Goal: Task Accomplishment & Management: Manage account settings

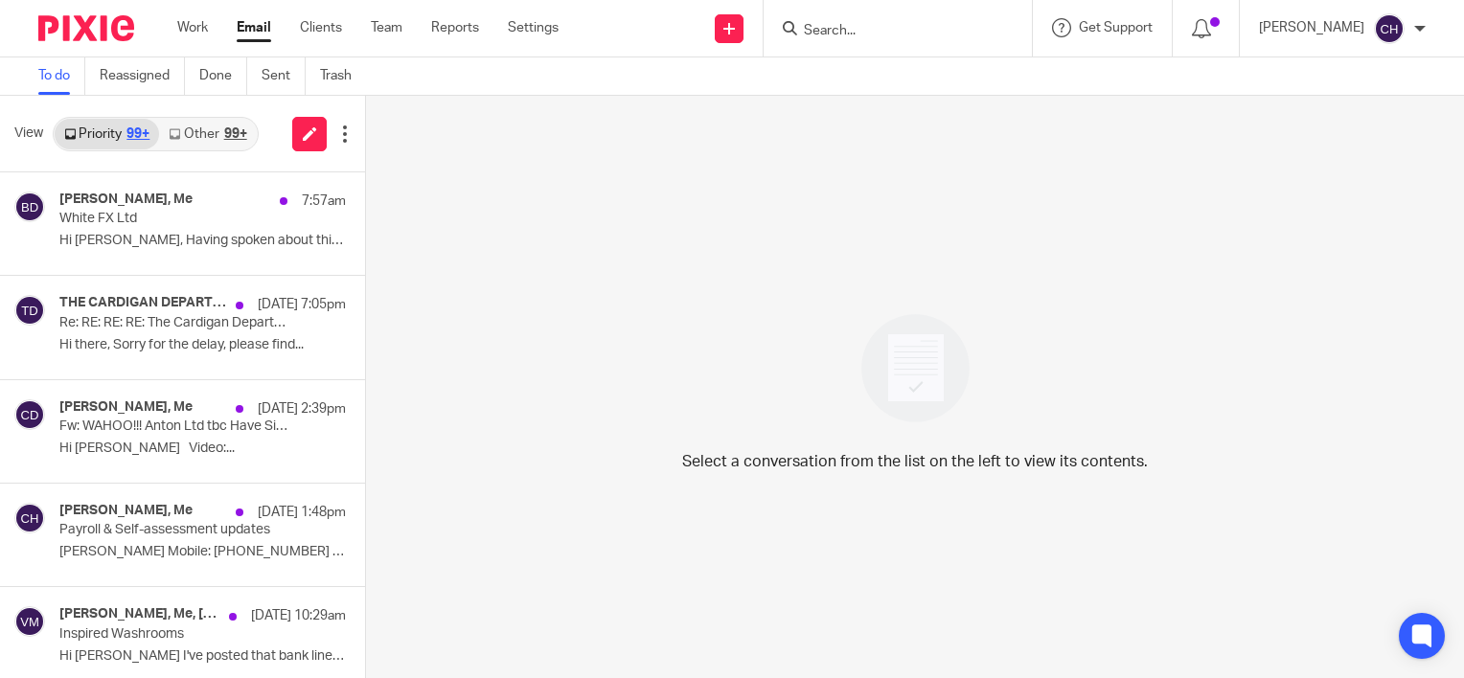
click at [906, 38] on input "Search" at bounding box center [888, 31] width 172 height 17
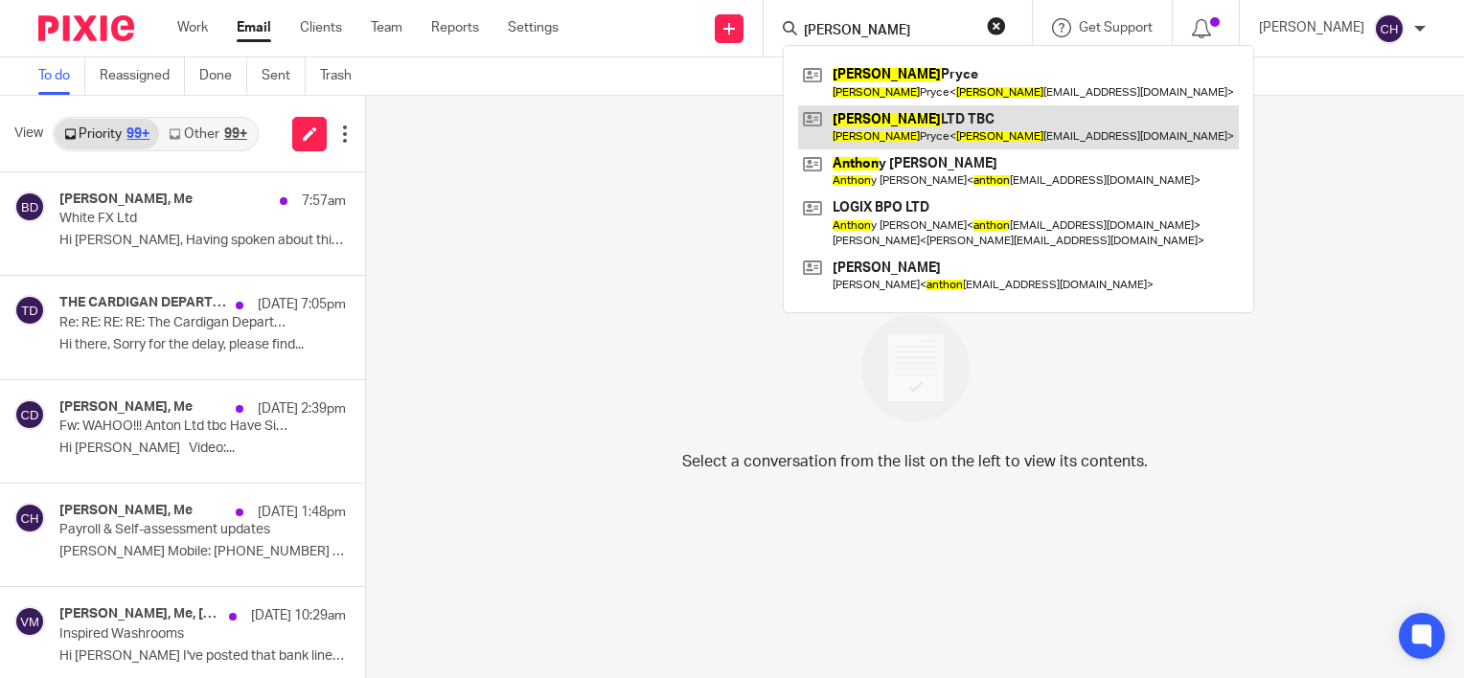
type input "[PERSON_NAME]"
click at [907, 133] on link at bounding box center [1018, 127] width 441 height 44
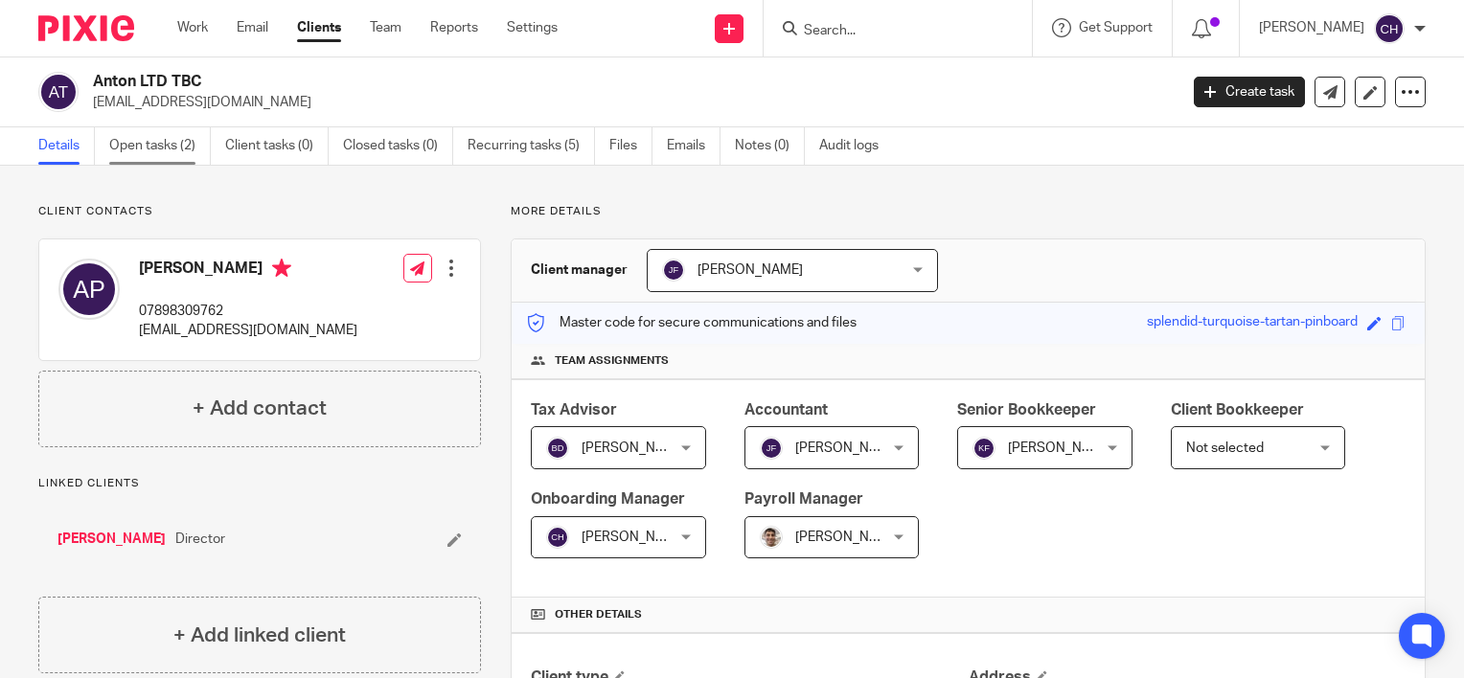
click at [181, 140] on link "Open tasks (2)" at bounding box center [160, 145] width 102 height 37
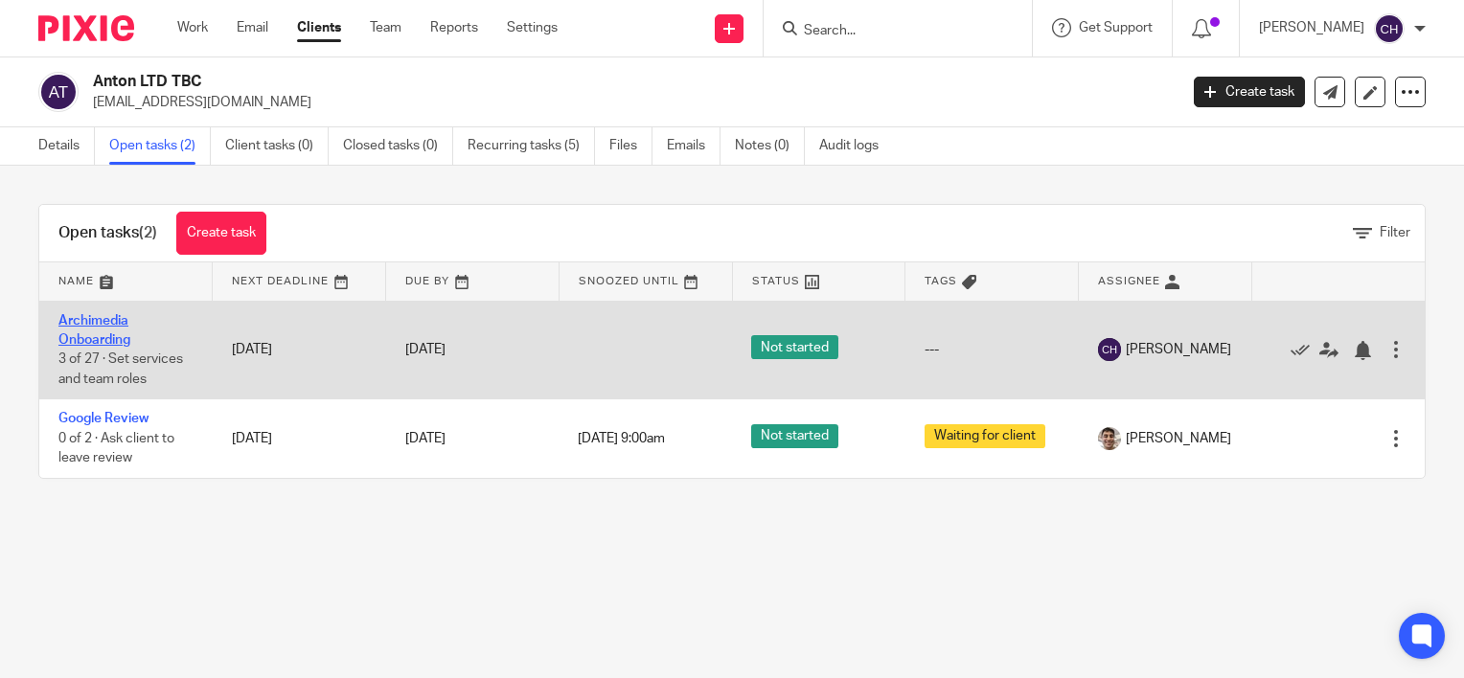
click at [96, 337] on link "Archimedia Onboarding" at bounding box center [94, 330] width 72 height 33
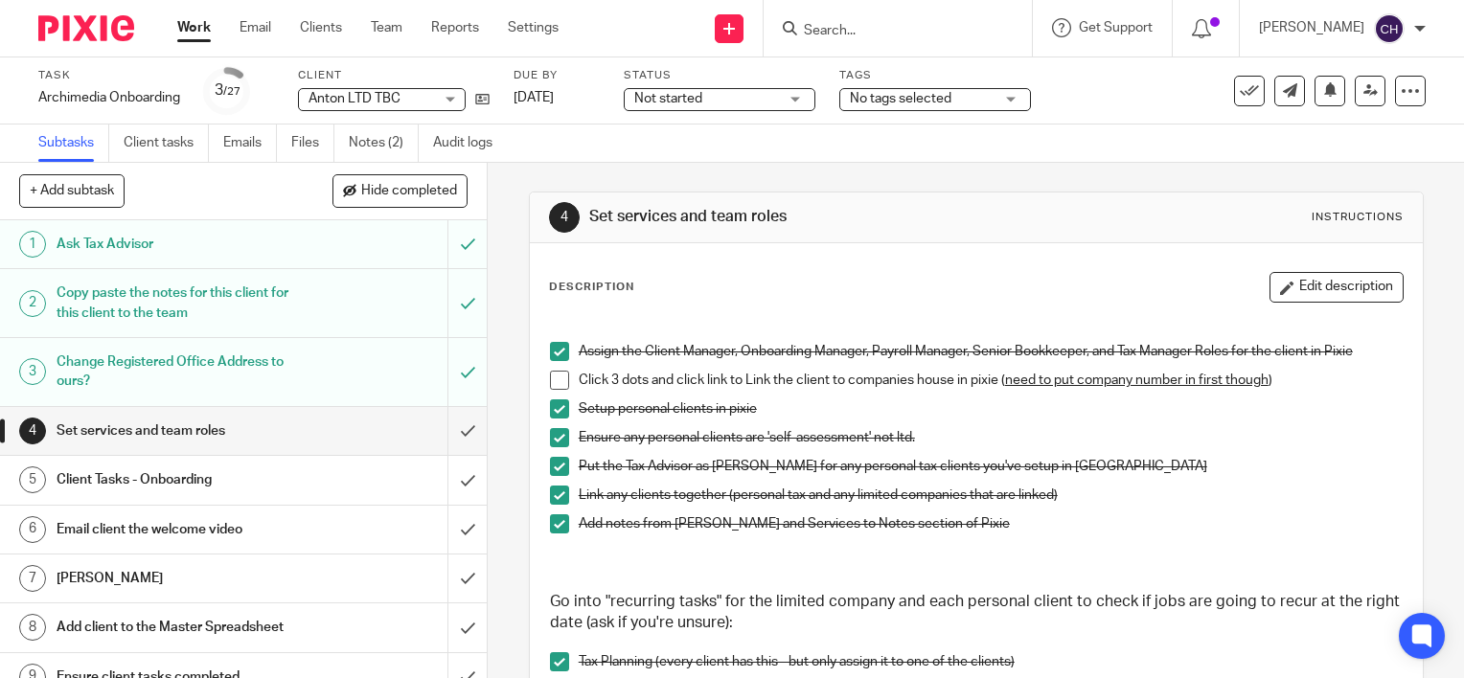
click at [225, 525] on h1 "Email client the welcome video" at bounding box center [181, 529] width 248 height 29
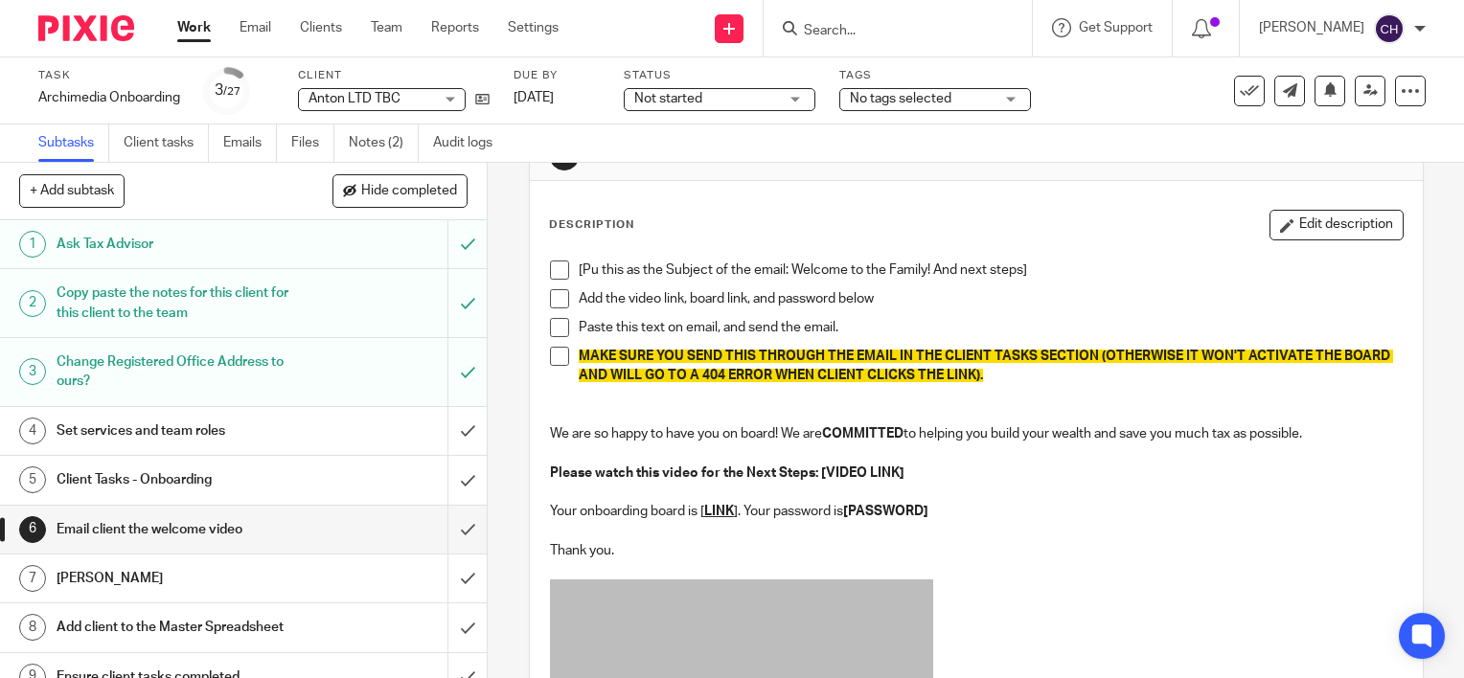
scroll to position [96, 0]
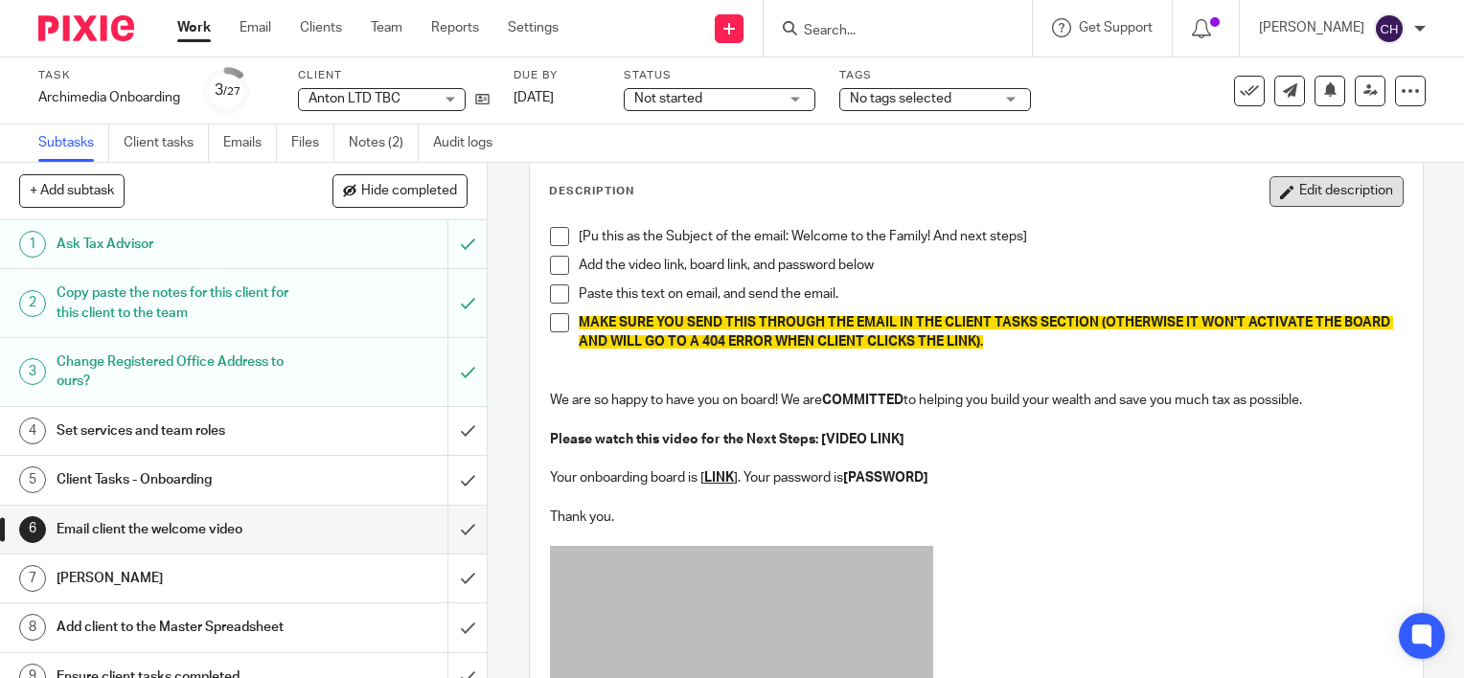
click at [1308, 177] on button "Edit description" at bounding box center [1336, 191] width 134 height 31
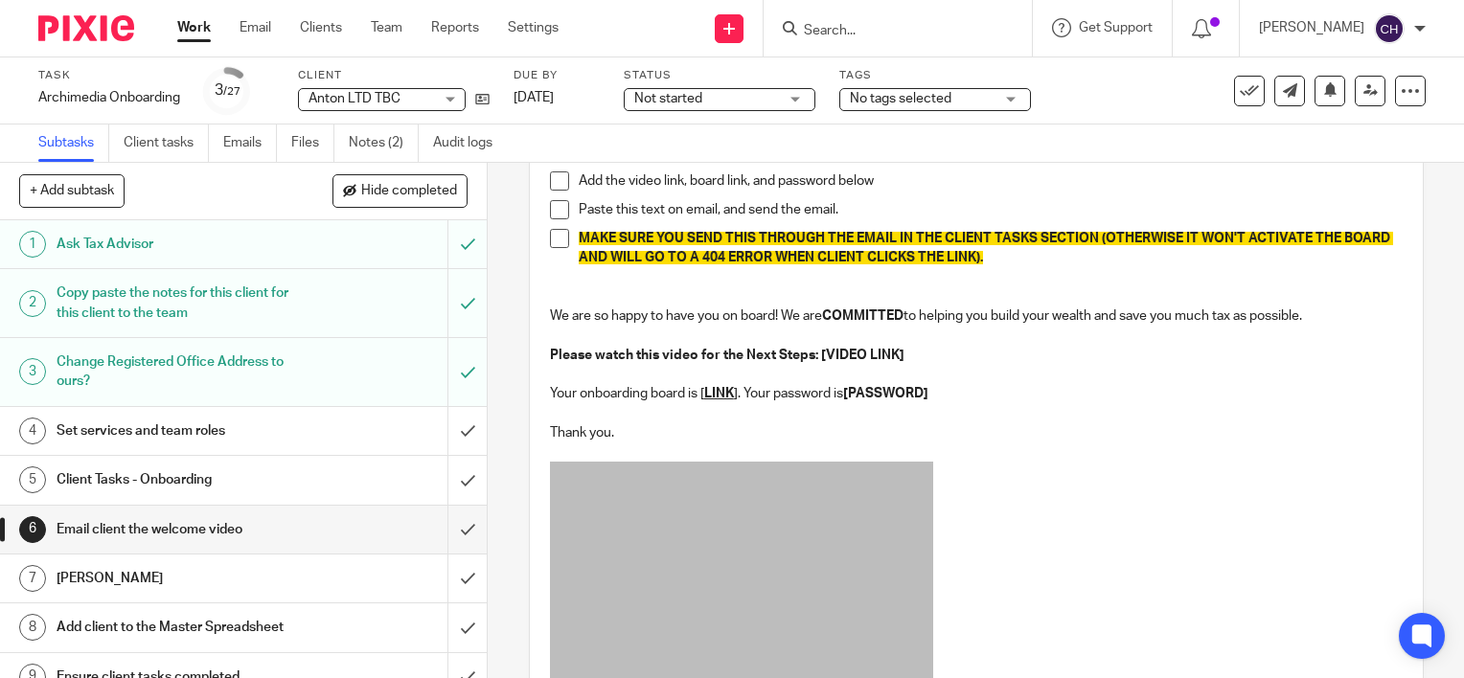
scroll to position [192, 0]
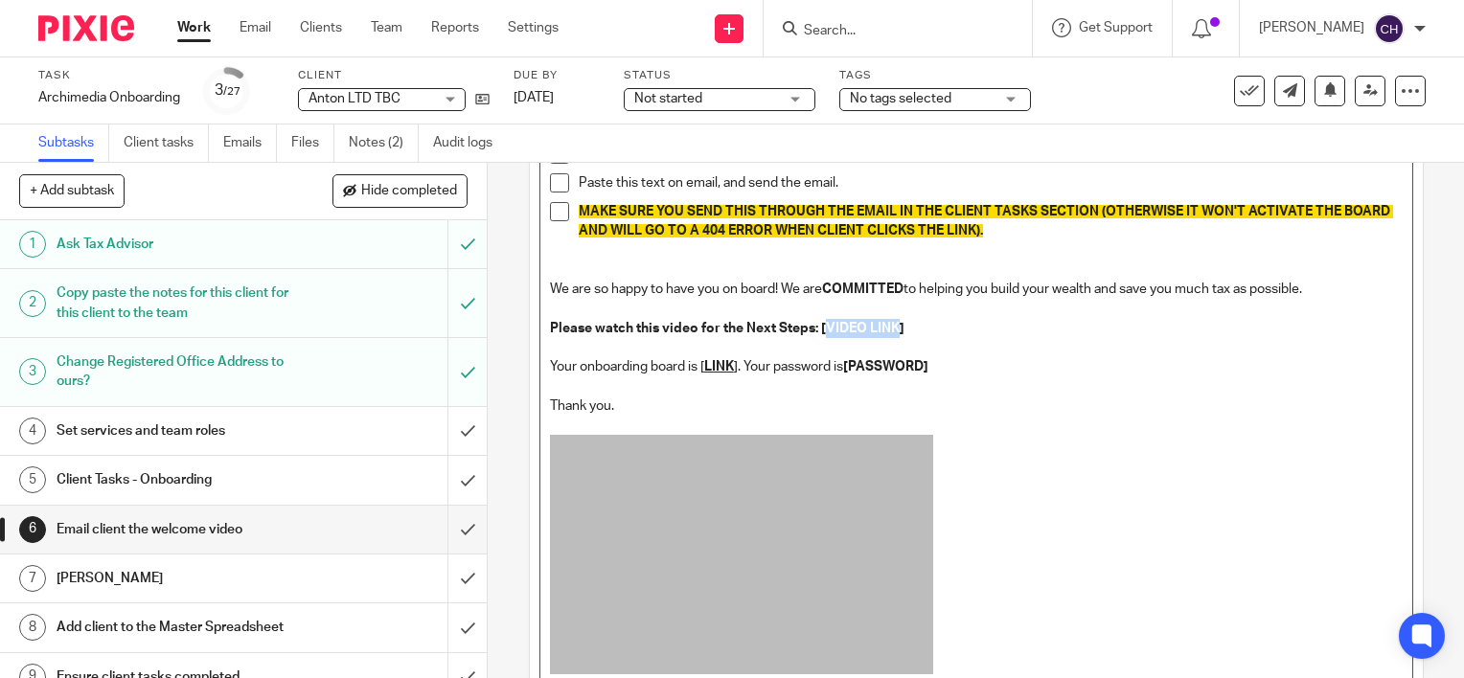
drag, startPoint x: 893, startPoint y: 321, endPoint x: 819, endPoint y: 328, distance: 74.1
click at [819, 328] on strong "Please watch this video for the Next Steps: [VIDEO LINK]" at bounding box center [727, 328] width 354 height 13
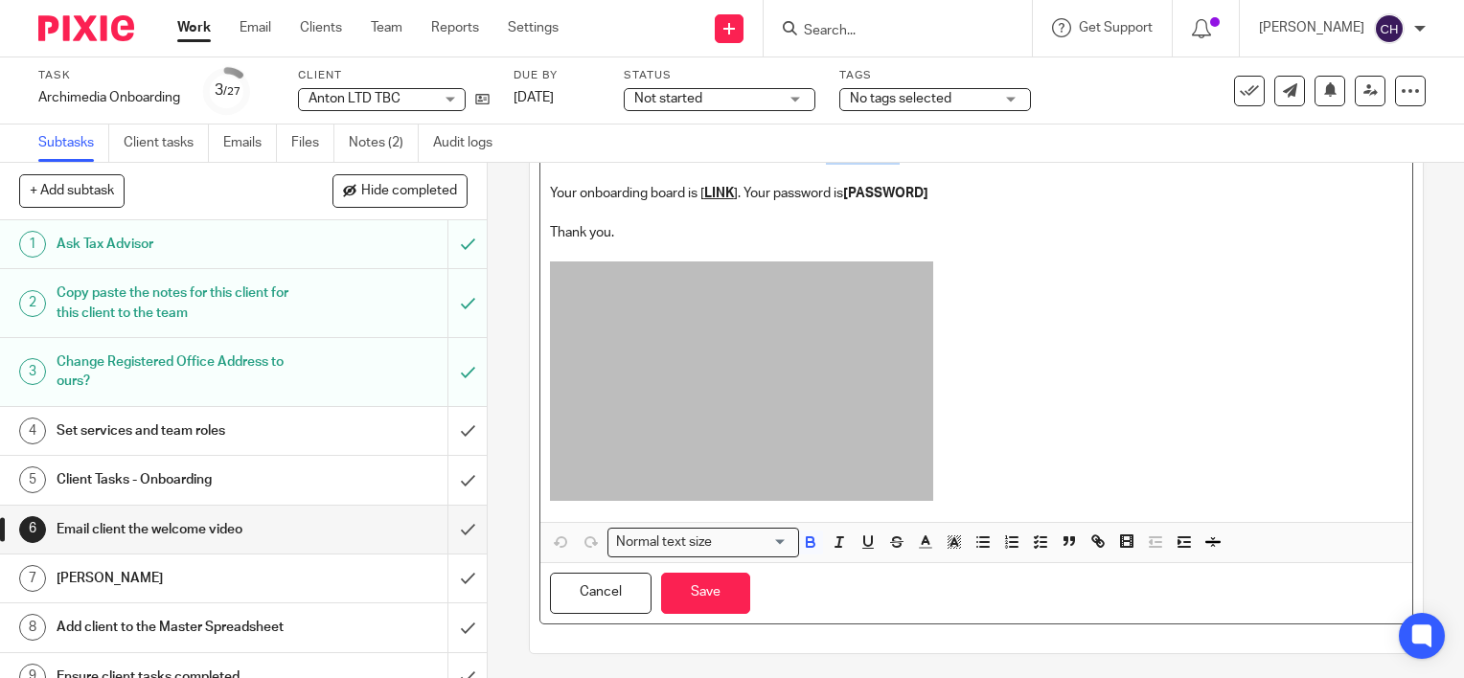
scroll to position [366, 0]
click at [1097, 534] on icon "button" at bounding box center [1097, 540] width 17 height 17
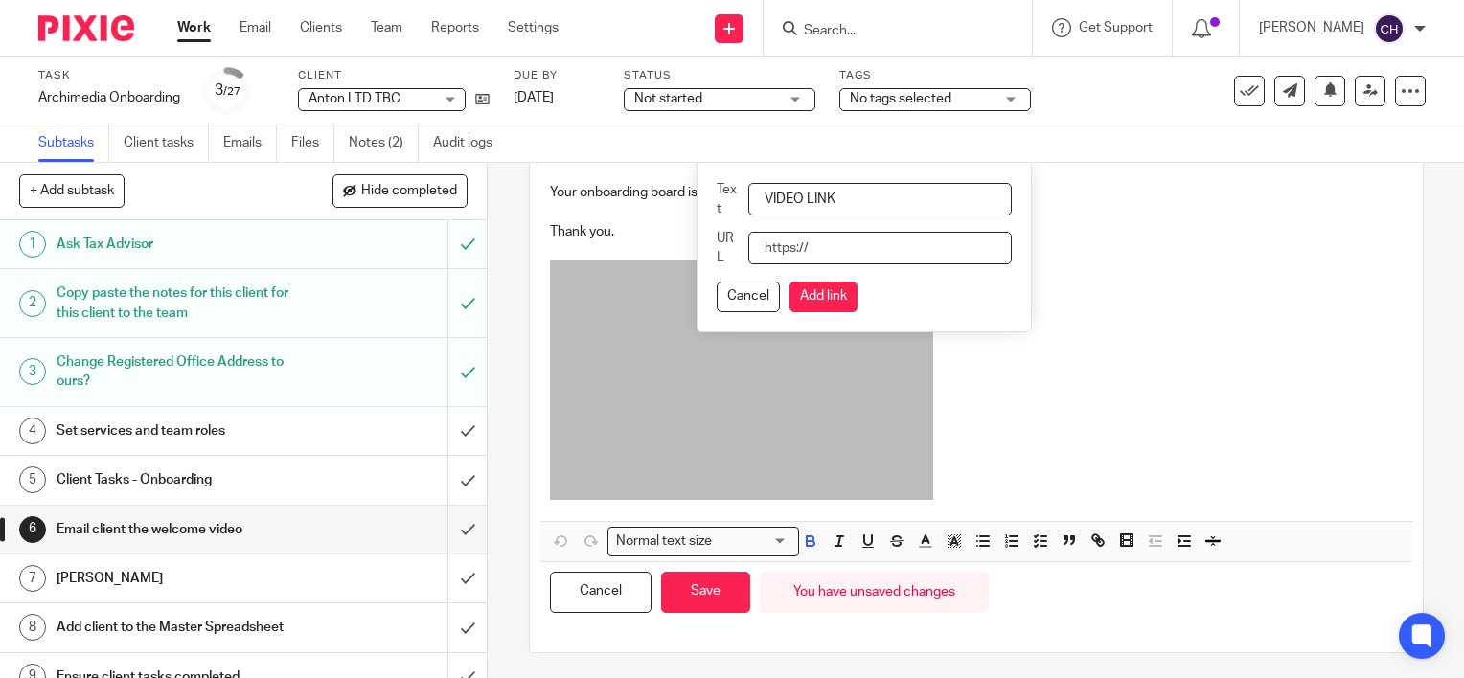
paste input "https://www.loom.com/share/06414eee980643578cea8f2c746a5dc2?sid=6b025e48-484e-4…"
type input "https://www.loom.com/share/06414eee980643578cea8f2c746a5dc2?sid=6b025e48-484e-4…"
click at [814, 301] on button "Add link" at bounding box center [823, 297] width 68 height 31
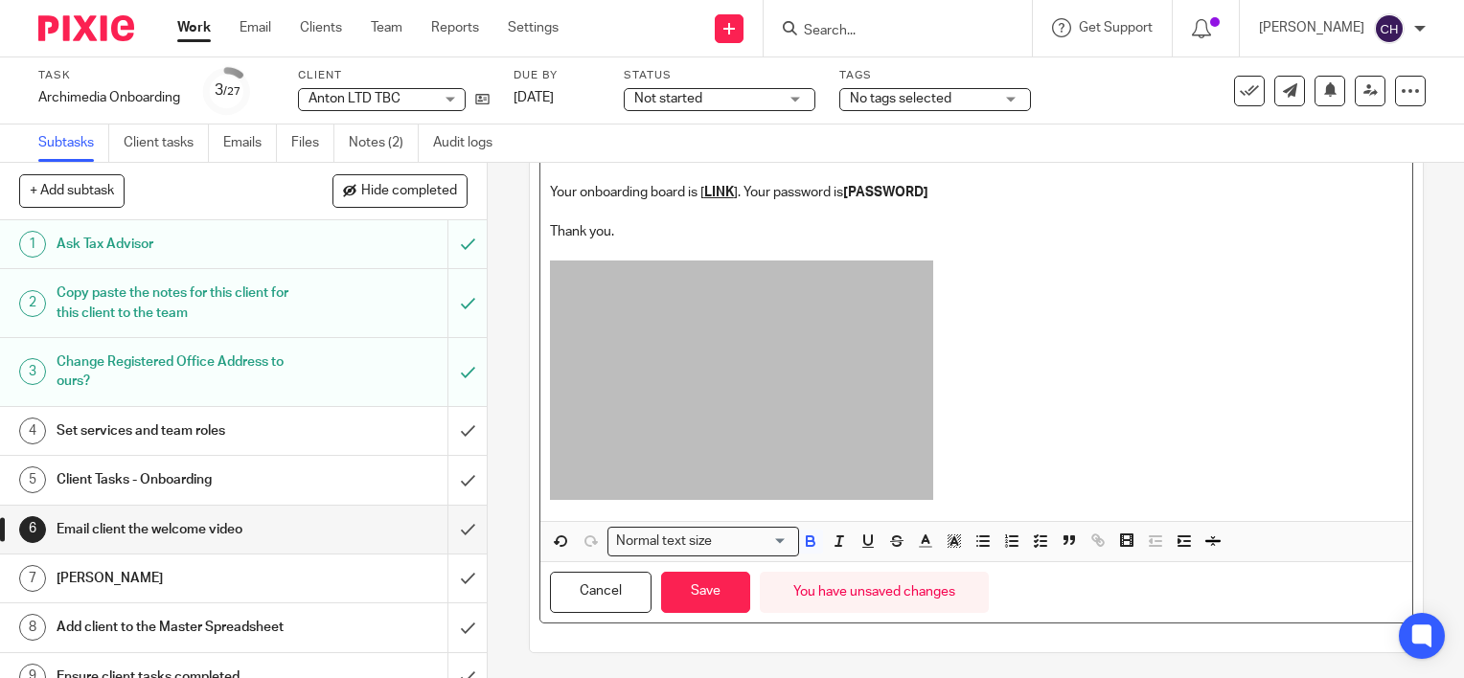
scroll to position [174, 0]
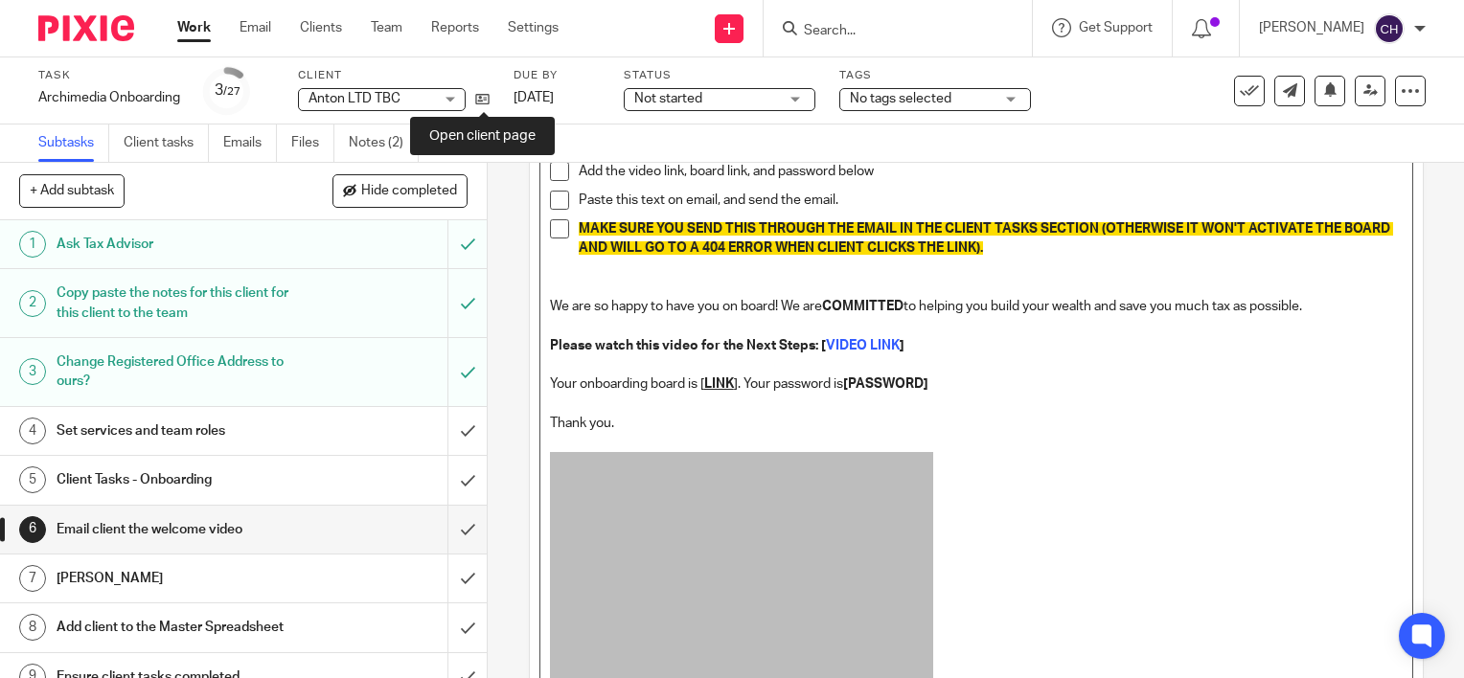
drag, startPoint x: 483, startPoint y: 100, endPoint x: 489, endPoint y: 85, distance: 15.5
click at [483, 100] on icon at bounding box center [482, 99] width 14 height 14
drag, startPoint x: 923, startPoint y: 385, endPoint x: 848, endPoint y: 390, distance: 75.8
click at [848, 390] on p "Please watch this video for the Next Steps: [ VIDEO LINK ] Your onboarding boar…" at bounding box center [976, 375] width 853 height 78
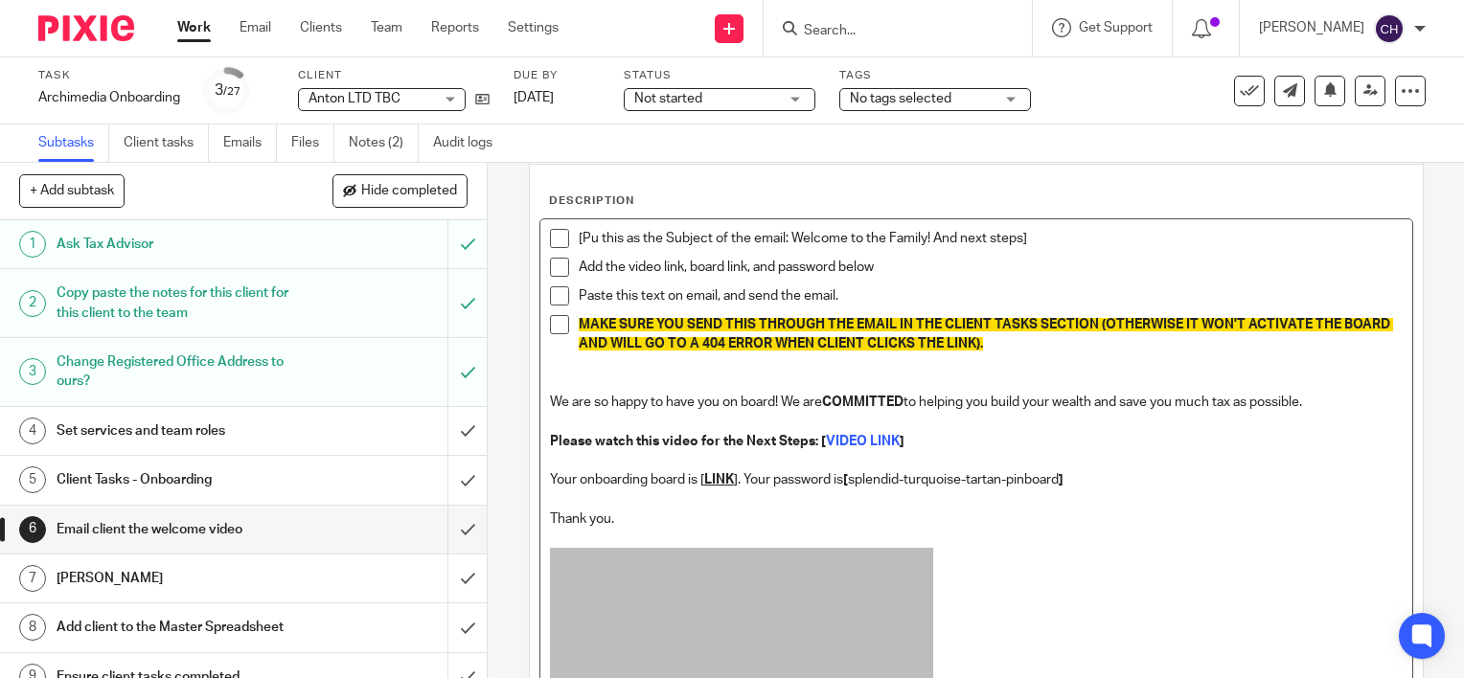
scroll to position [0, 0]
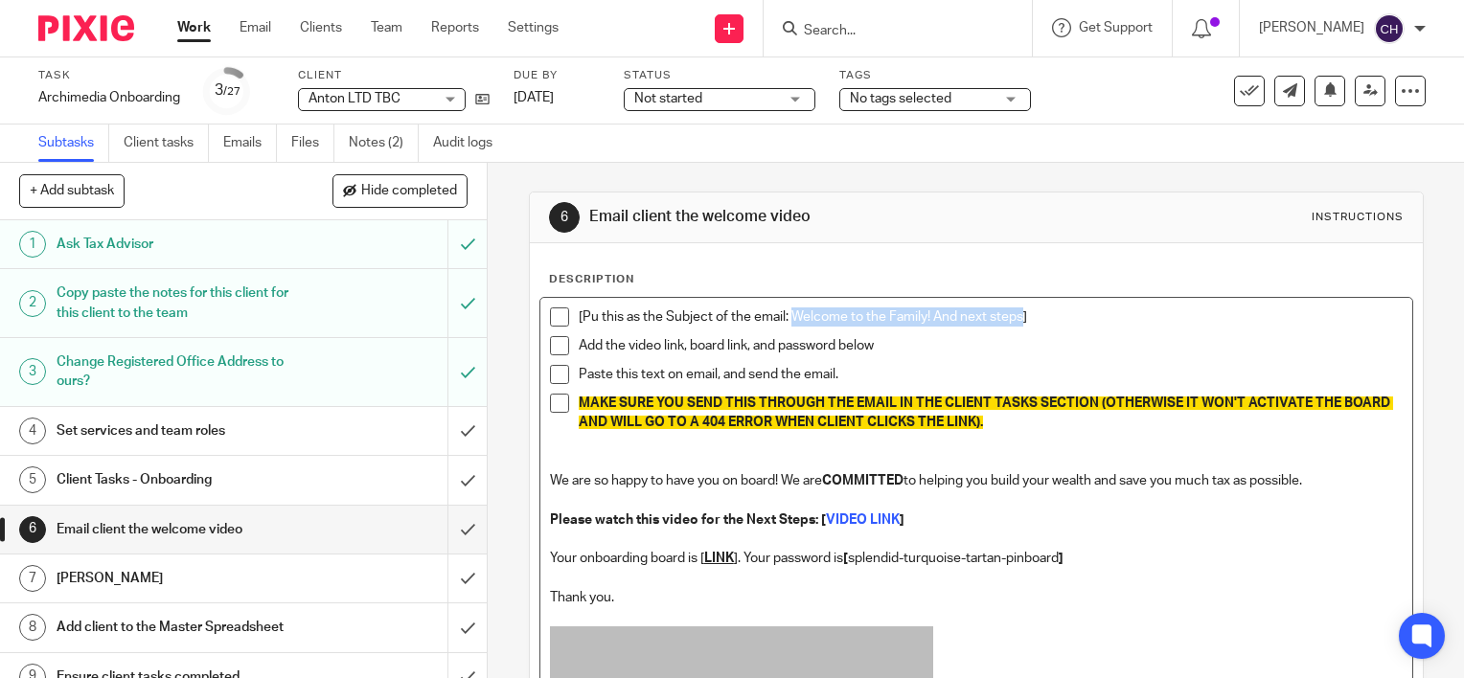
drag, startPoint x: 1015, startPoint y: 319, endPoint x: 788, endPoint y: 317, distance: 227.0
click at [788, 317] on p "[Pu this as the Subject of the email: Welcome to the Family! And next steps]" at bounding box center [991, 316] width 824 height 19
copy p "Welcome to the Family! And next steps"
drag, startPoint x: 727, startPoint y: 554, endPoint x: 700, endPoint y: 559, distance: 27.4
click at [704, 559] on u "LINK" at bounding box center [719, 558] width 30 height 13
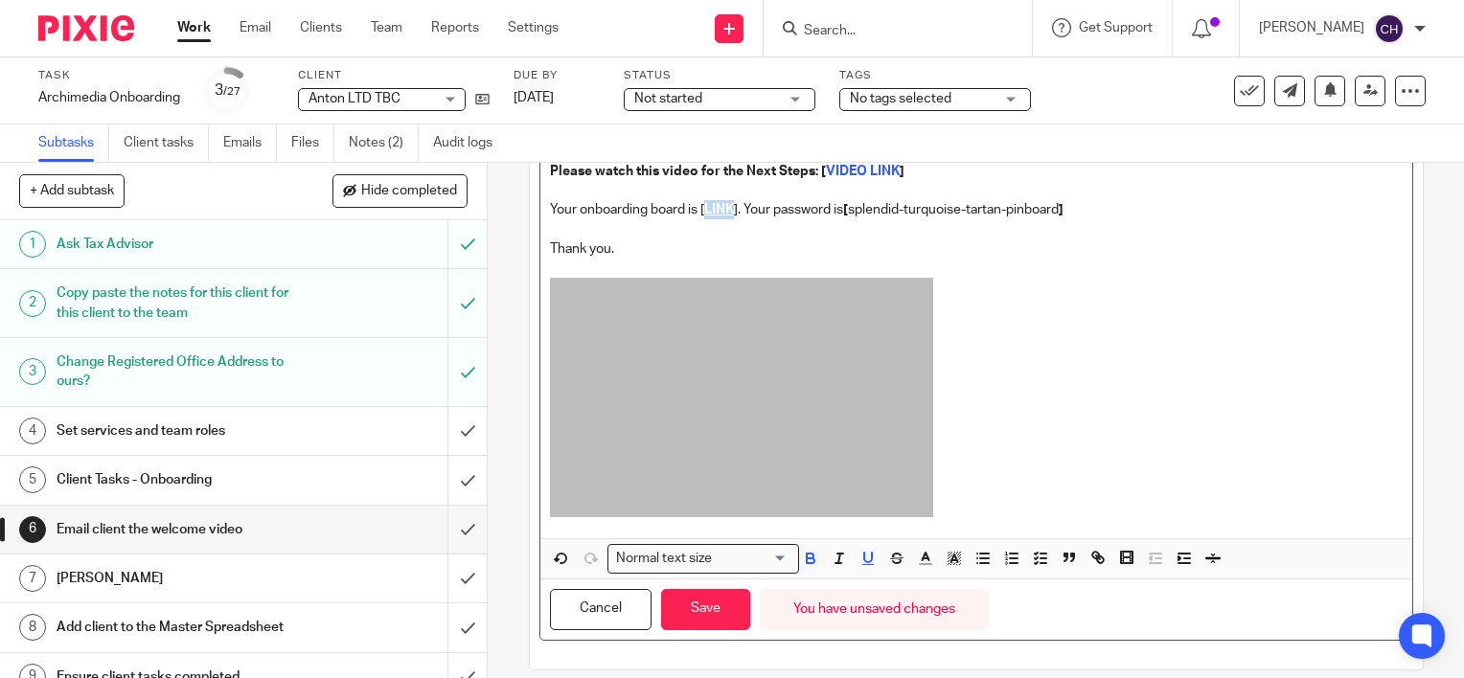
scroll to position [366, 0]
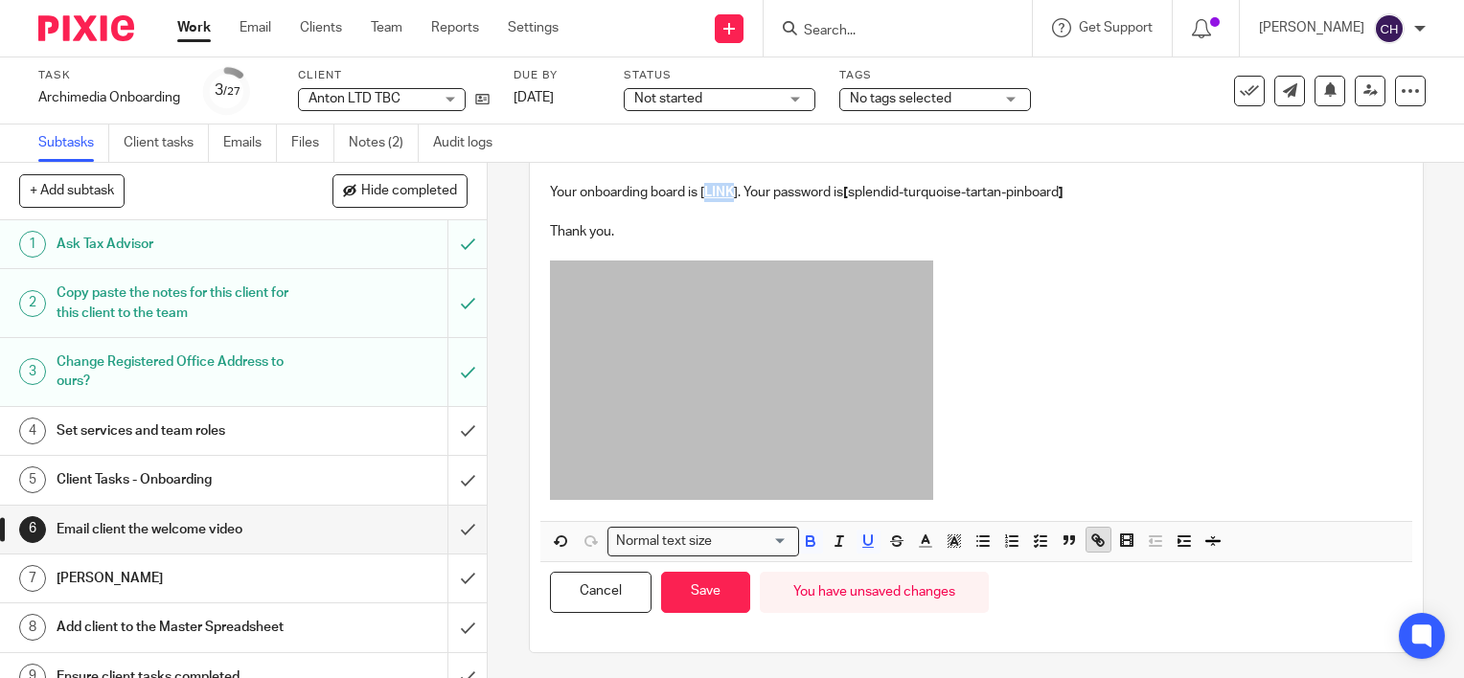
click at [1089, 540] on icon "button" at bounding box center [1097, 540] width 17 height 17
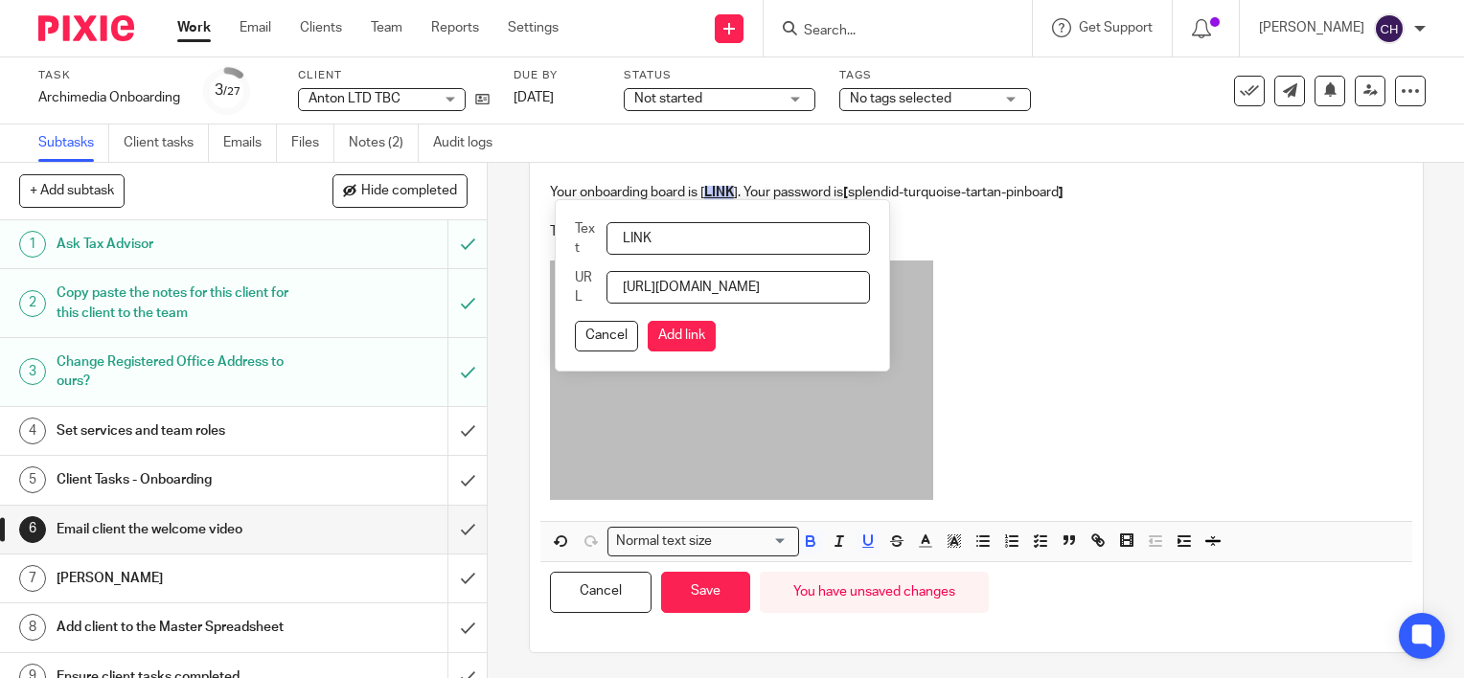
scroll to position [0, 276]
type input "https://archimedia-accounts.usepixie.net/p/1551bd6cb49797404e5121fa1678a337"
click at [684, 336] on button "Add link" at bounding box center [682, 336] width 68 height 31
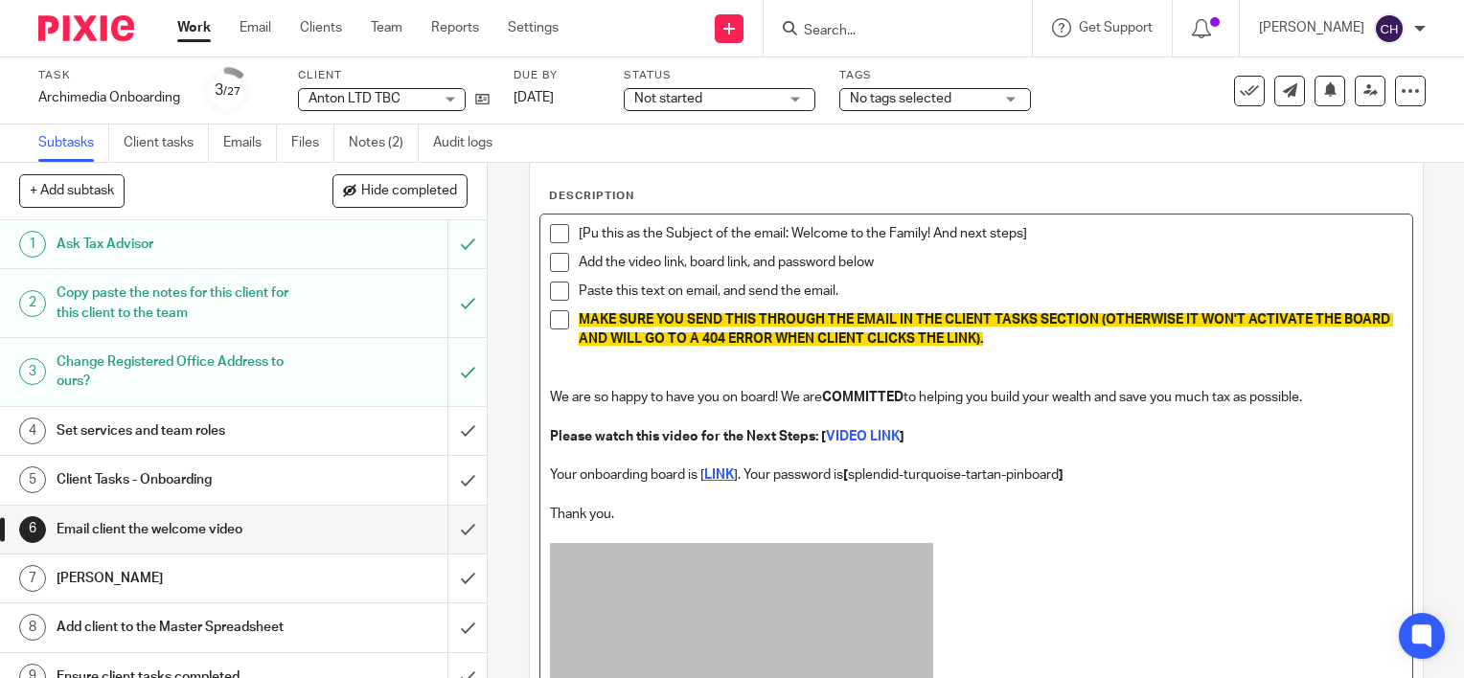
scroll to position [79, 0]
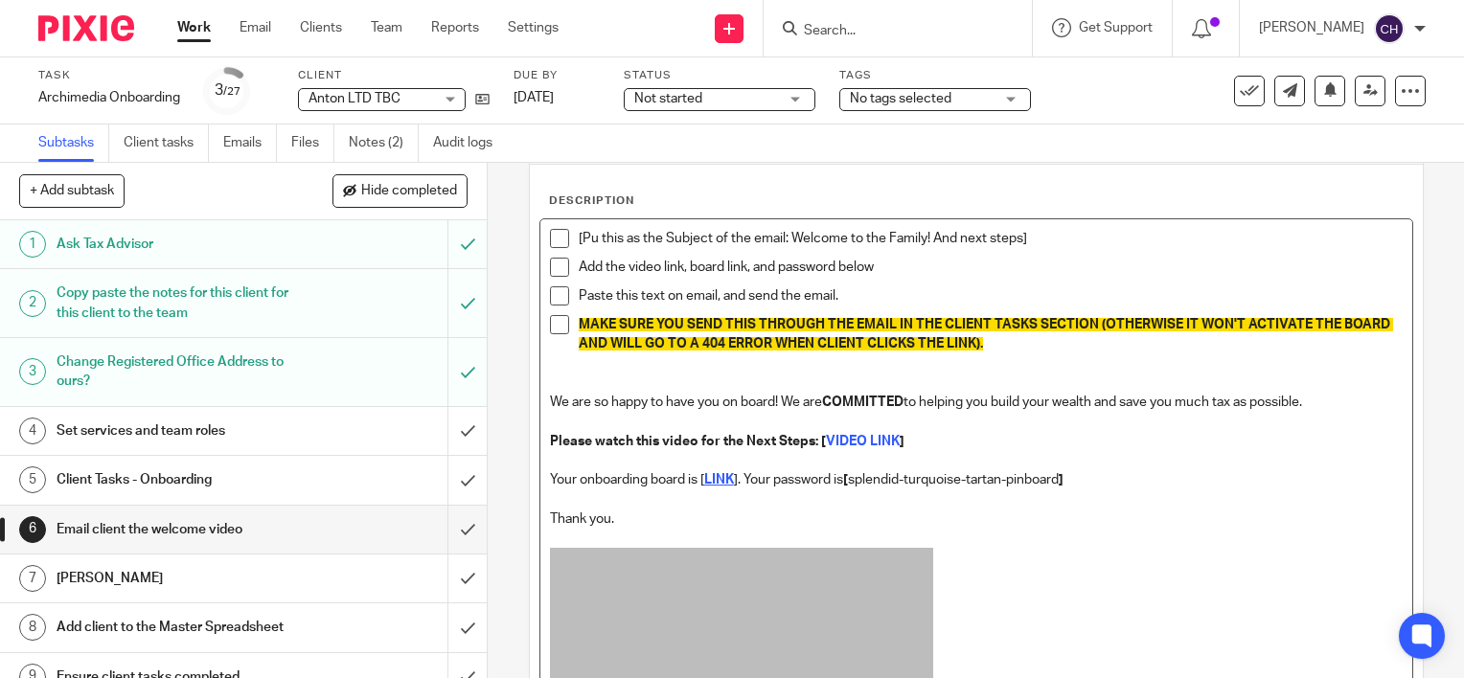
click at [662, 515] on p "Thank you." at bounding box center [976, 519] width 853 height 19
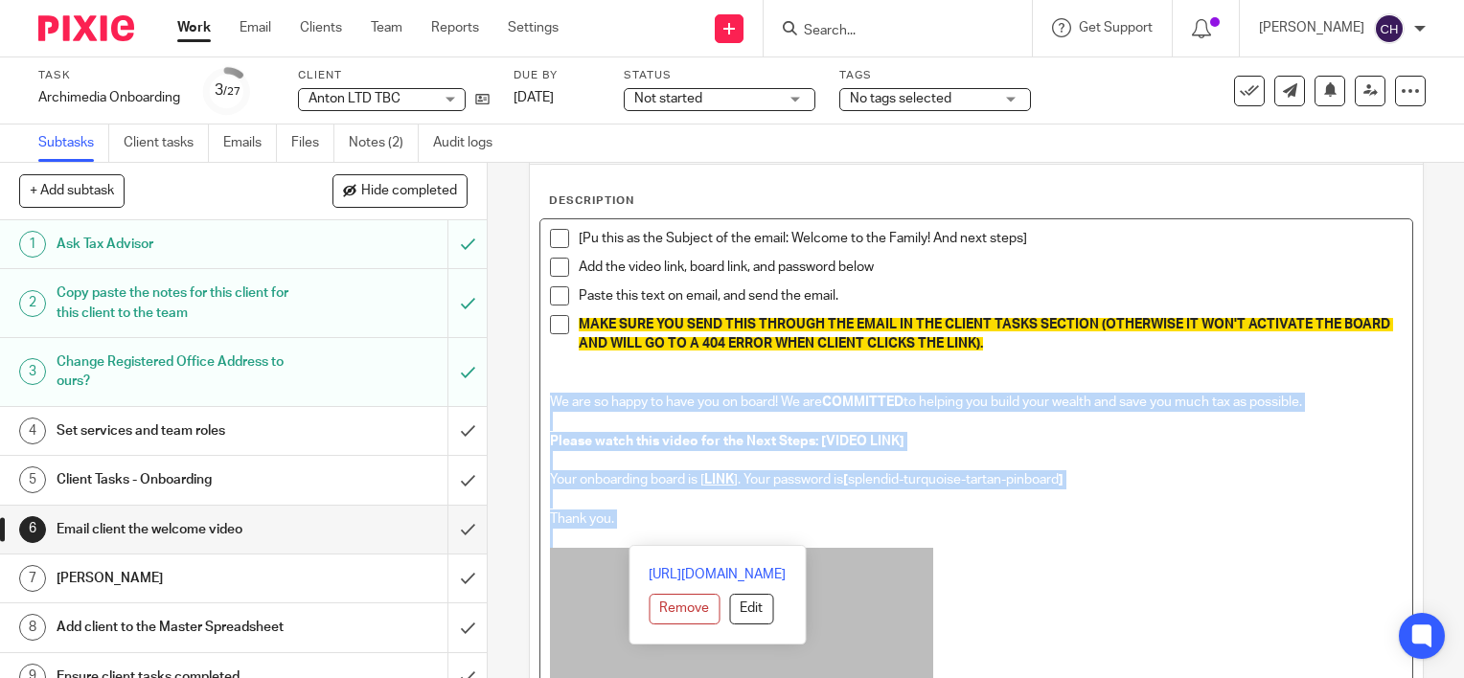
drag, startPoint x: 640, startPoint y: 529, endPoint x: 542, endPoint y: 407, distance: 156.0
click at [542, 407] on div "[Pu this as the Subject of the email: Welcome to the Family! And next steps] Ad…" at bounding box center [976, 513] width 872 height 588
copy div "We are so happy to have you on board! We are COMMITTED to helping you build you…"
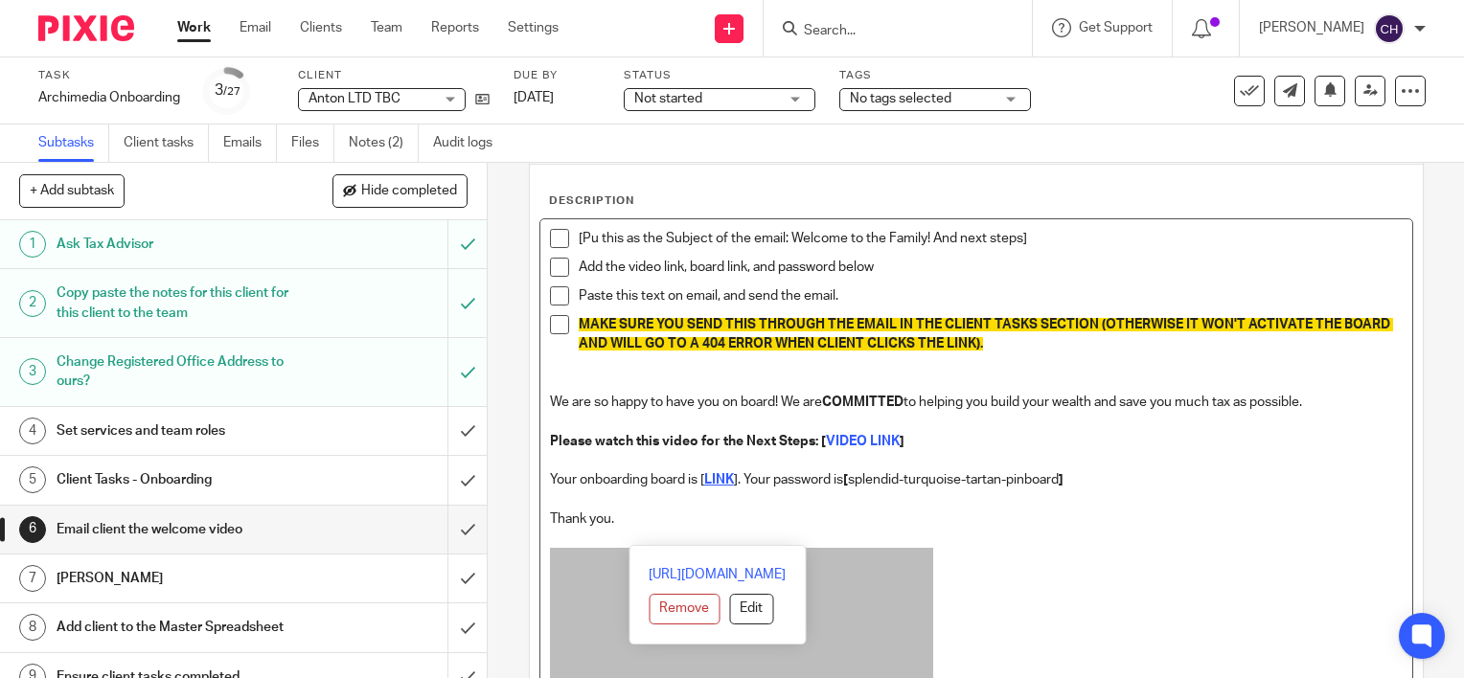
click at [1023, 200] on div "Description" at bounding box center [976, 200] width 854 height 15
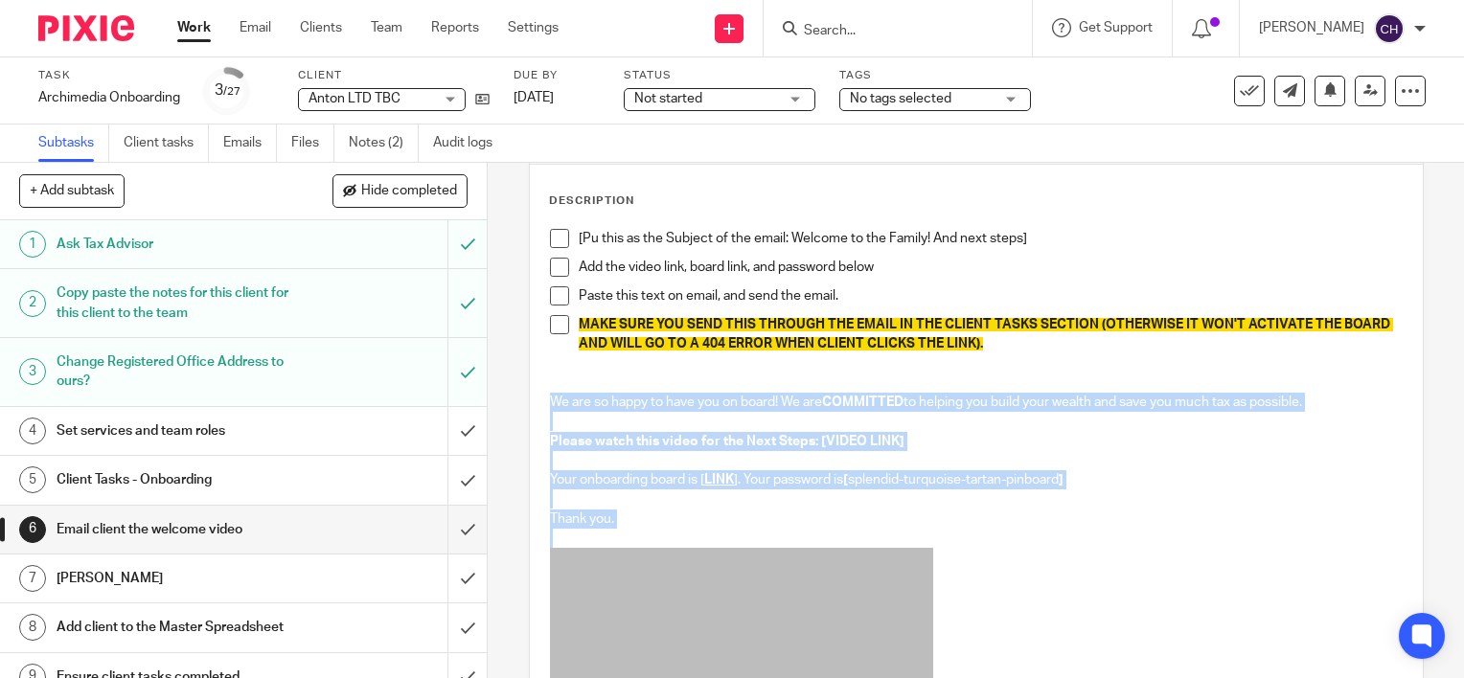
click at [550, 235] on span at bounding box center [559, 238] width 19 height 19
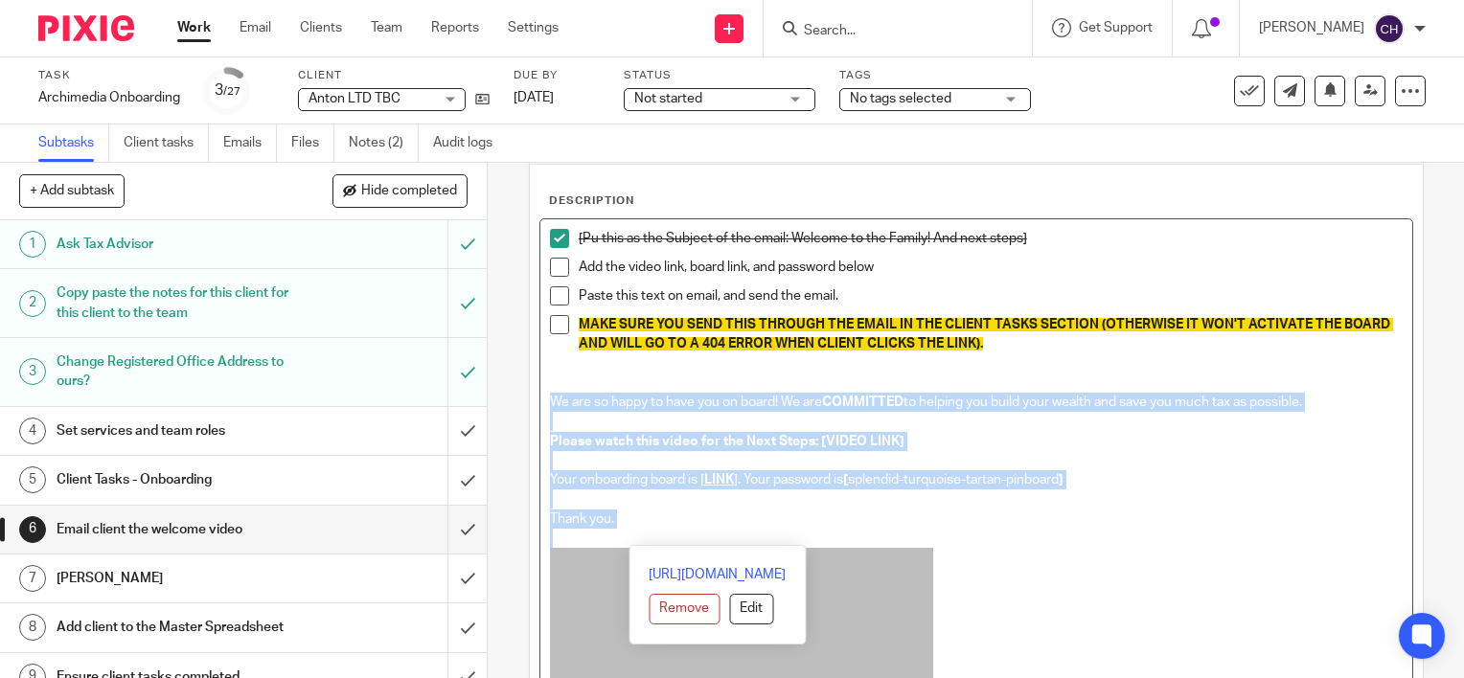
click at [553, 265] on span at bounding box center [559, 267] width 19 height 19
click at [551, 289] on span at bounding box center [559, 295] width 19 height 19
click at [552, 319] on span at bounding box center [559, 324] width 19 height 19
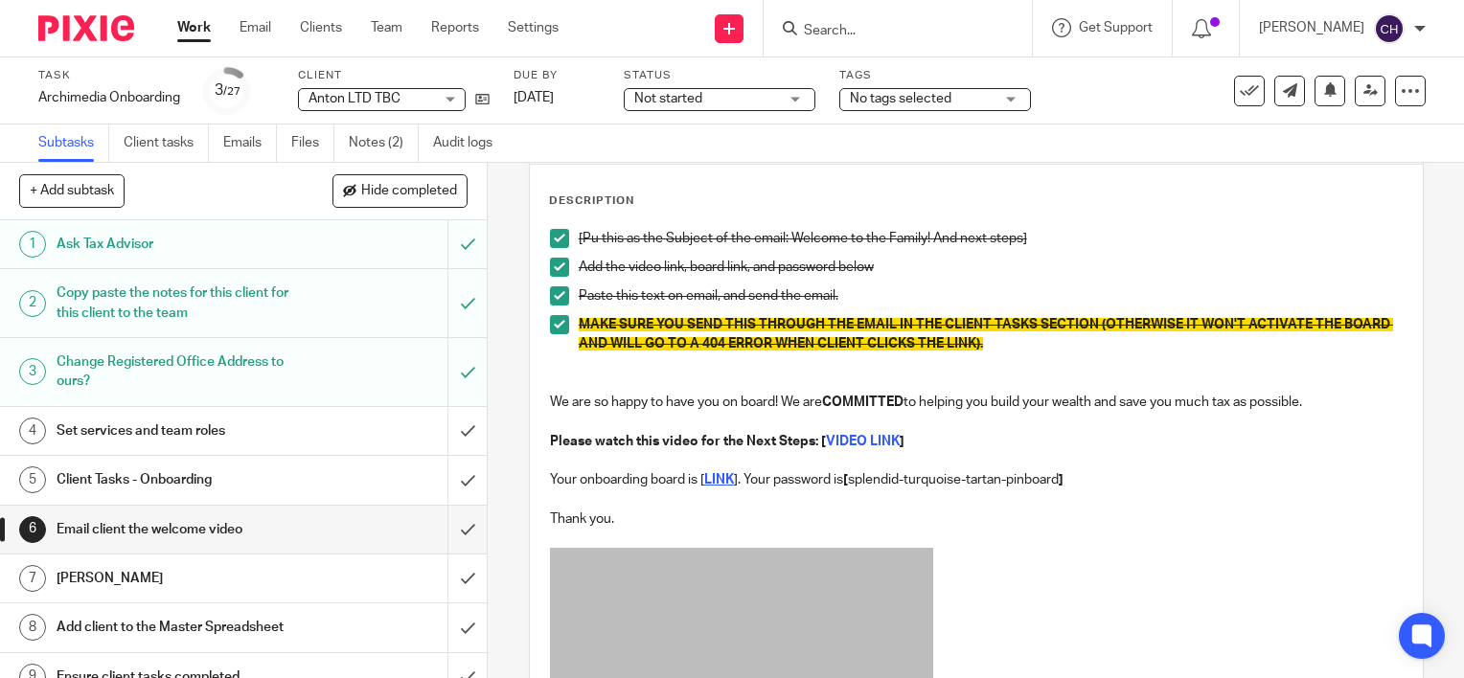
click at [708, 193] on div "Description" at bounding box center [976, 200] width 854 height 15
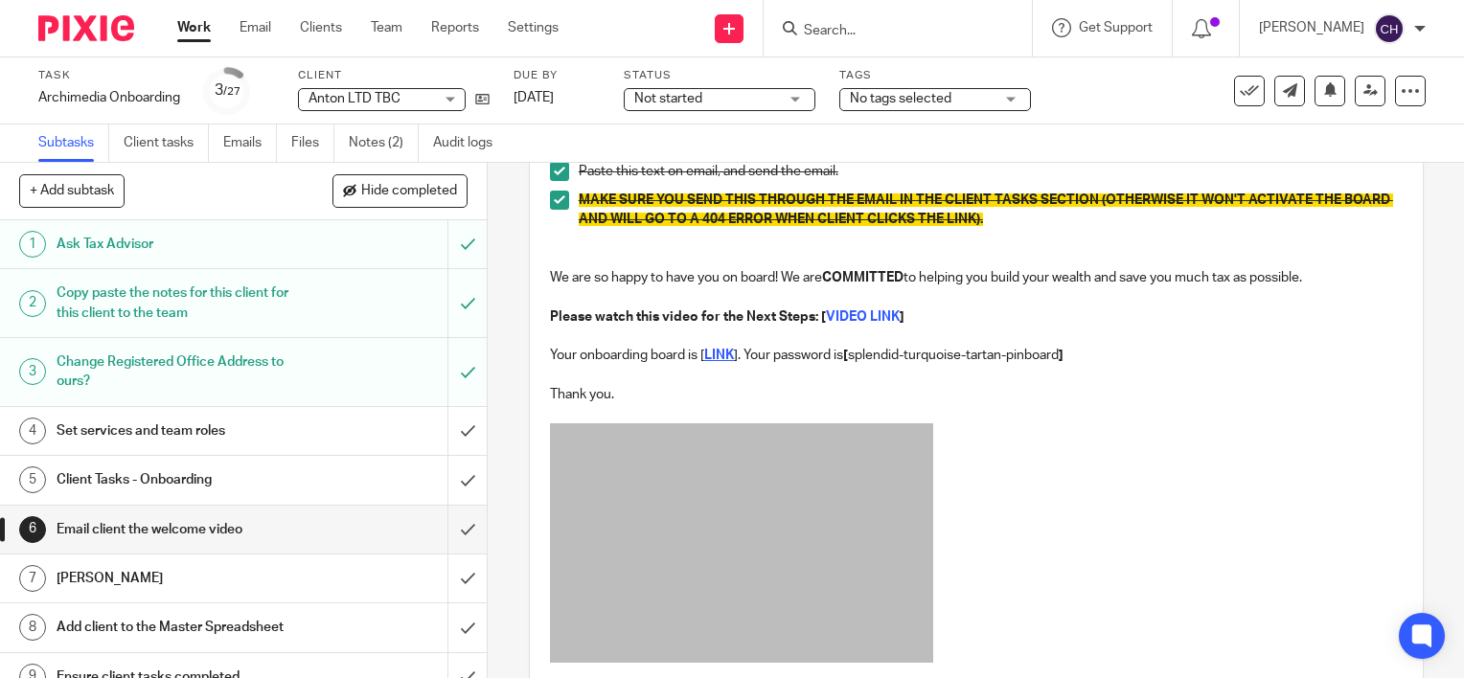
scroll to position [366, 0]
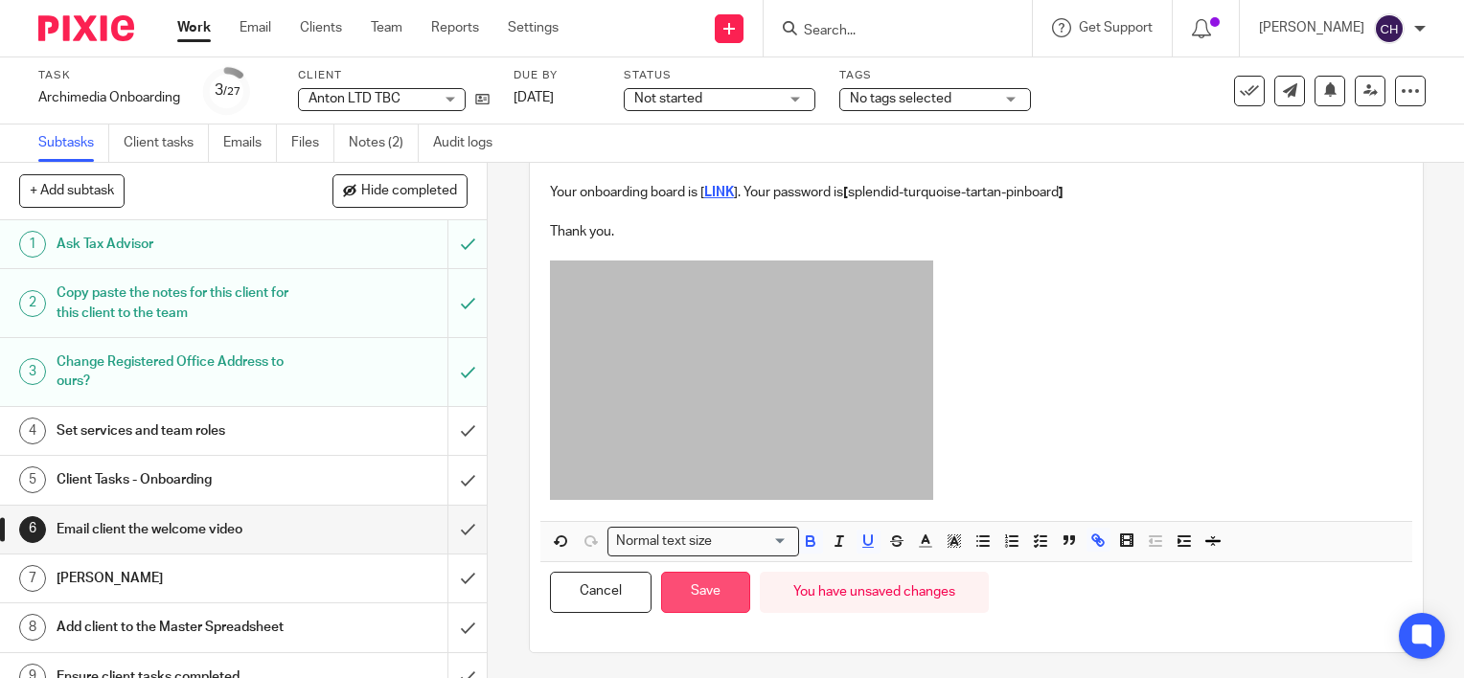
click at [700, 597] on button "Save" at bounding box center [705, 592] width 89 height 41
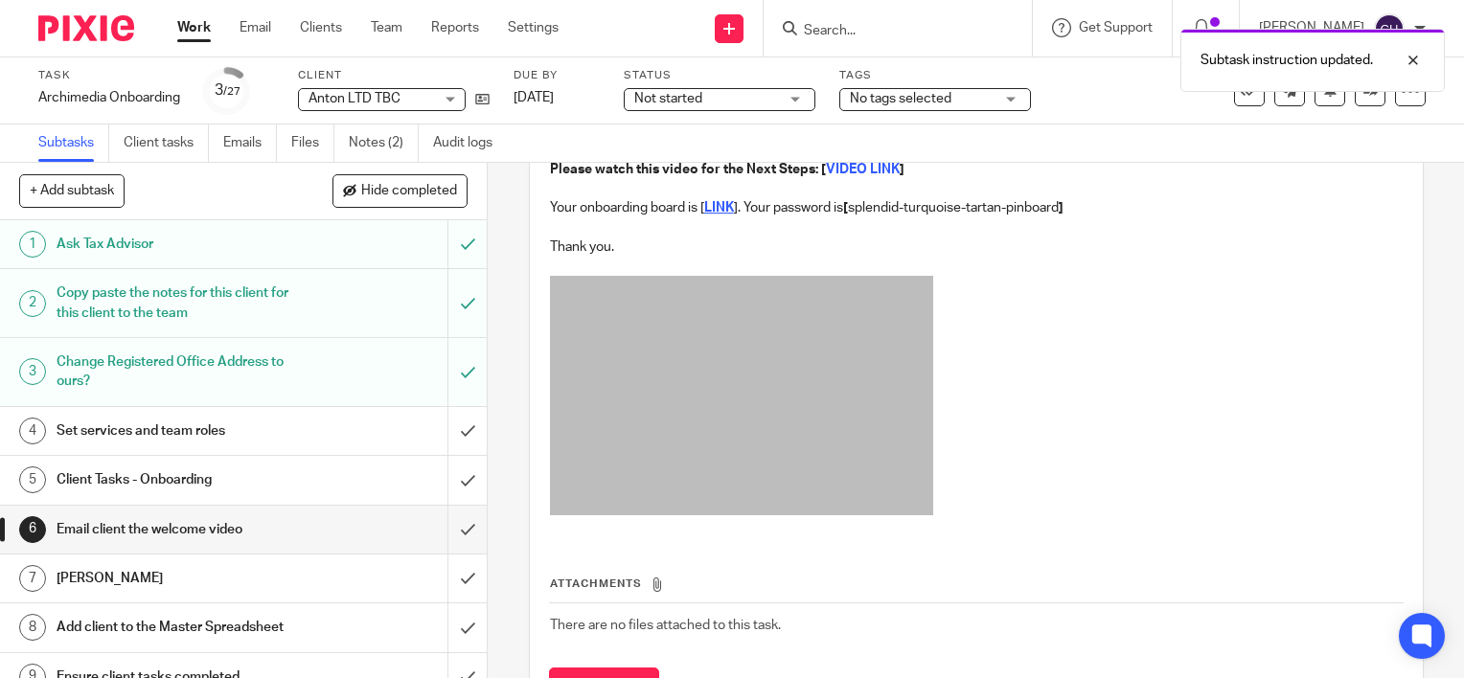
scroll to position [381, 0]
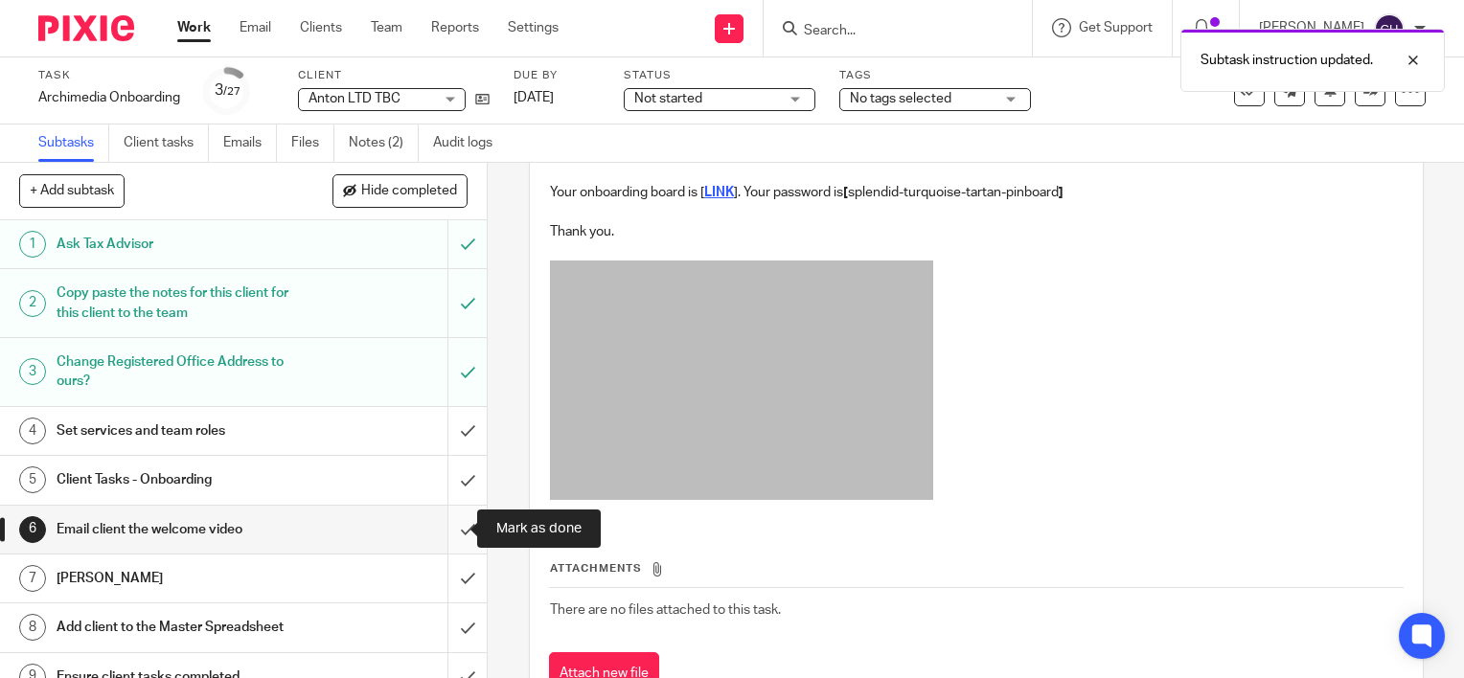
click at [448, 529] on input "submit" at bounding box center [243, 530] width 487 height 48
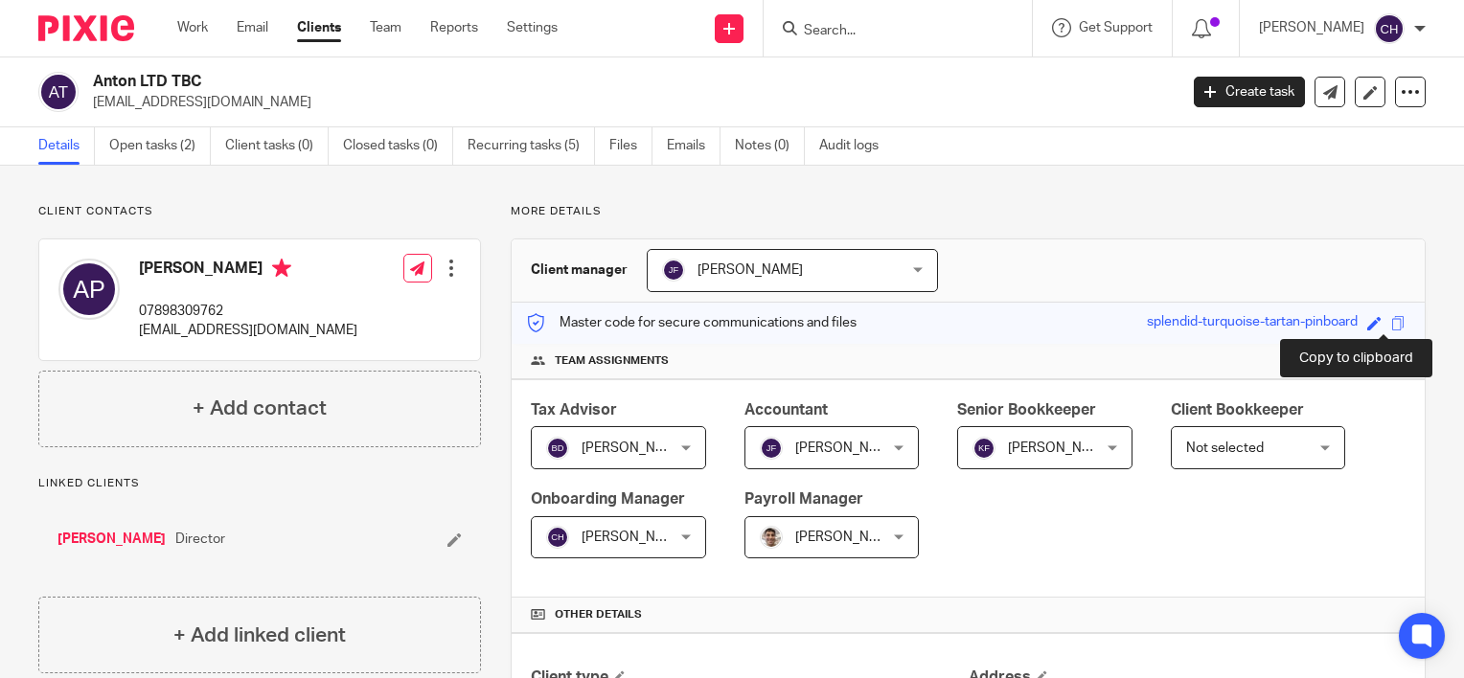
click at [1391, 324] on span at bounding box center [1398, 323] width 14 height 14
click at [148, 148] on link "Open tasks (2)" at bounding box center [160, 145] width 102 height 37
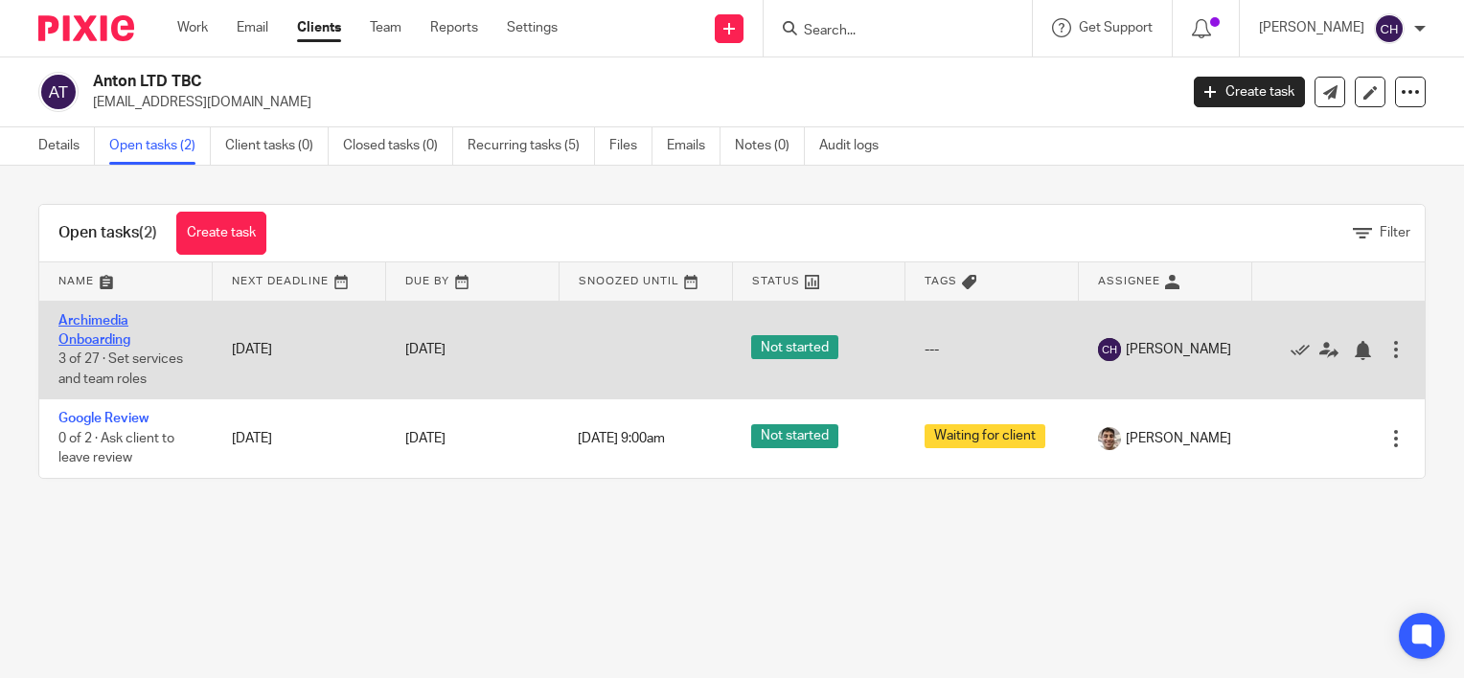
click at [95, 336] on link "Archimedia Onboarding" at bounding box center [94, 330] width 72 height 33
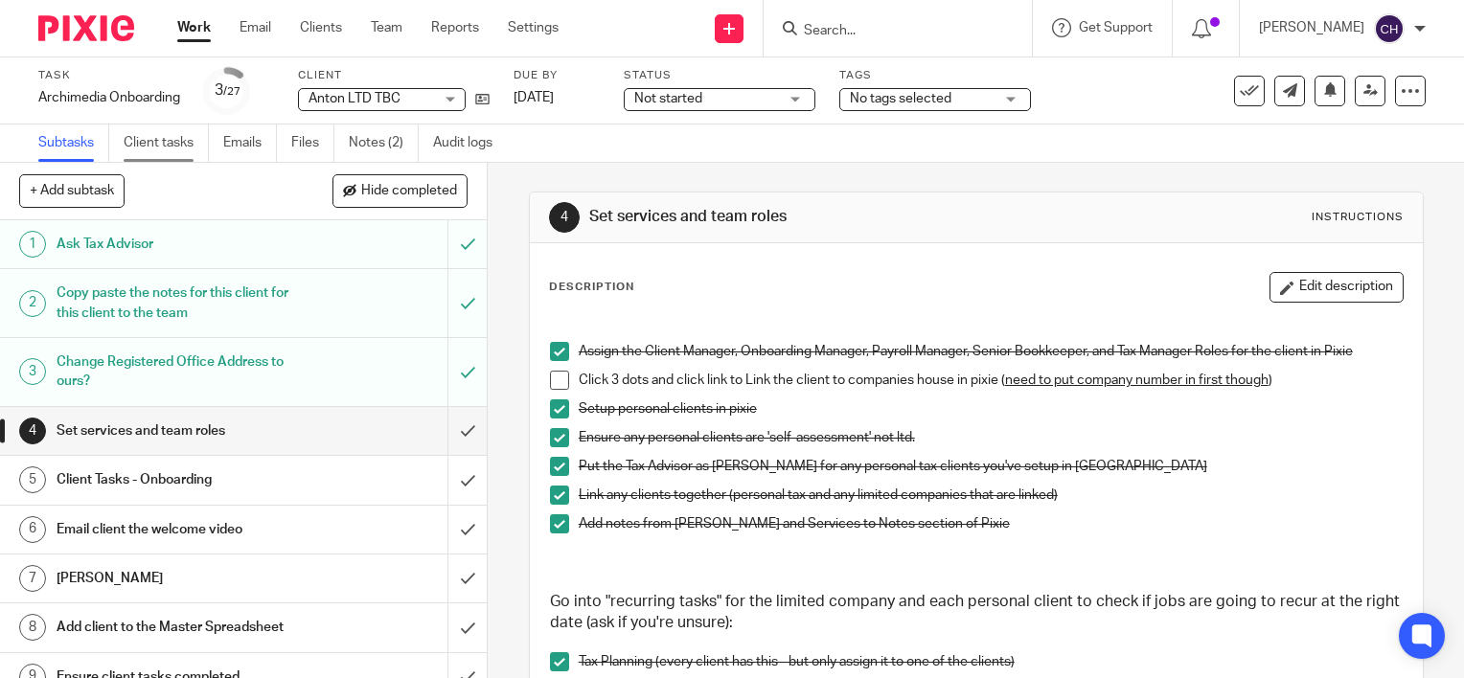
click at [172, 153] on link "Client tasks" at bounding box center [166, 143] width 85 height 37
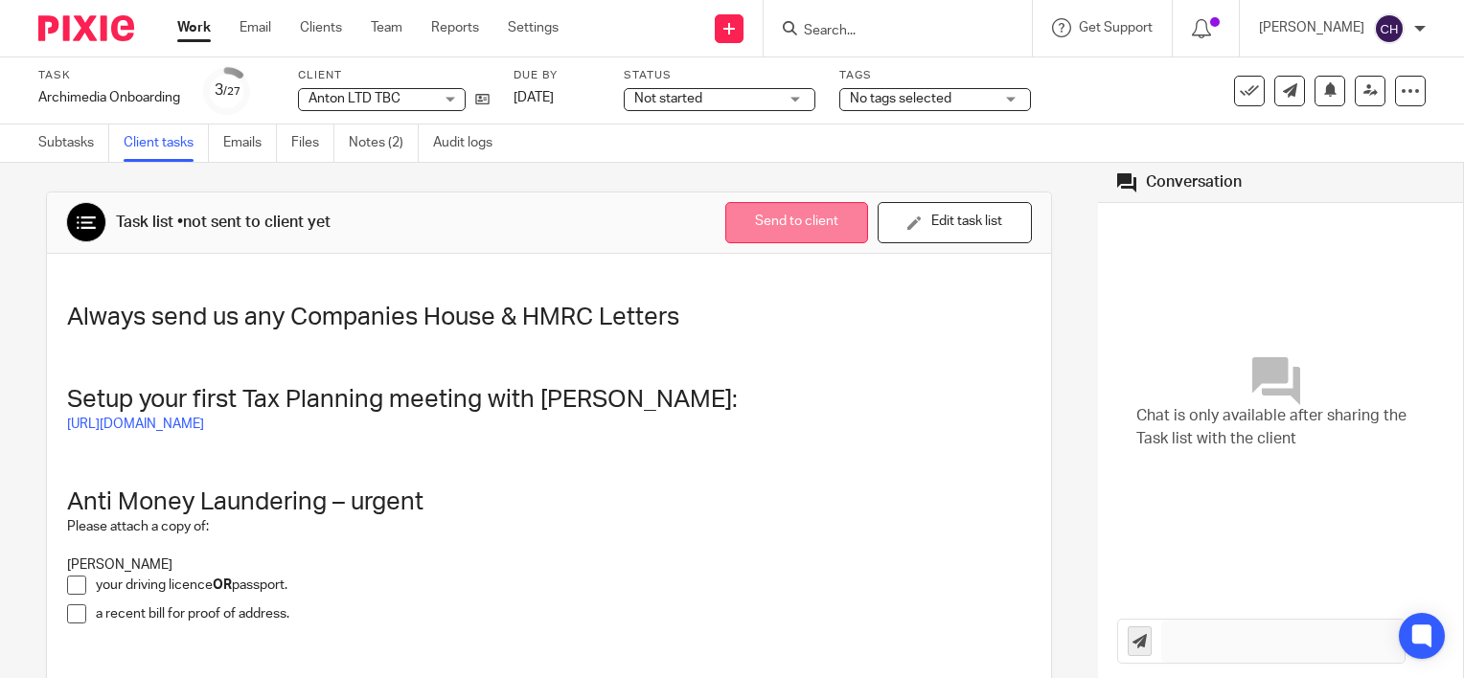
click at [764, 234] on button "Send to client" at bounding box center [796, 222] width 143 height 41
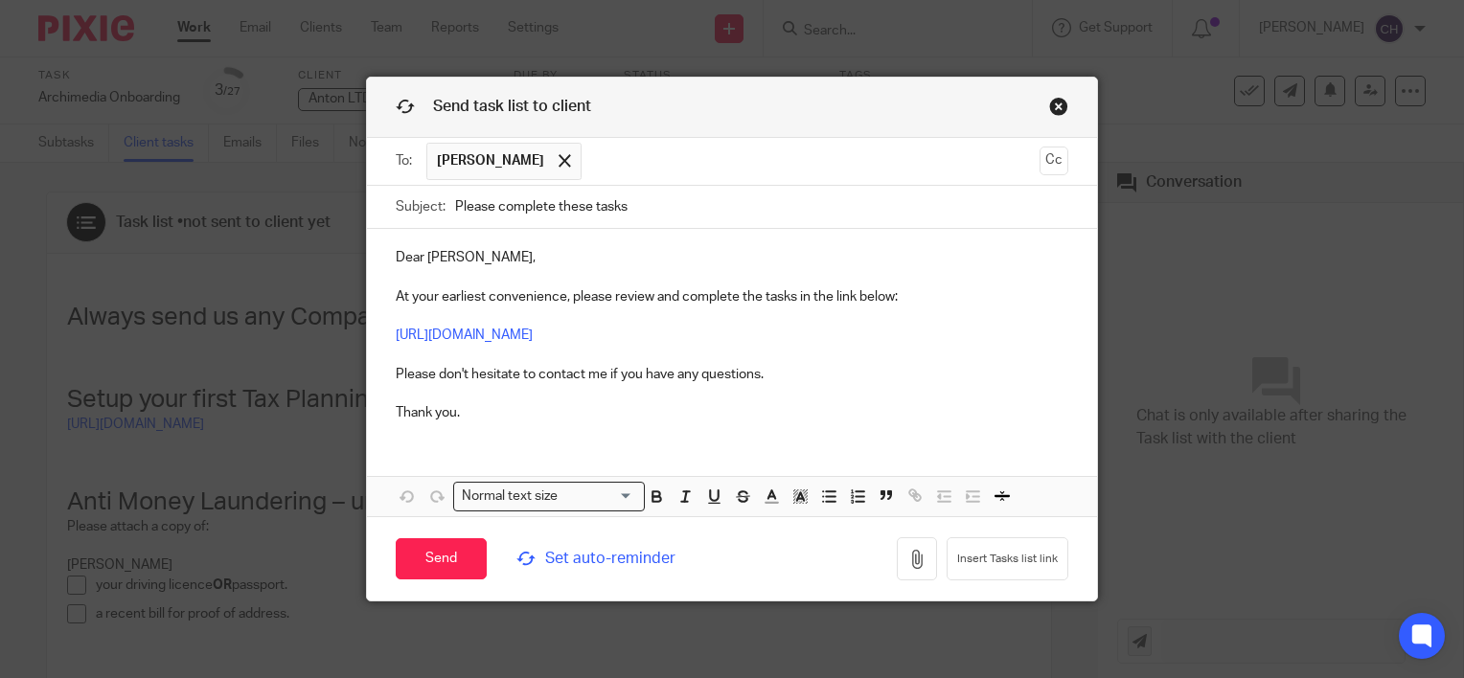
drag, startPoint x: 639, startPoint y: 214, endPoint x: 322, endPoint y: 209, distance: 317.1
click at [322, 209] on div "Send task list to client To: [PERSON_NAME] [PERSON_NAME] Cc Subject: Please com…" at bounding box center [732, 339] width 1464 height 678
paste input "Welcome to the Family! And next step"
type input "Welcome to the Family! And next steps"
drag, startPoint x: 912, startPoint y: 330, endPoint x: 388, endPoint y: 337, distance: 524.0
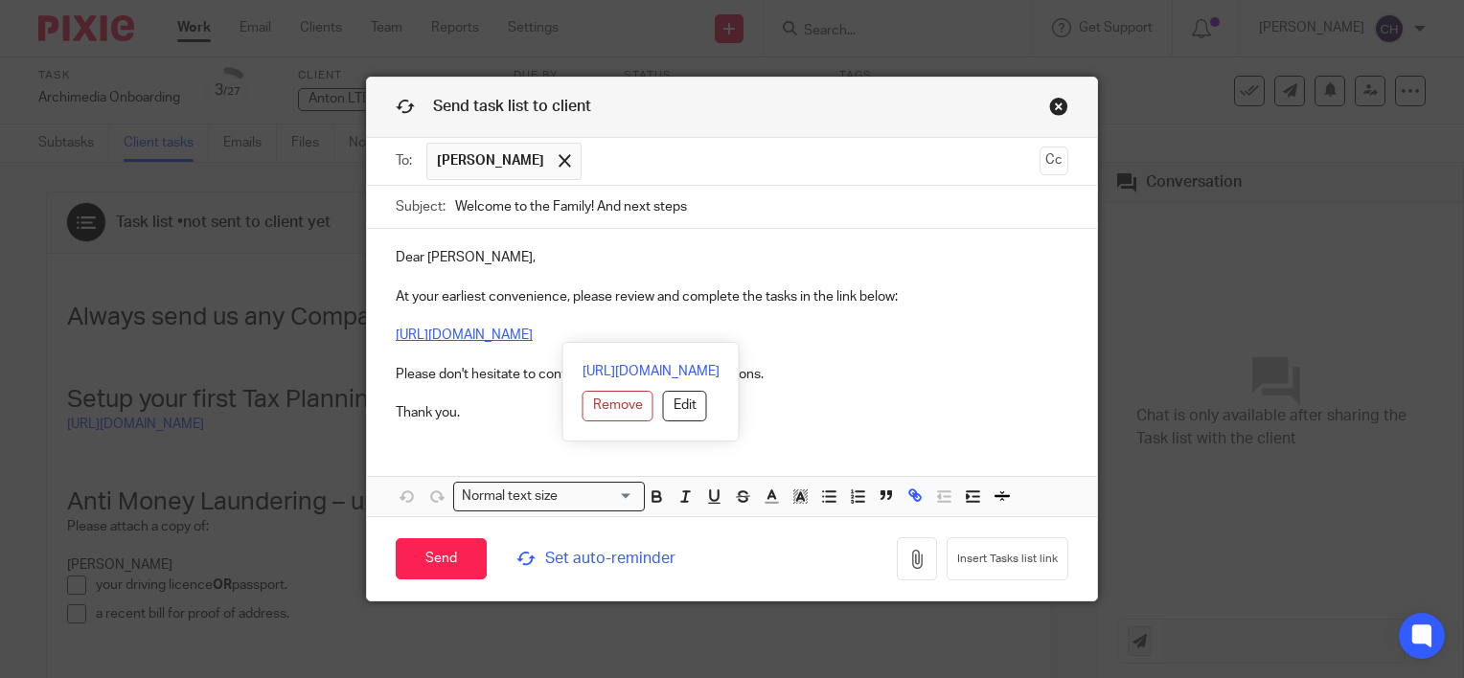
click at [396, 337] on p "Dear Anton, At your earliest convenience, please review and complete the tasks …" at bounding box center [732, 335] width 672 height 174
copy link "https://archimedia-accounts.usepixie.net/p/1551bd6cb49797404e5121fa1678a337"
click at [500, 294] on p "Dear Anton, At your earliest convenience, please review and complete the tasks …" at bounding box center [732, 335] width 672 height 174
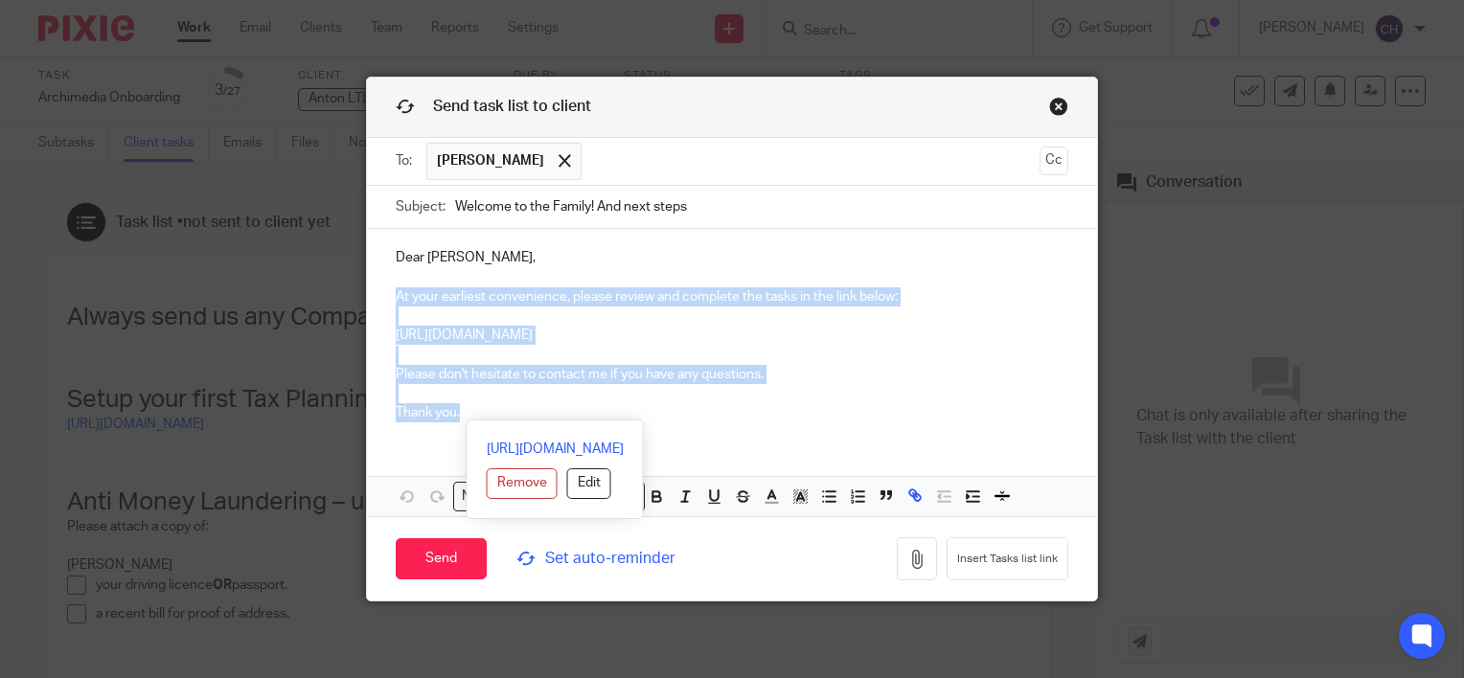
drag, startPoint x: 479, startPoint y: 416, endPoint x: 375, endPoint y: 290, distance: 162.6
click at [375, 290] on div "Dear Anton, At your earliest convenience, please review and complete the tasks …" at bounding box center [732, 333] width 730 height 208
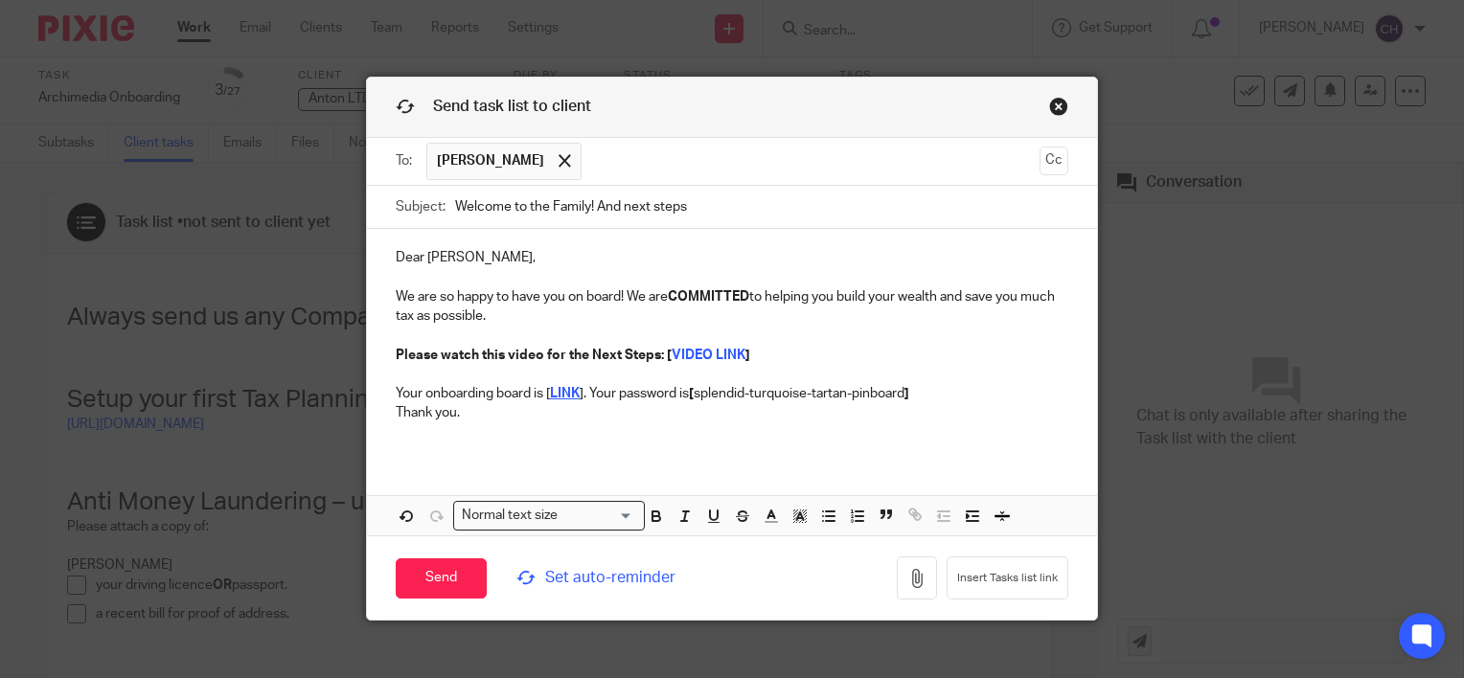
click at [421, 257] on p "Dear Anton, We are so happy to have you on board! We are COMMITTED to helping y…" at bounding box center [732, 287] width 672 height 78
click at [444, 577] on input "Send" at bounding box center [441, 578] width 91 height 41
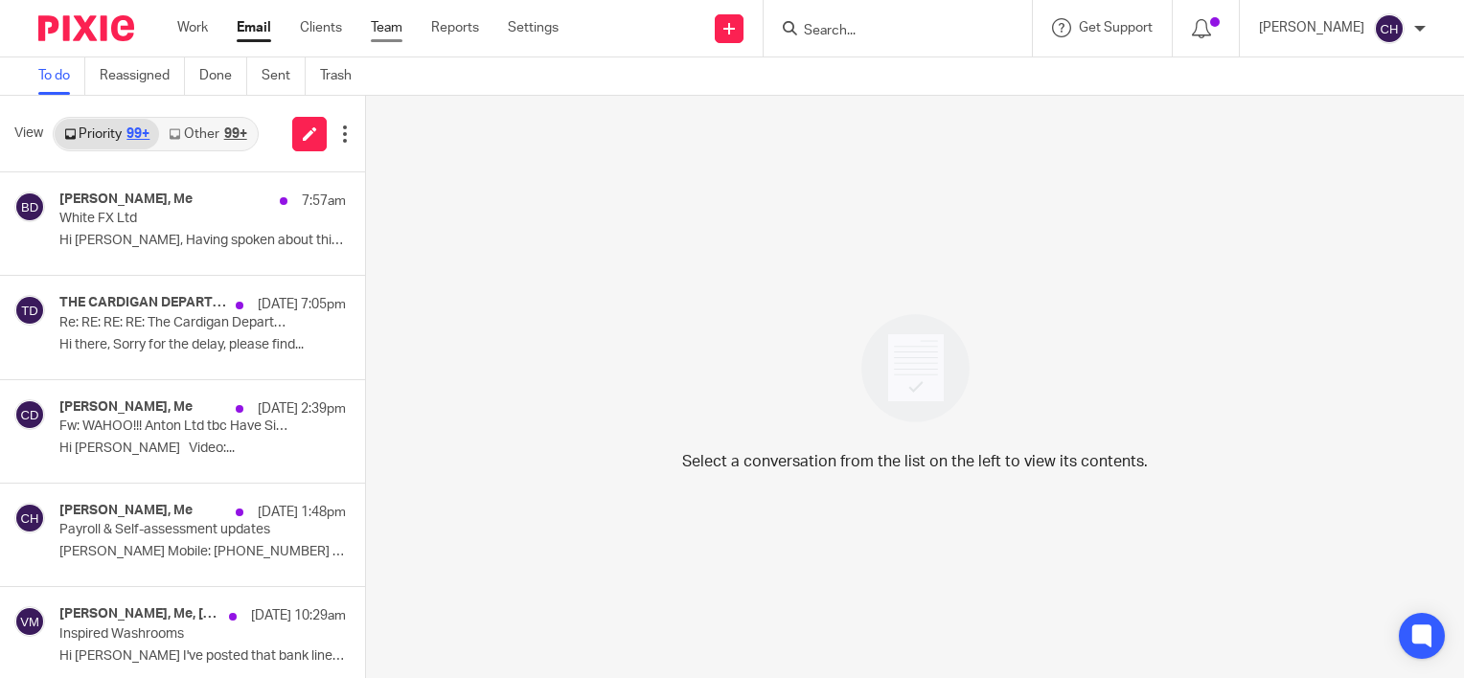
click at [398, 25] on link "Team" at bounding box center [387, 27] width 32 height 19
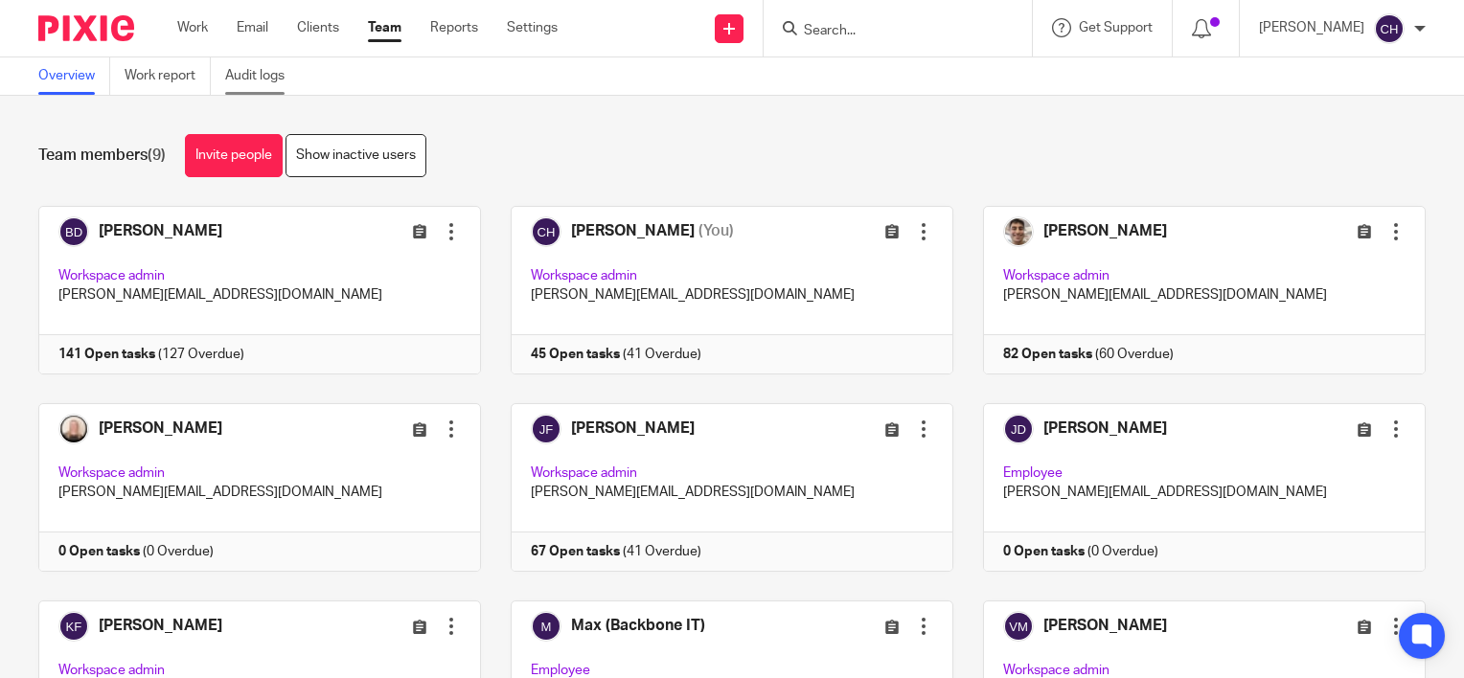
click at [252, 70] on link "Audit logs" at bounding box center [262, 75] width 74 height 37
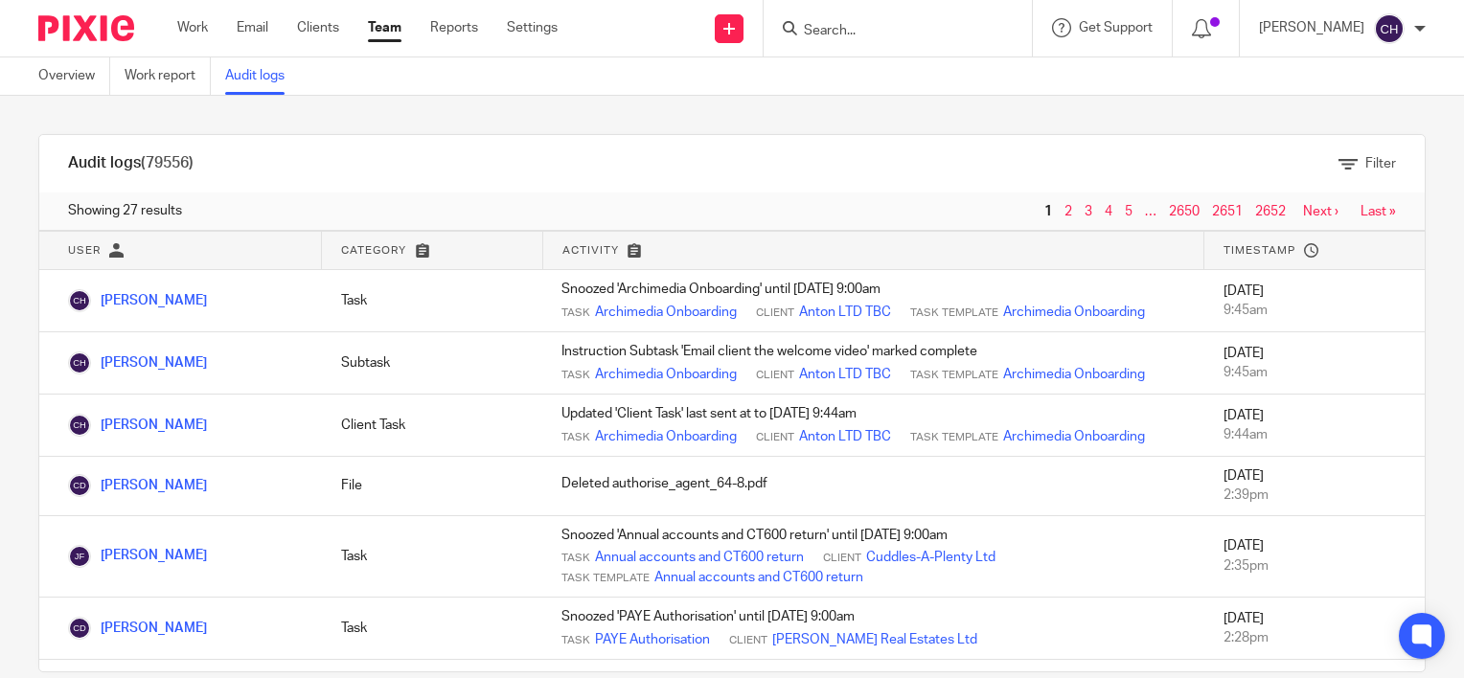
click at [77, 25] on img at bounding box center [86, 28] width 96 height 26
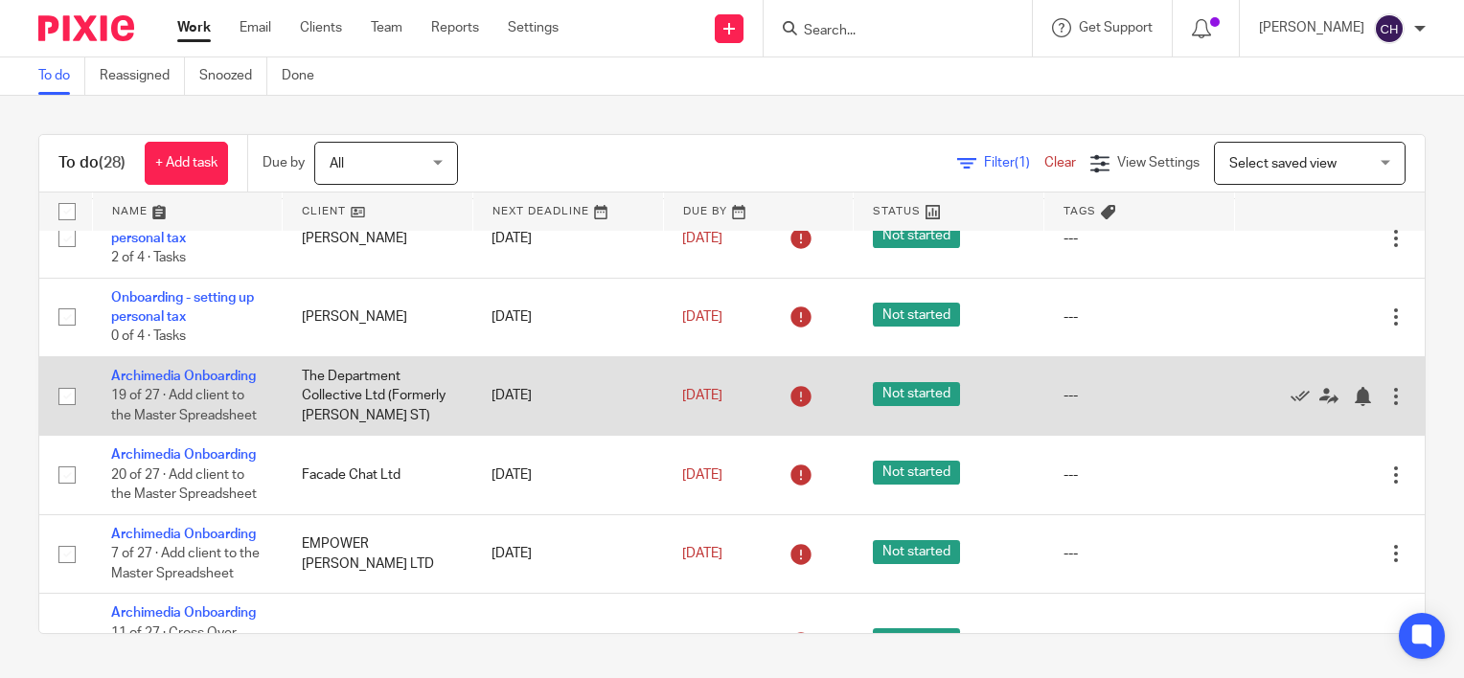
scroll to position [1054, 0]
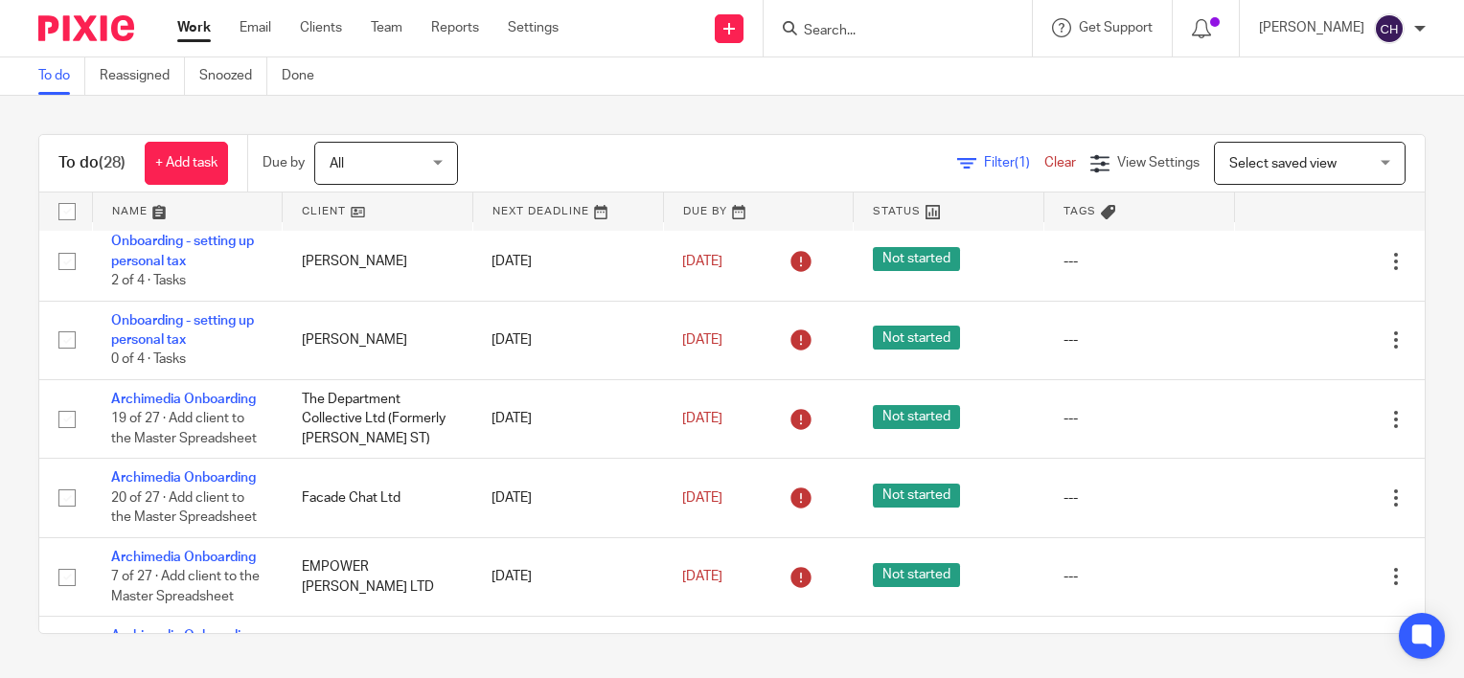
click at [136, 170] on link "Archimedia Onboarding" at bounding box center [183, 162] width 145 height 13
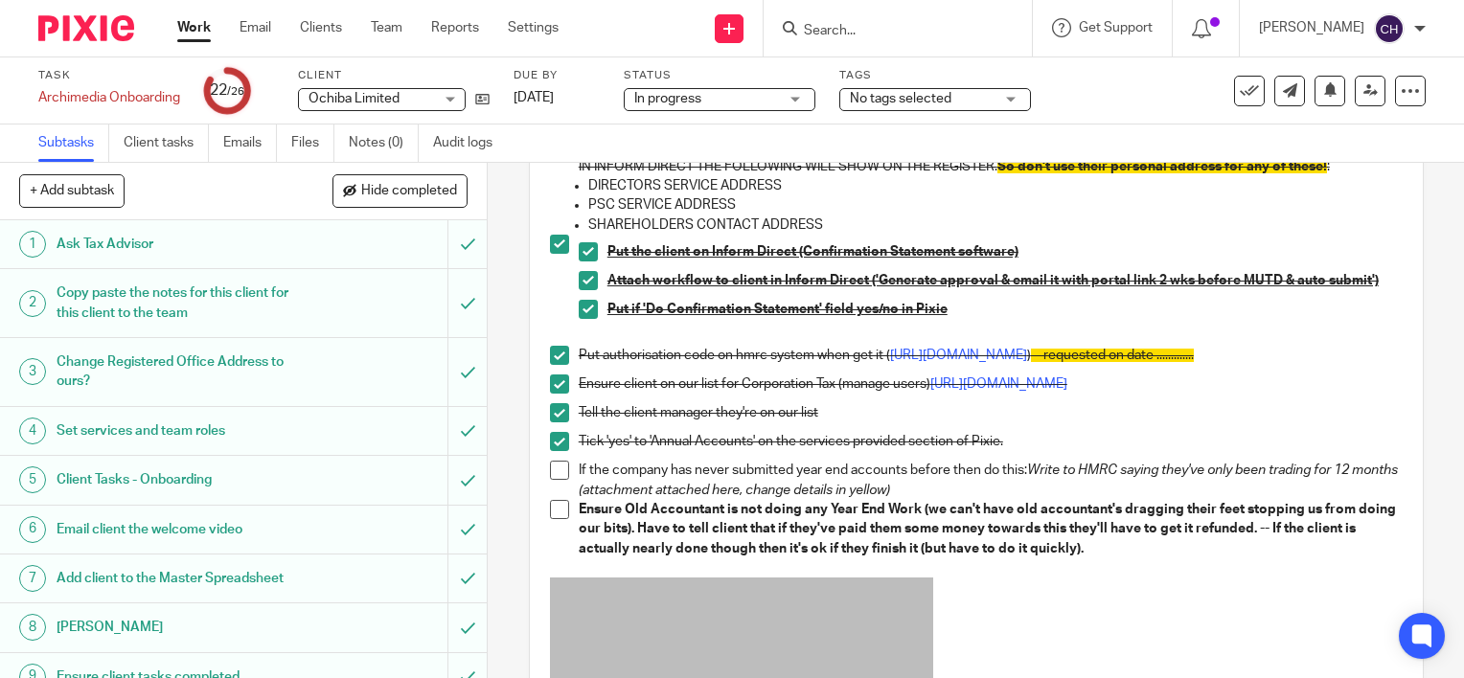
scroll to position [479, 0]
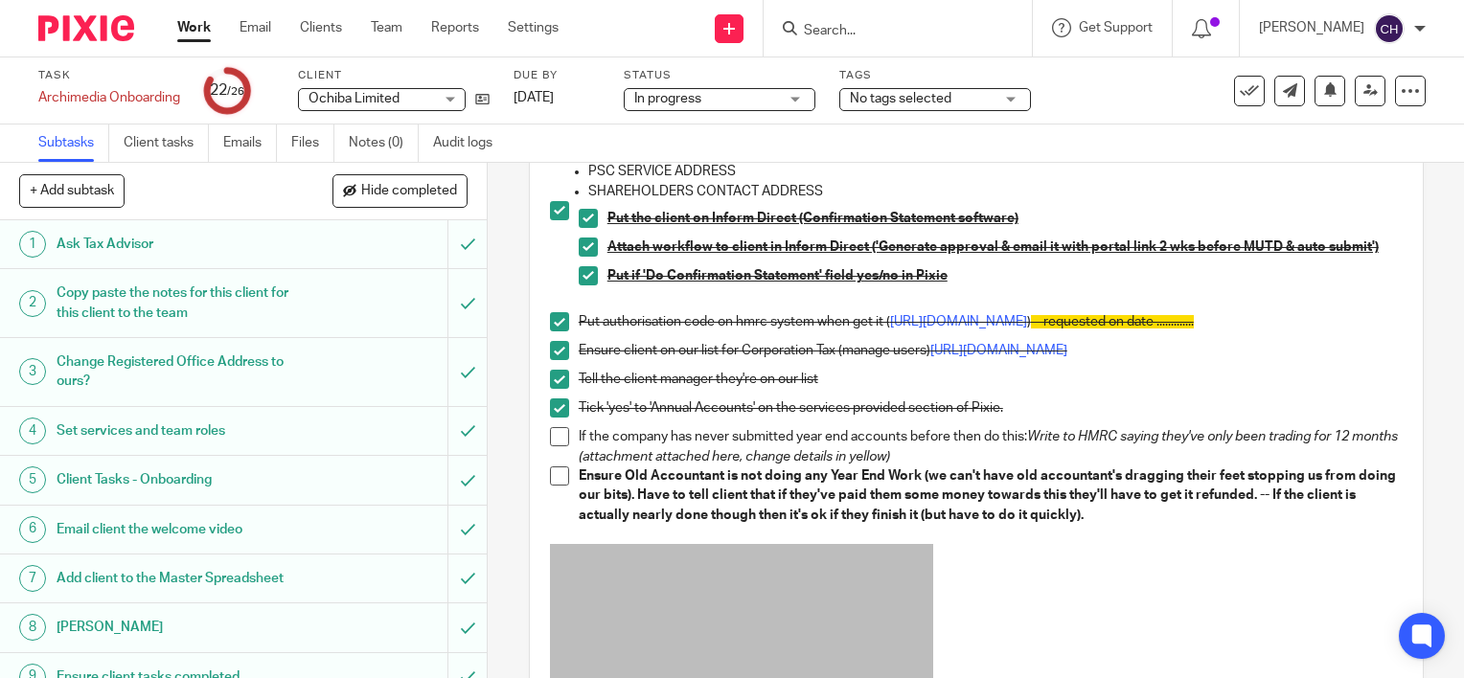
click at [552, 446] on span at bounding box center [559, 436] width 19 height 19
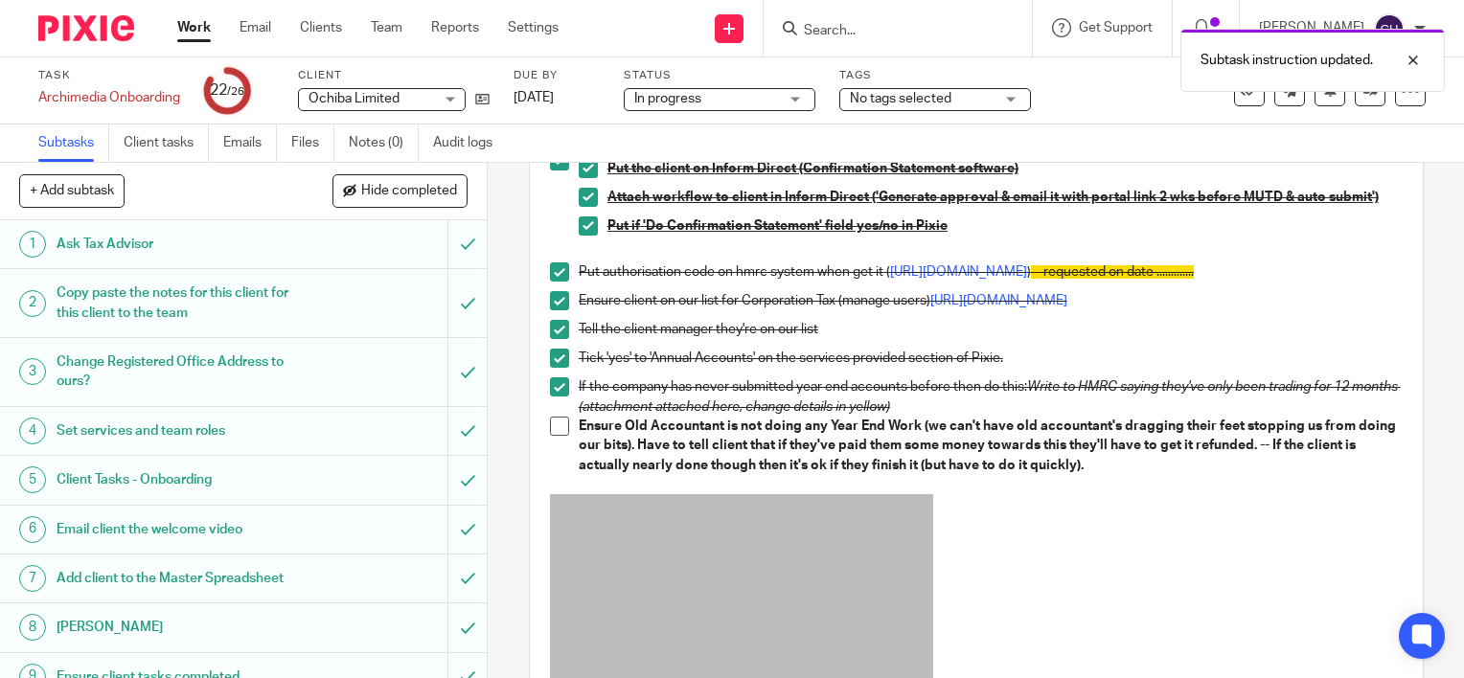
scroll to position [575, 0]
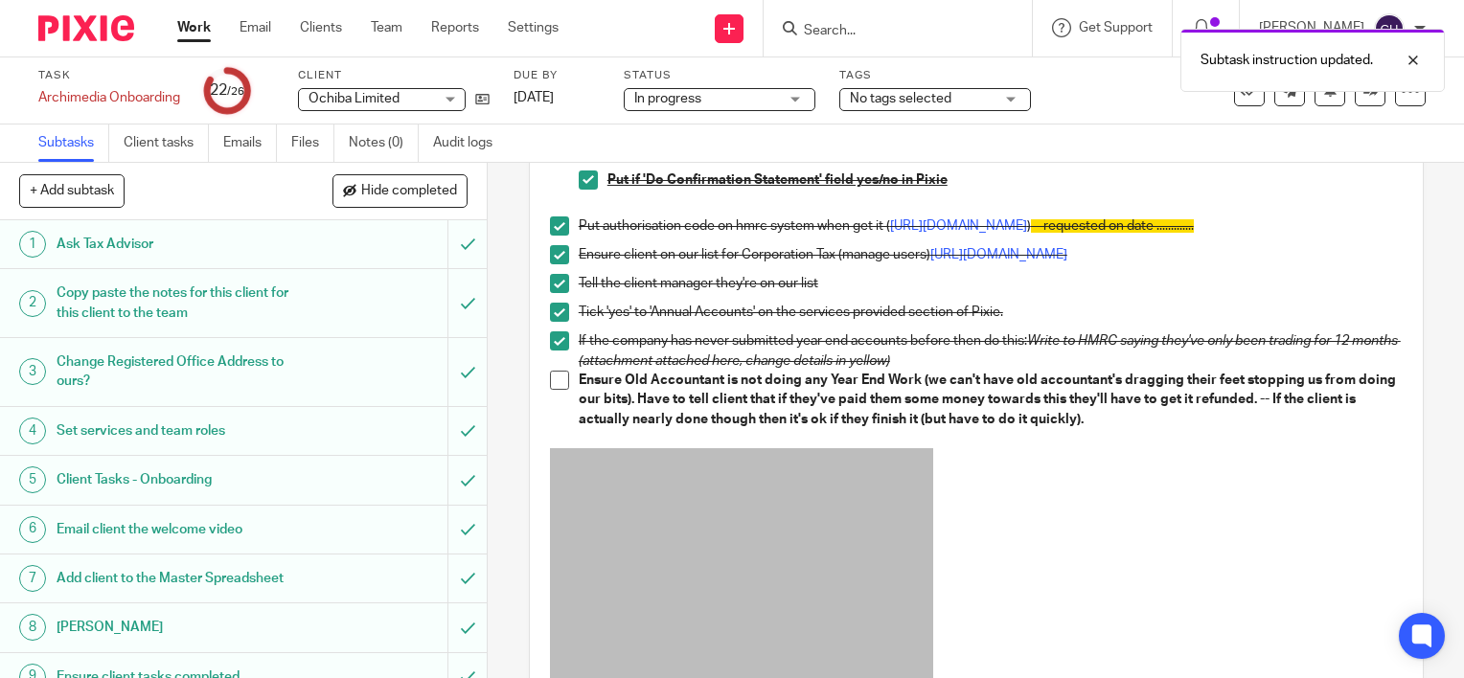
click at [551, 390] on span at bounding box center [559, 380] width 19 height 19
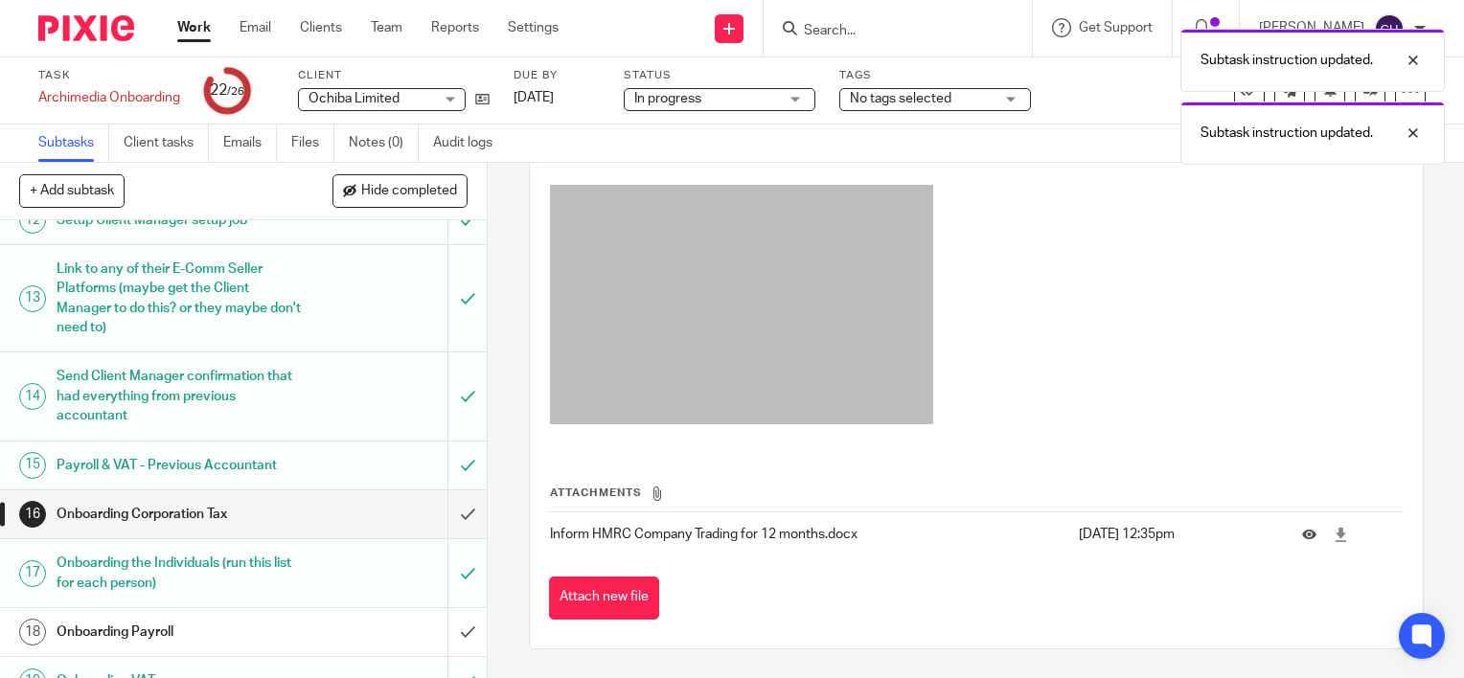
scroll to position [766, 0]
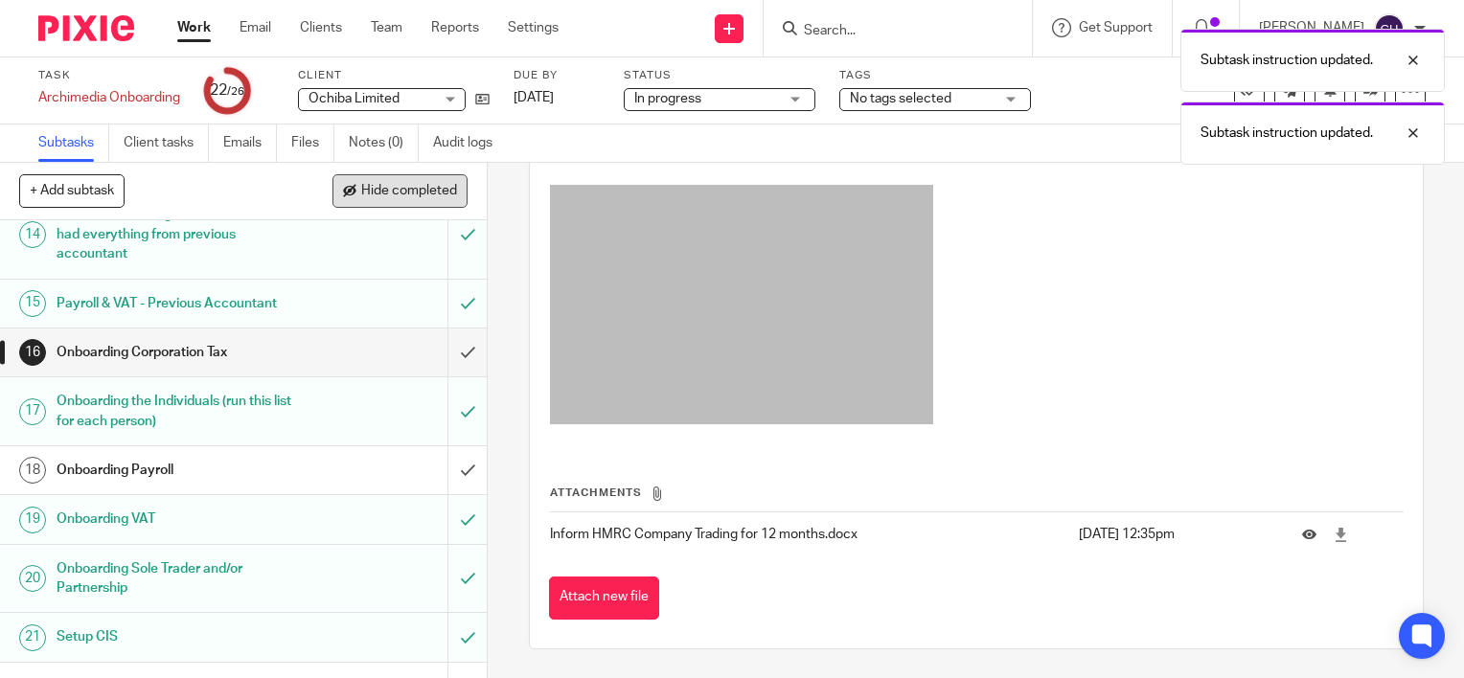
click at [375, 190] on span "Hide completed" at bounding box center [409, 191] width 96 height 15
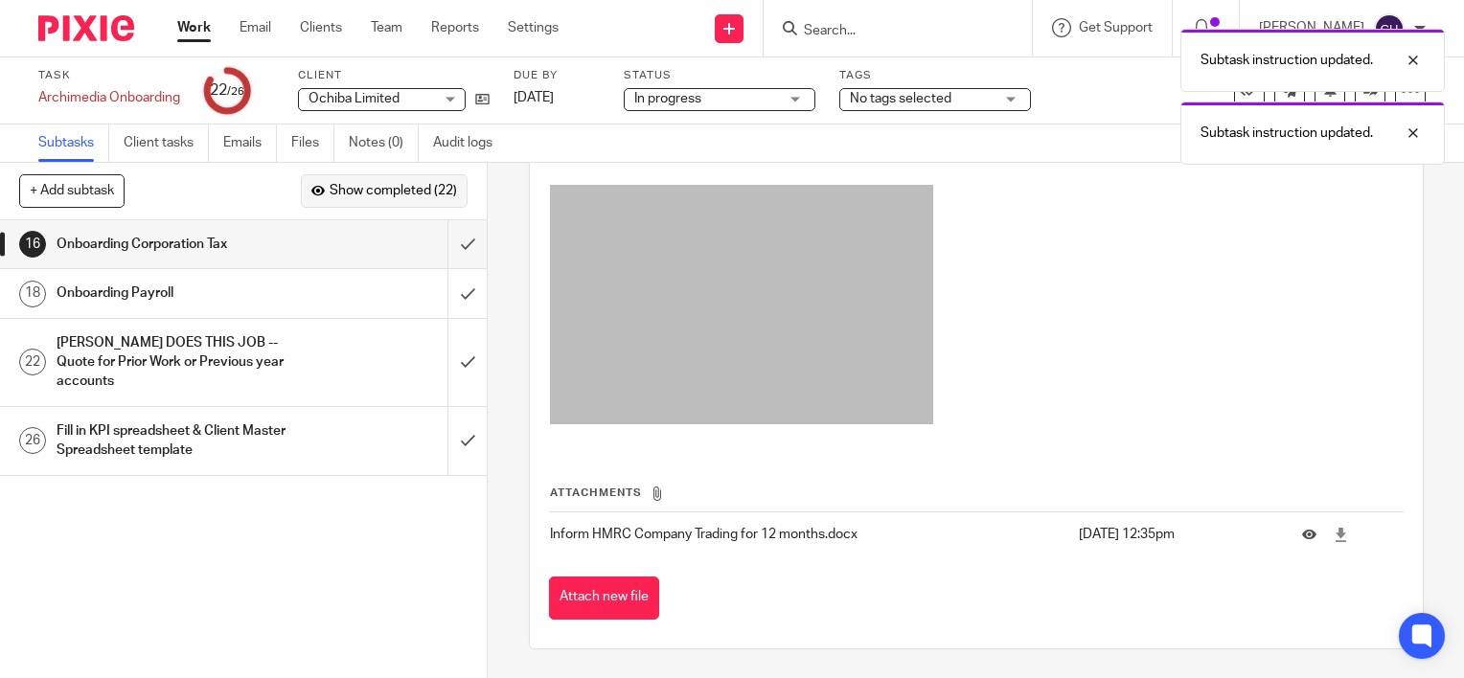
scroll to position [0, 0]
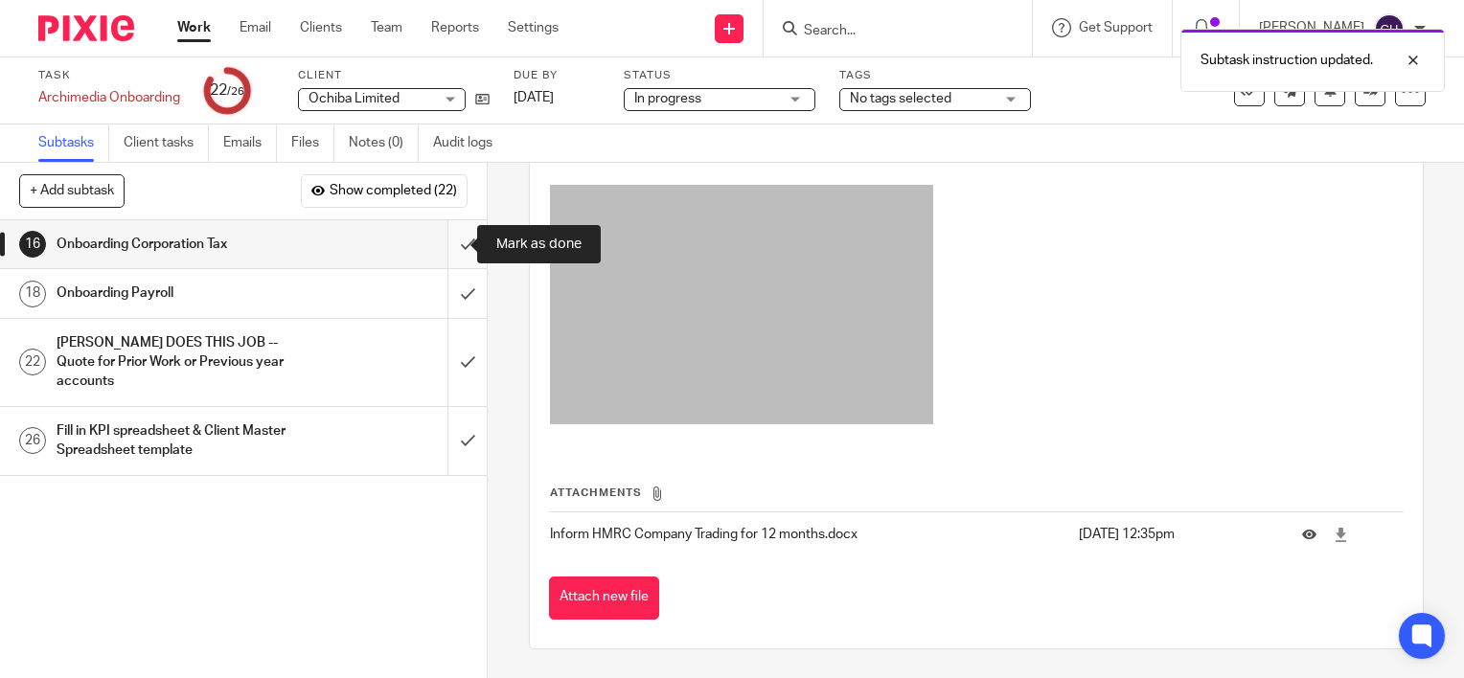
click at [450, 240] on input "submit" at bounding box center [243, 244] width 487 height 48
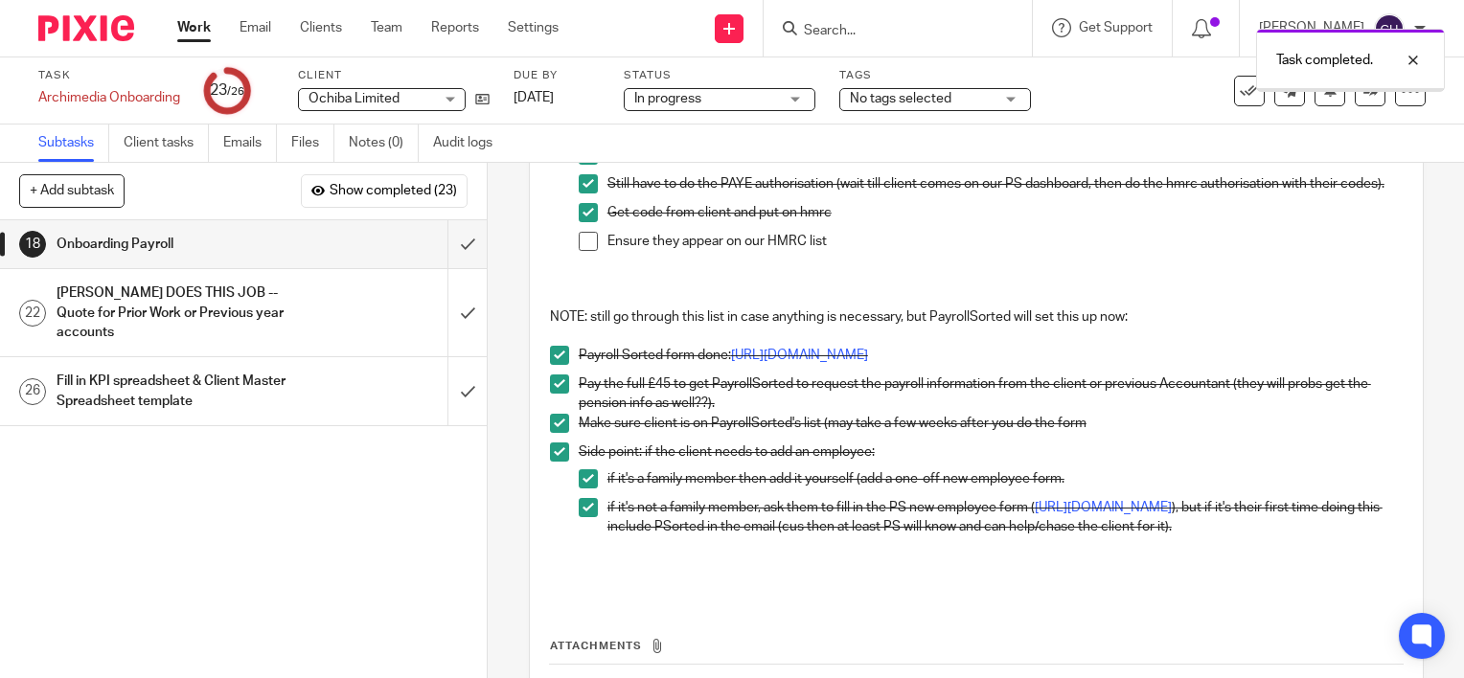
scroll to position [575, 0]
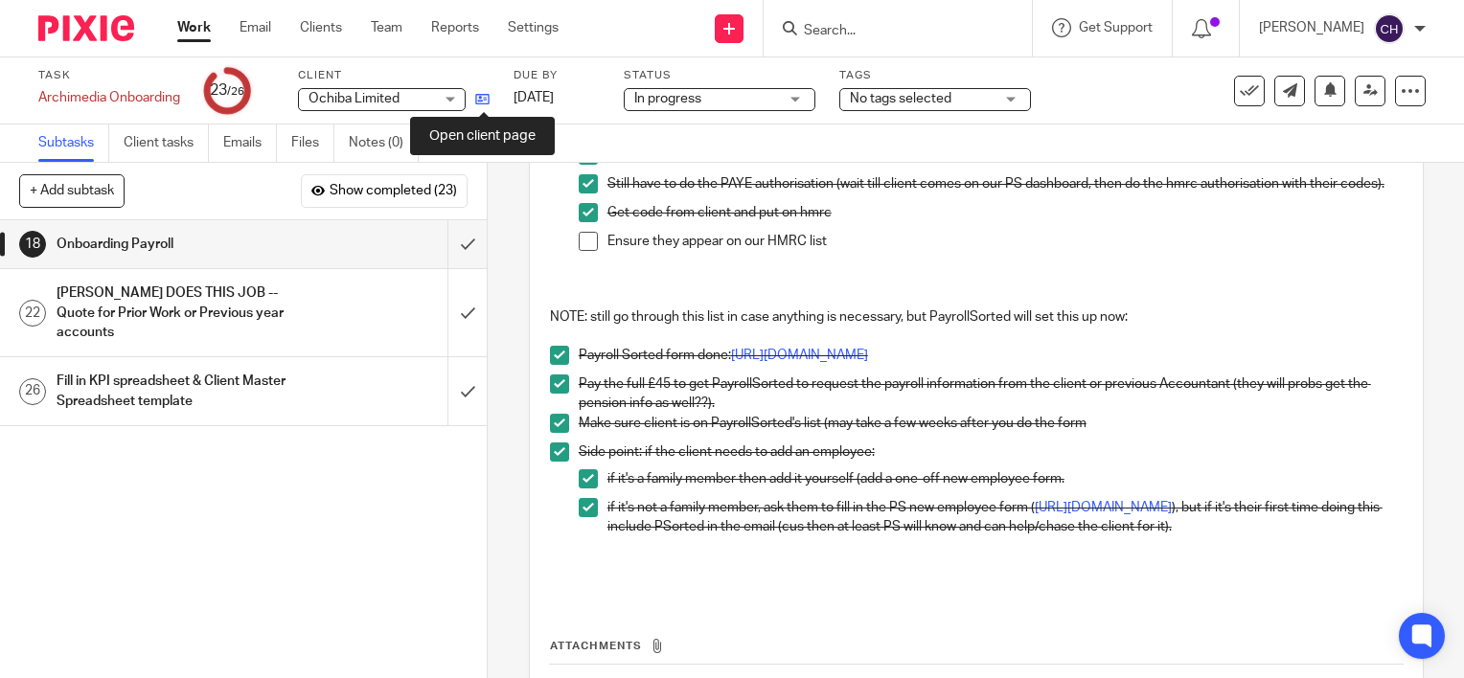
click at [487, 100] on icon at bounding box center [482, 99] width 14 height 14
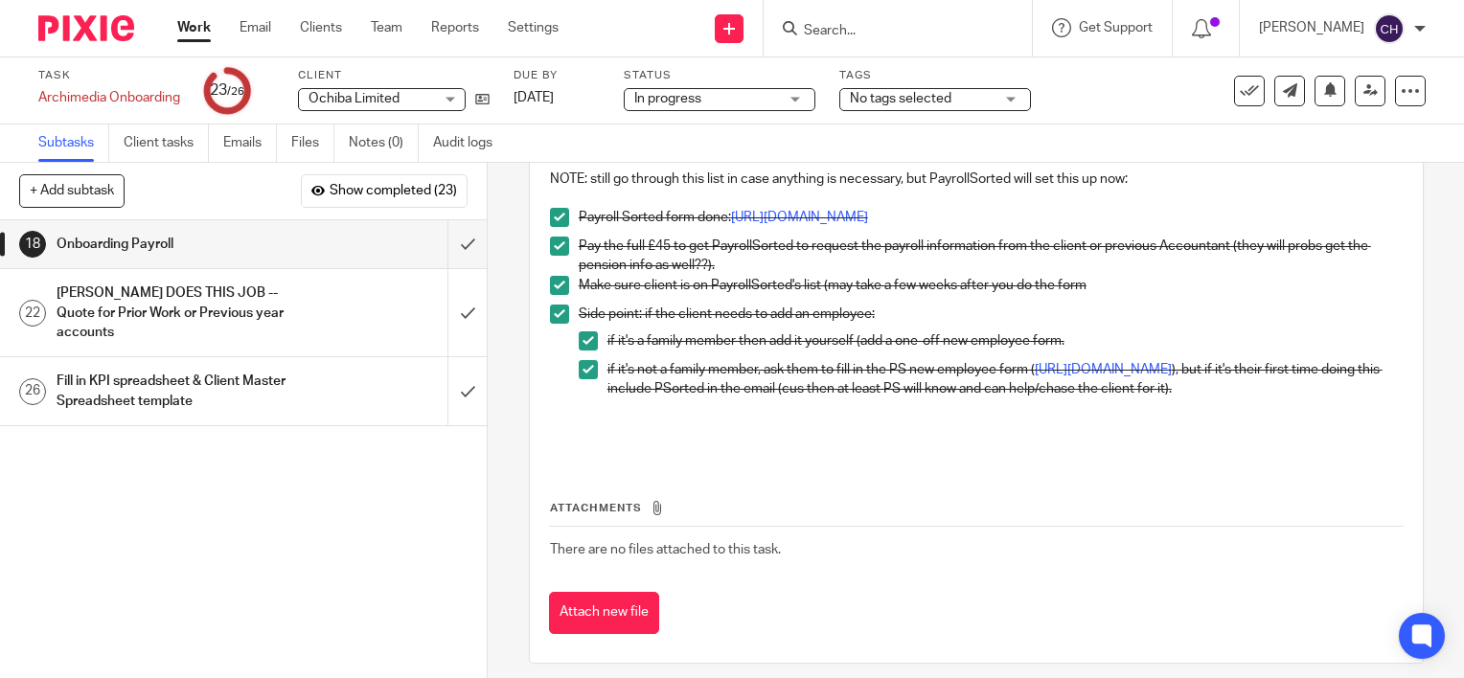
scroll to position [736, 0]
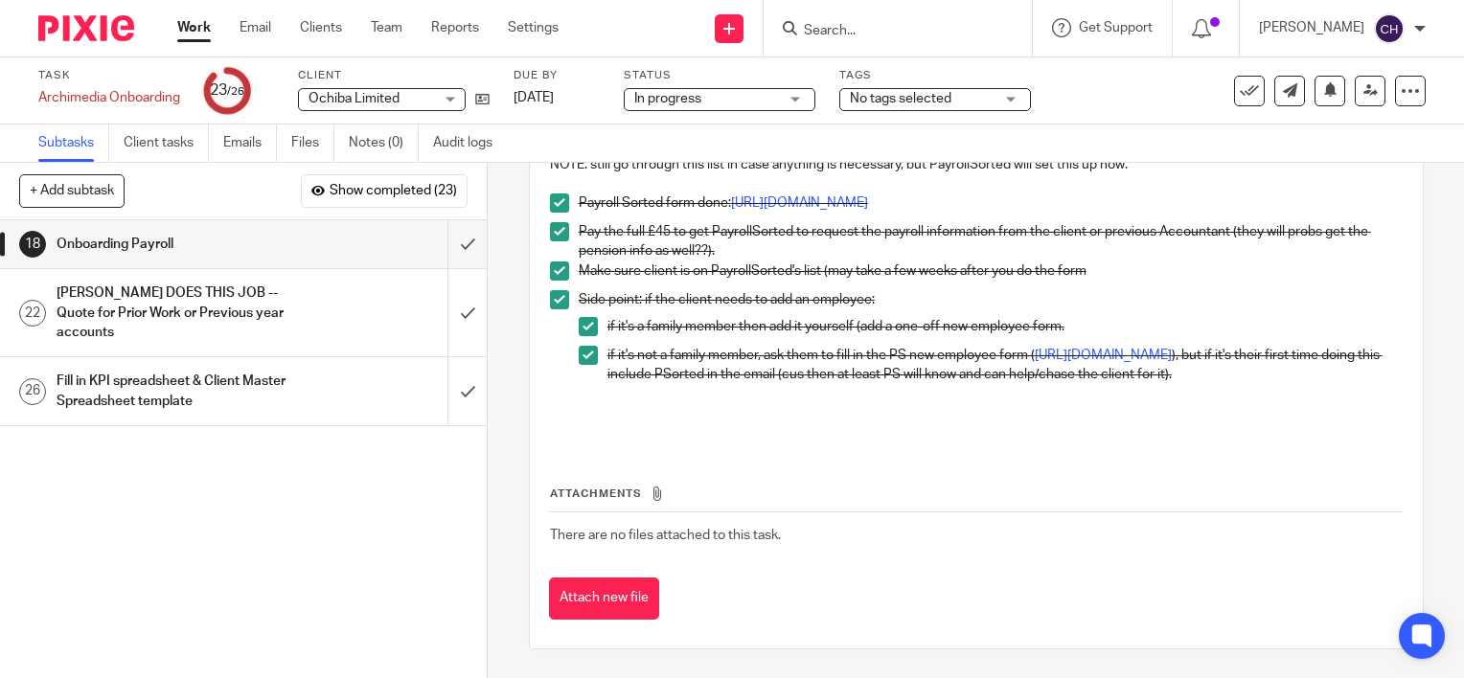
click at [344, 291] on div "CHRIS DOES THIS JOB -- Quote for Prior Work or Previous year accounts" at bounding box center [243, 313] width 373 height 68
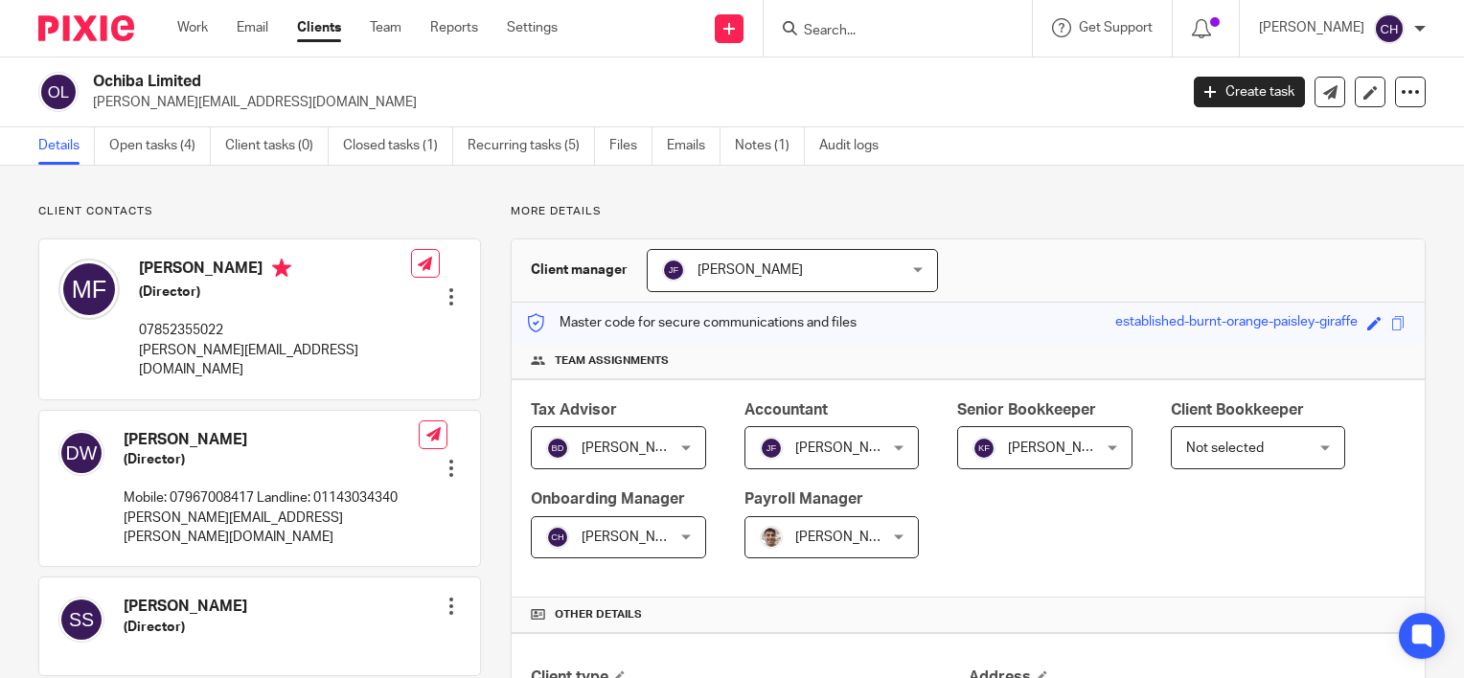
click at [836, 38] on input "Search" at bounding box center [888, 31] width 172 height 17
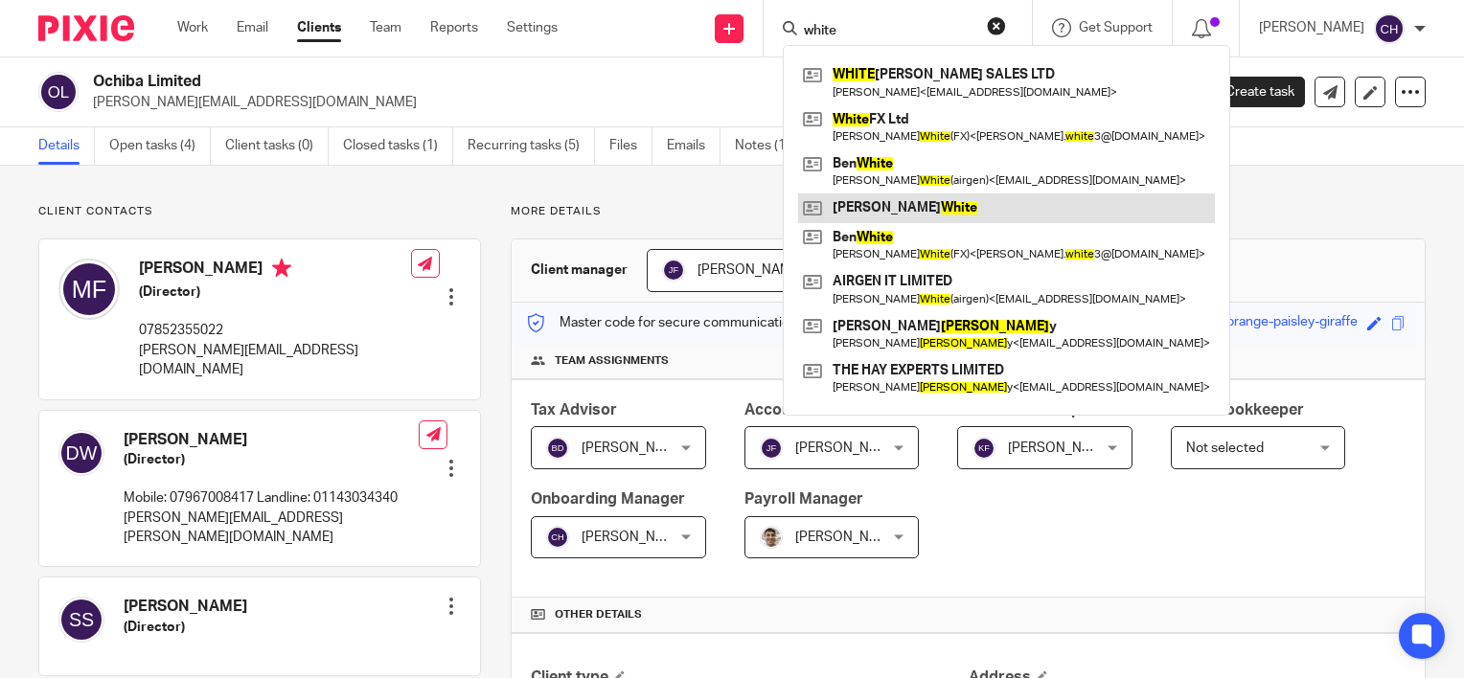
type input "white"
click at [902, 207] on link at bounding box center [1006, 207] width 417 height 29
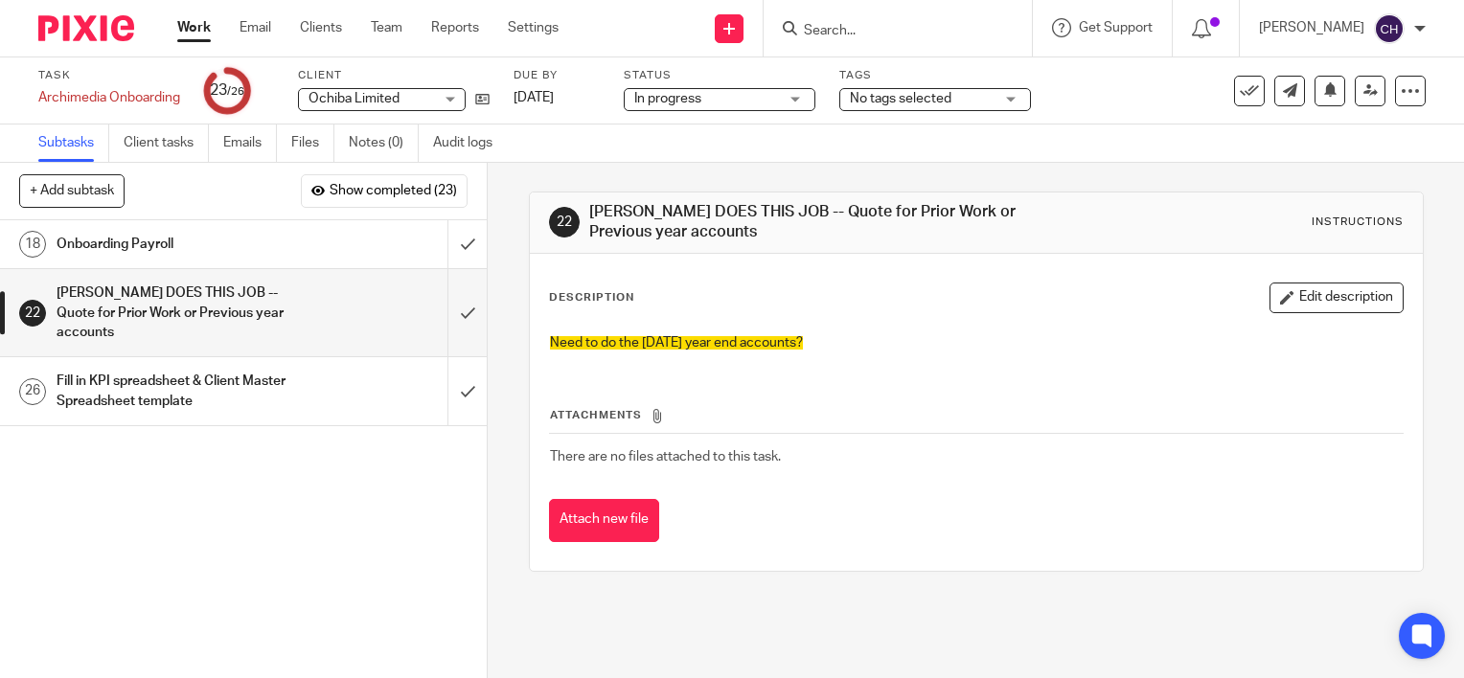
click at [687, 229] on h1 "[PERSON_NAME] DOES THIS JOB -- Quote for Prior Work or Previous year accounts" at bounding box center [802, 222] width 427 height 41
drag, startPoint x: 82, startPoint y: 38, endPoint x: 100, endPoint y: 32, distance: 18.5
click at [82, 38] on img at bounding box center [86, 28] width 96 height 26
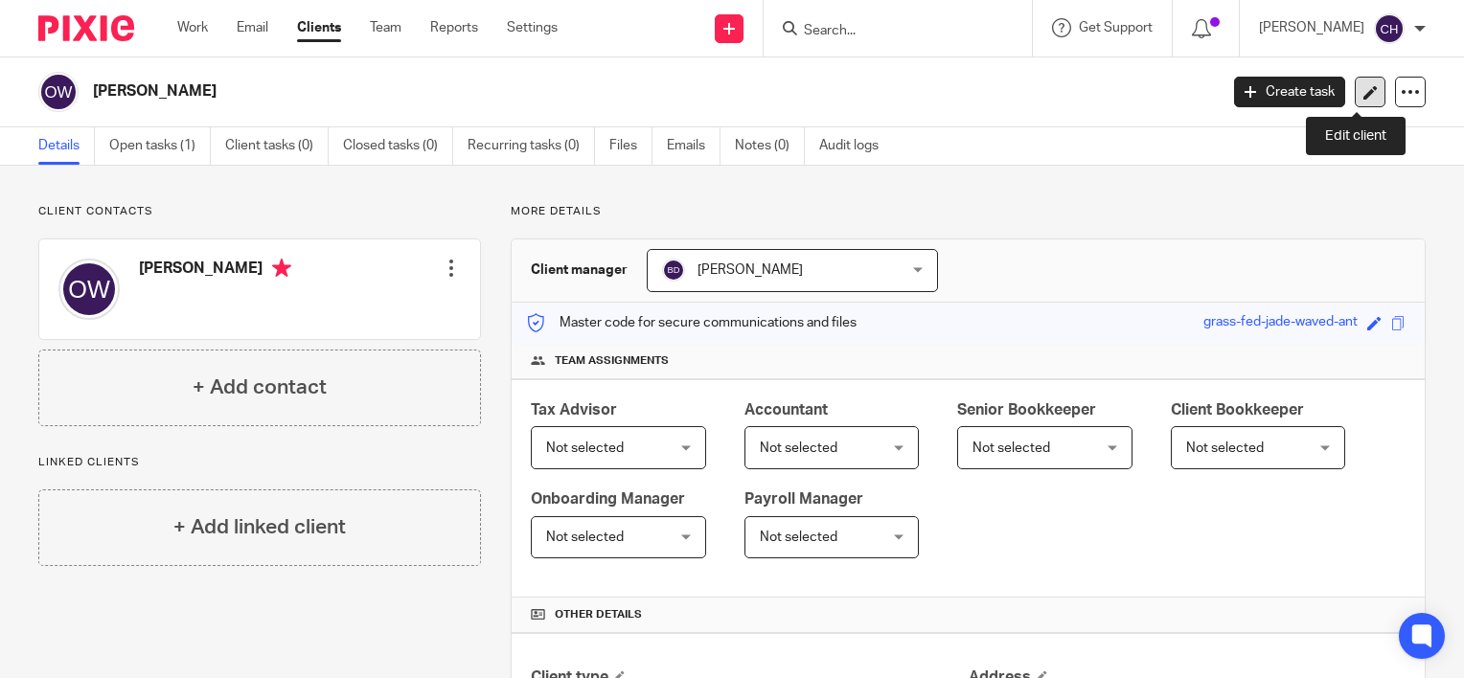
click at [1363, 91] on icon at bounding box center [1370, 92] width 14 height 14
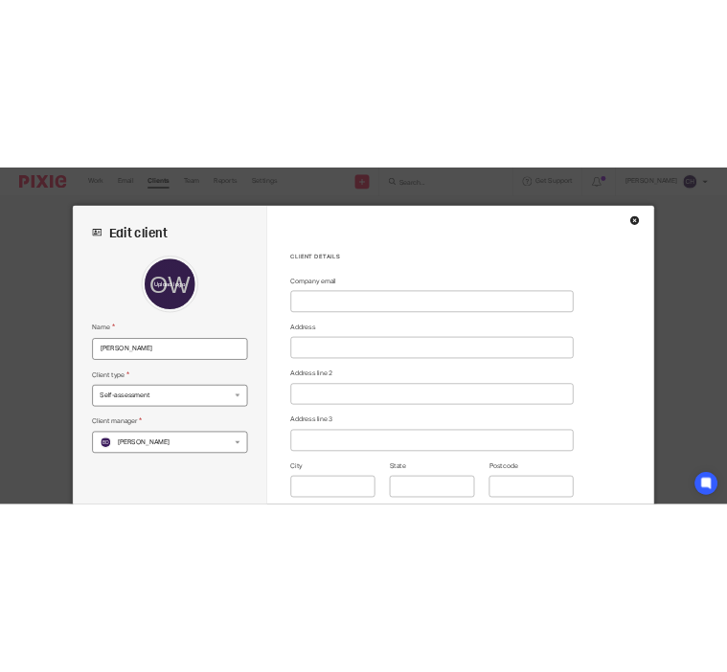
scroll to position [96, 0]
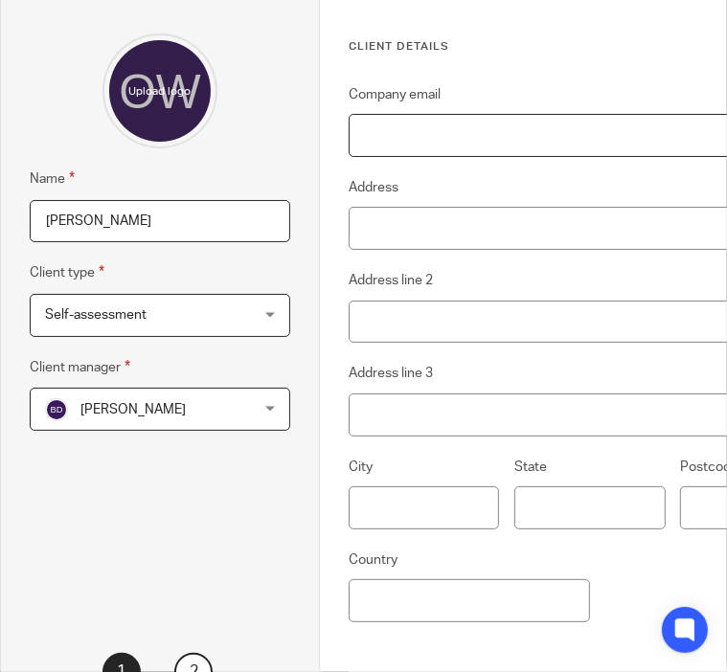
click at [412, 120] on input "Company email" at bounding box center [590, 135] width 483 height 43
paste input "[EMAIL_ADDRESS][DOMAIN_NAME]"
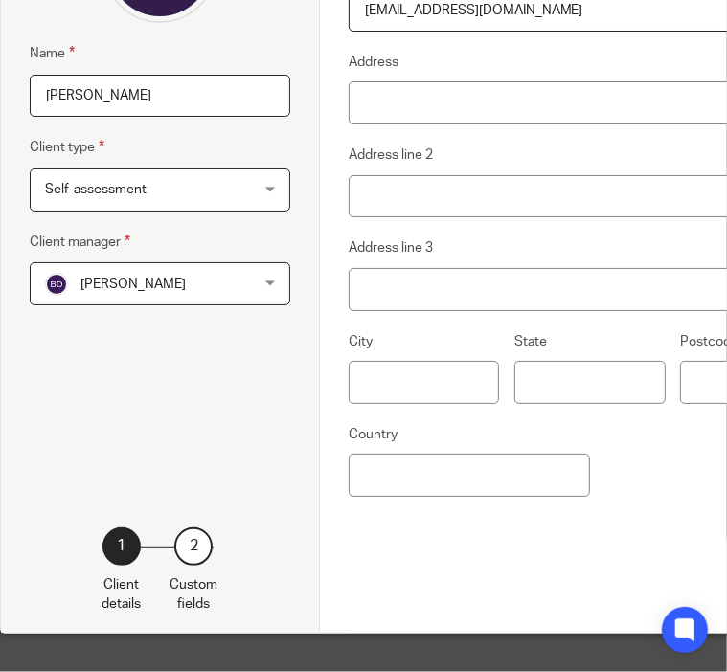
scroll to position [234, 0]
type input "[EMAIL_ADDRESS][DOMAIN_NAME]"
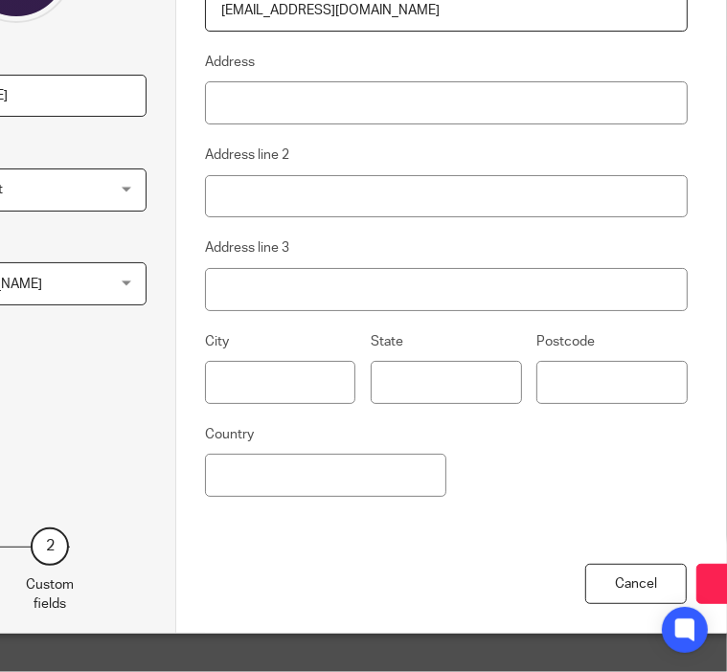
scroll to position [234, 186]
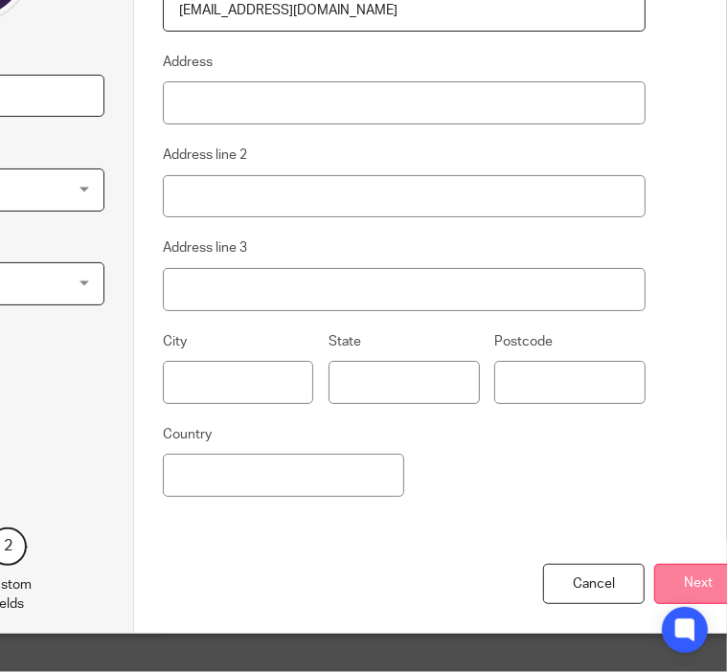
click at [690, 575] on button "Next" at bounding box center [698, 584] width 88 height 41
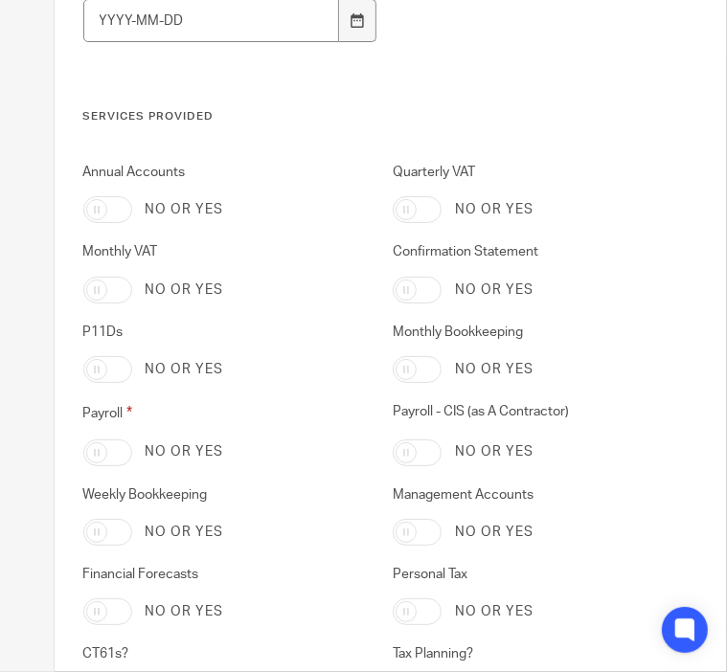
scroll to position [3905, 186]
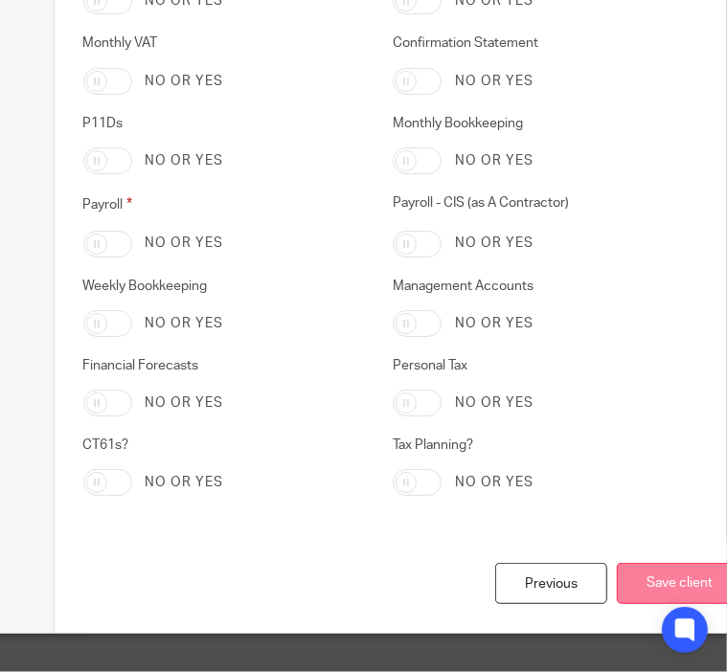
click at [659, 578] on button "Save client" at bounding box center [679, 583] width 125 height 41
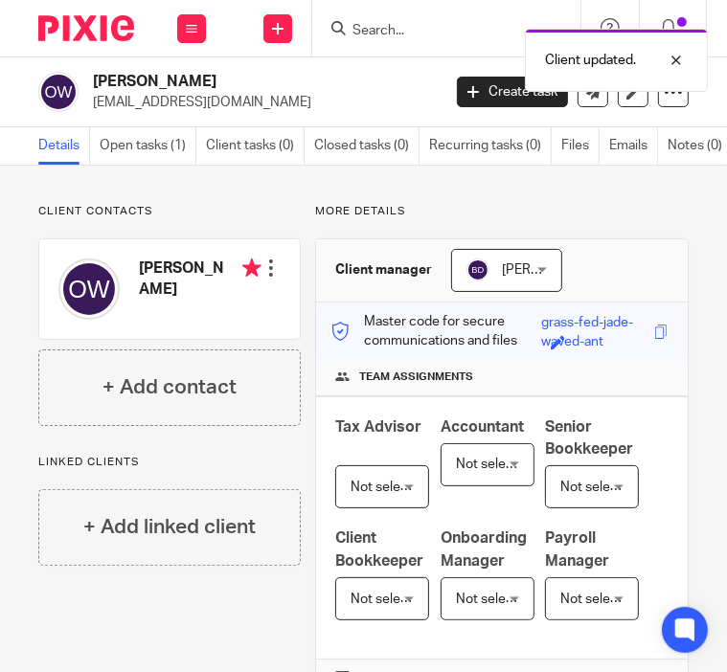
click at [265, 273] on div at bounding box center [271, 268] width 19 height 19
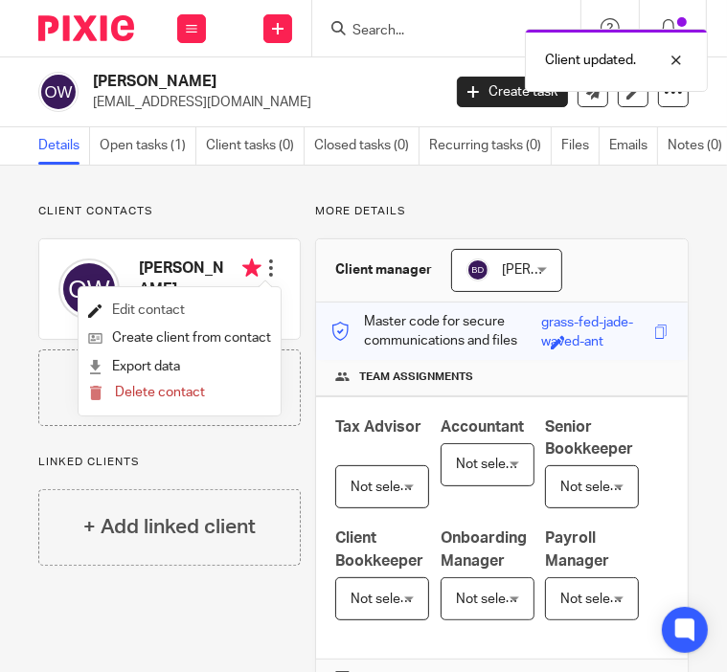
click at [158, 306] on link "Edit contact" at bounding box center [179, 311] width 183 height 28
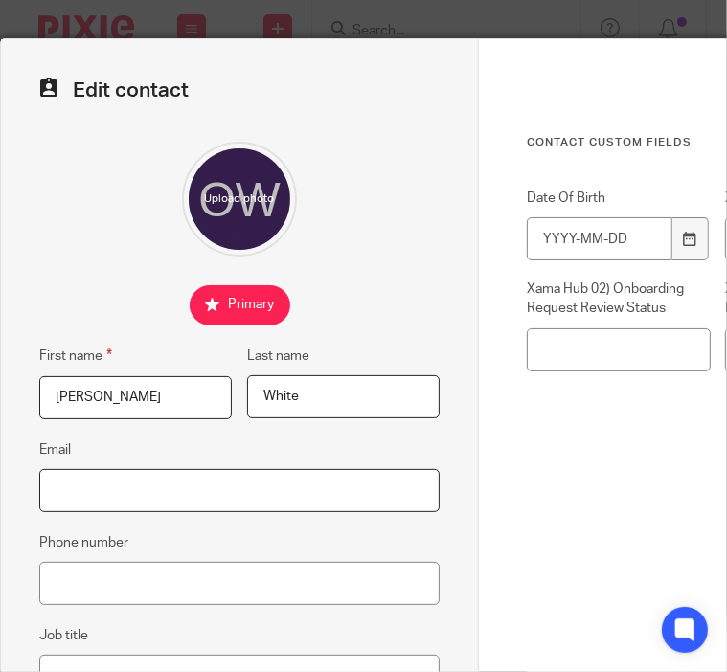
click at [115, 489] on input "Email" at bounding box center [239, 490] width 400 height 43
paste input "ollyw777@gmail.com"
type input "ollyw777@gmail.com"
click at [250, 577] on input "Phone number" at bounding box center [239, 583] width 400 height 43
paste input "07905215576"
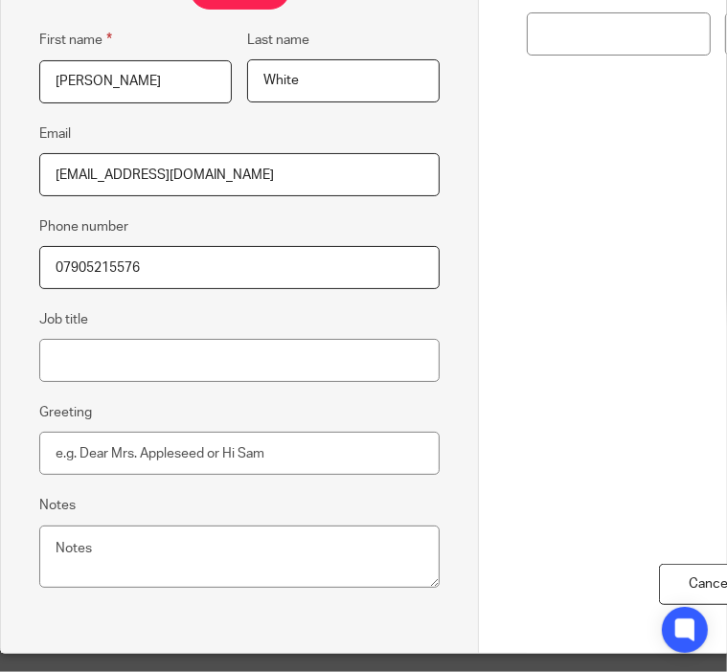
scroll to position [349, 0]
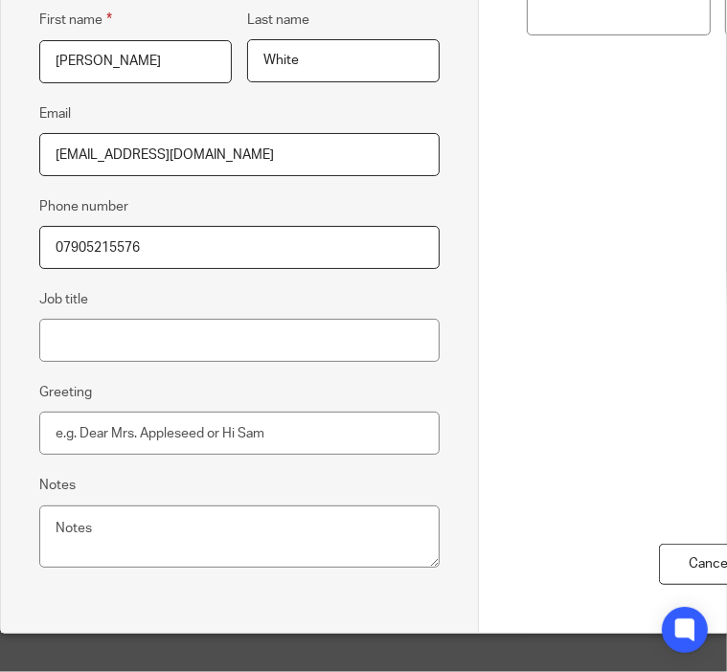
type input "07905215576"
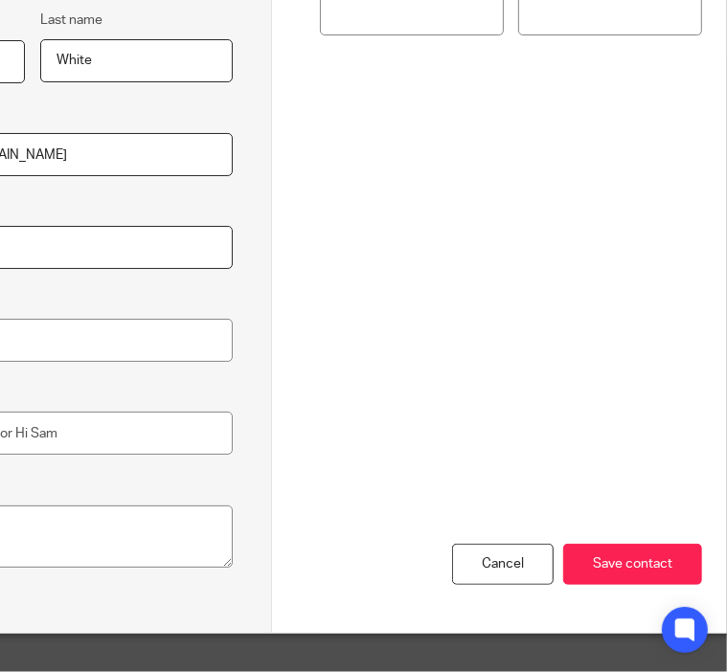
scroll to position [349, 210]
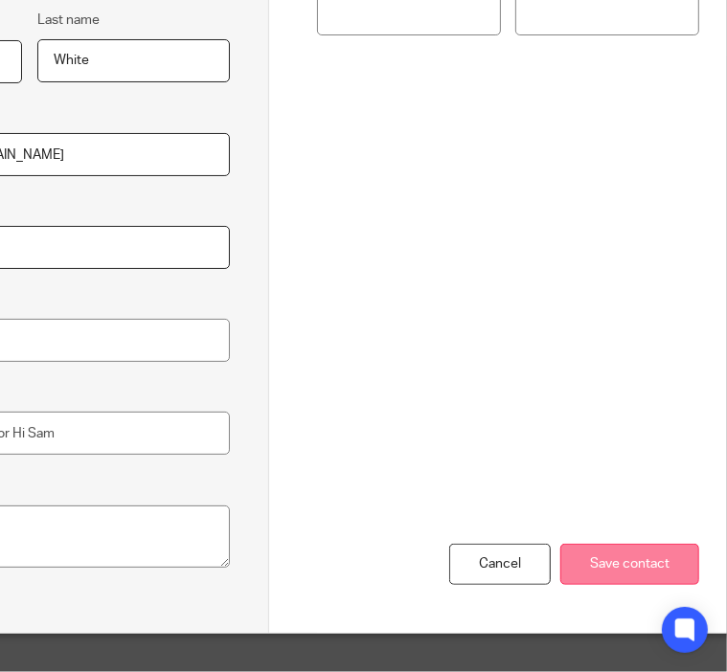
click at [632, 544] on input "Save contact" at bounding box center [629, 564] width 139 height 41
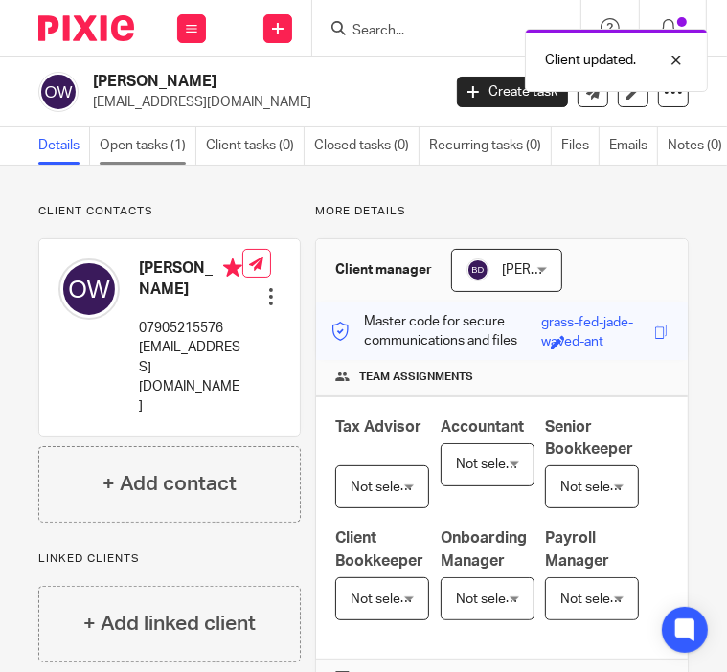
click at [153, 137] on link "Open tasks (1)" at bounding box center [148, 145] width 97 height 37
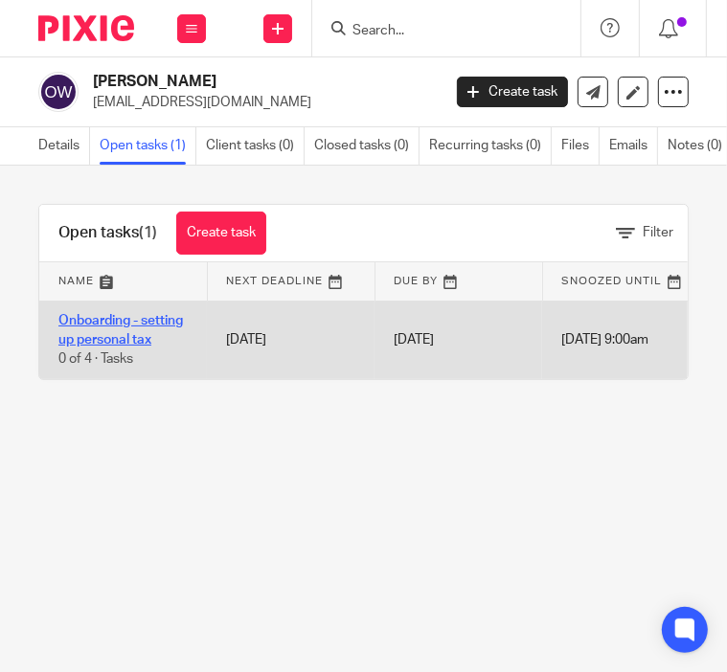
click at [152, 319] on link "Onboarding - setting up personal tax" at bounding box center [120, 330] width 125 height 33
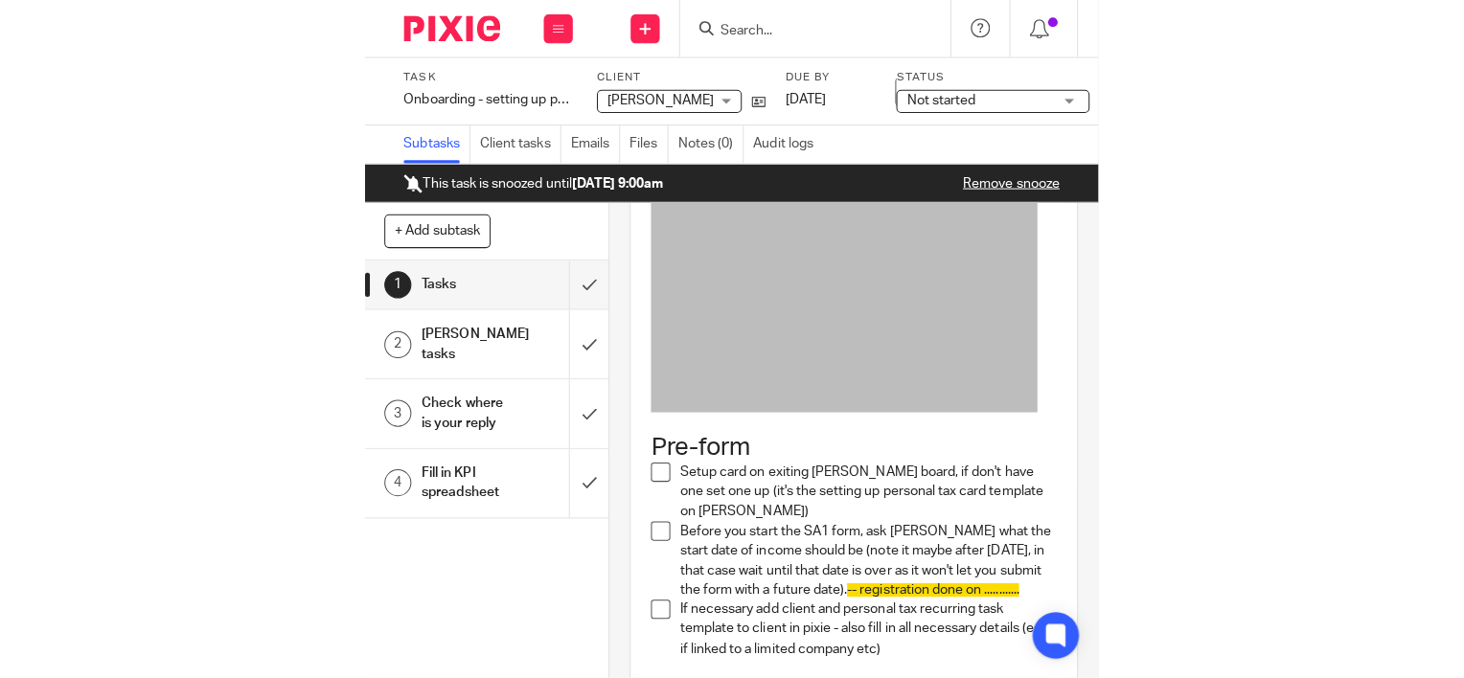
scroll to position [287, 0]
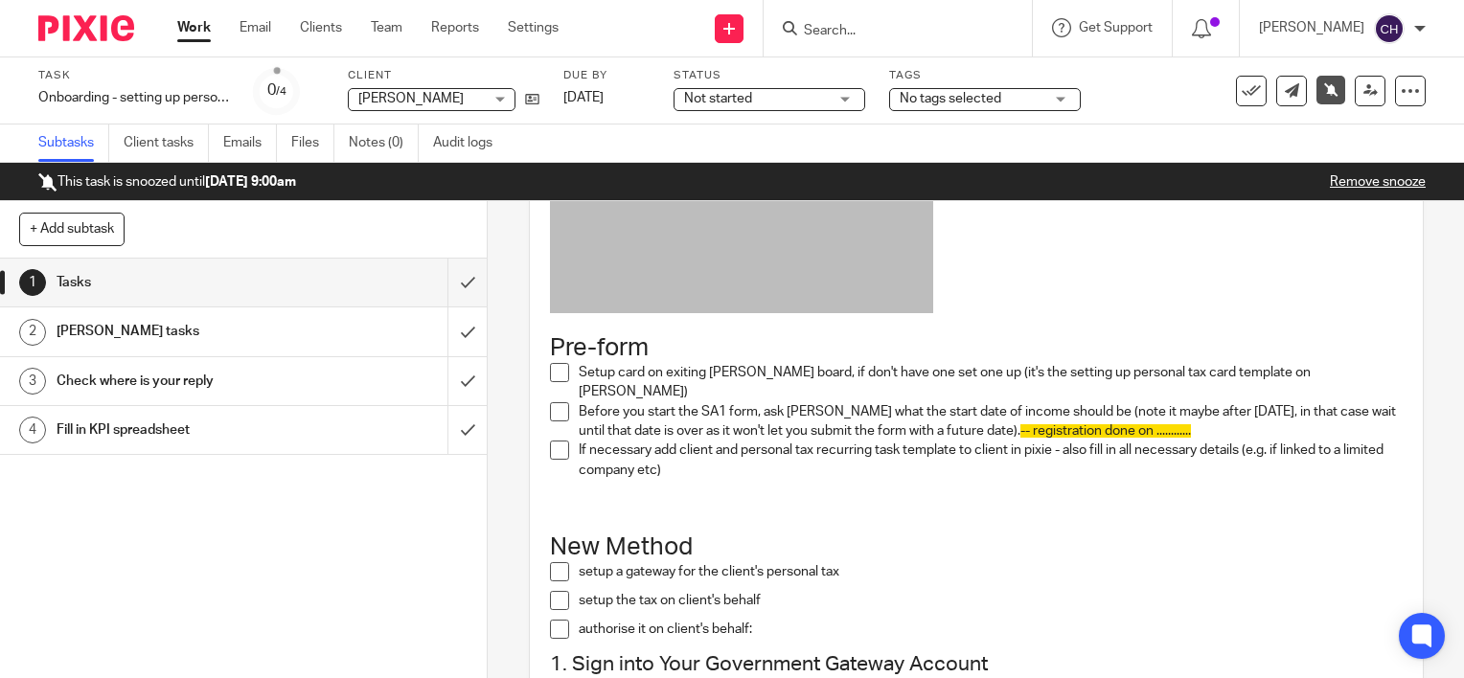
drag, startPoint x: 929, startPoint y: 32, endPoint x: 919, endPoint y: 42, distance: 14.9
click at [726, 42] on div at bounding box center [897, 28] width 268 height 57
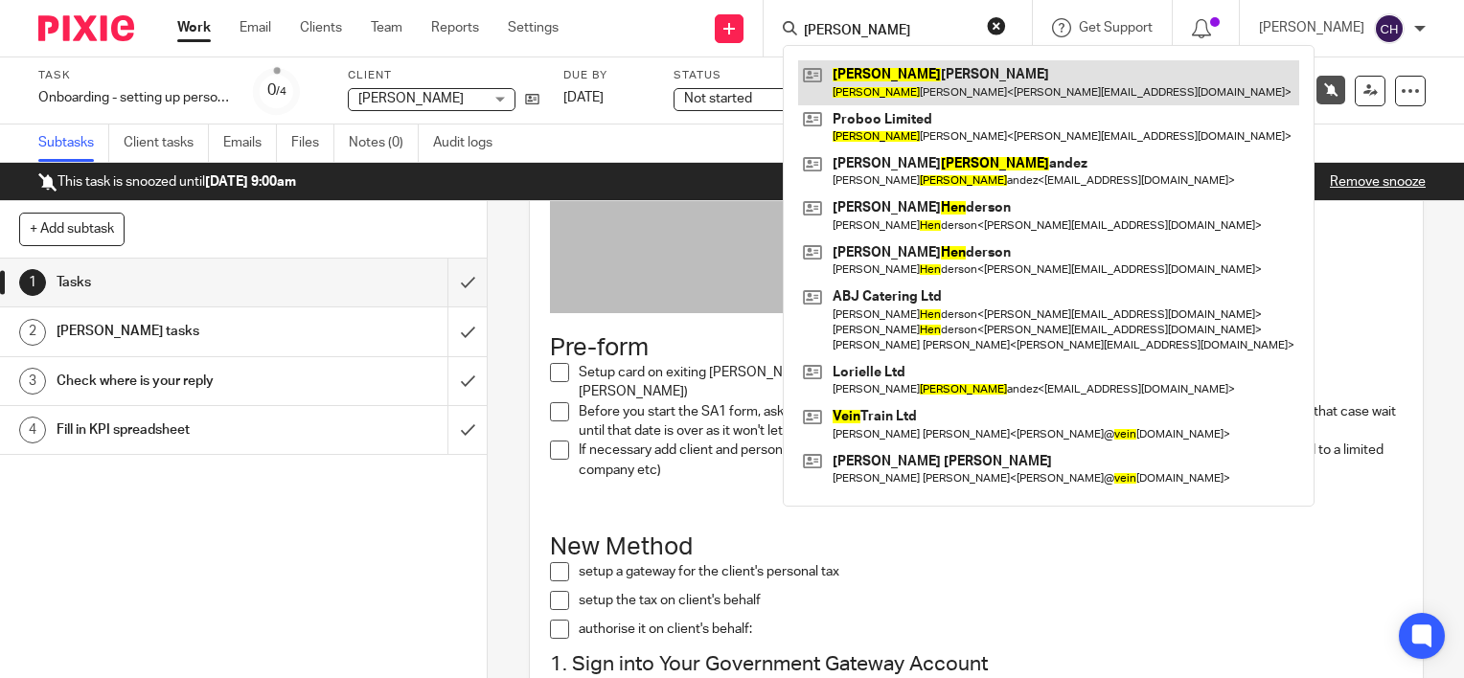
type input "hein"
click at [726, 74] on link at bounding box center [1048, 82] width 501 height 44
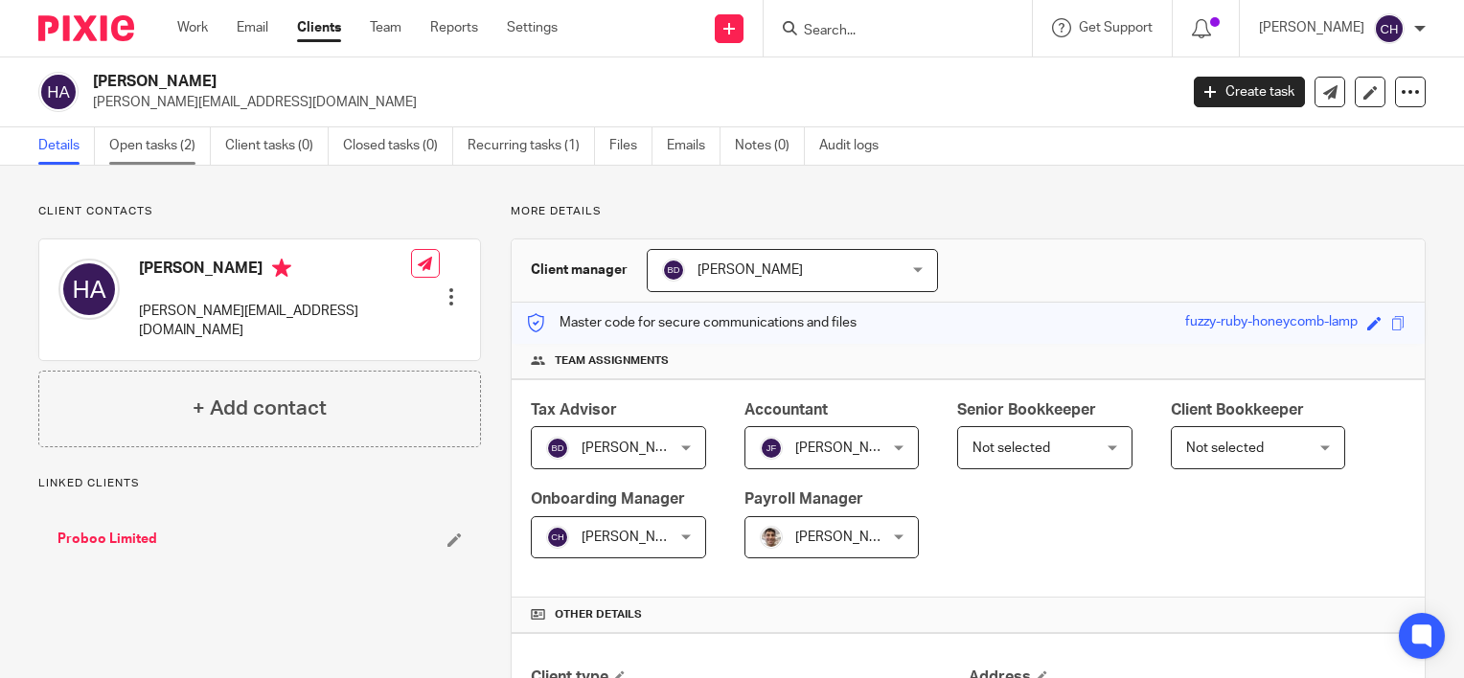
click at [161, 144] on link "Open tasks (2)" at bounding box center [160, 145] width 102 height 37
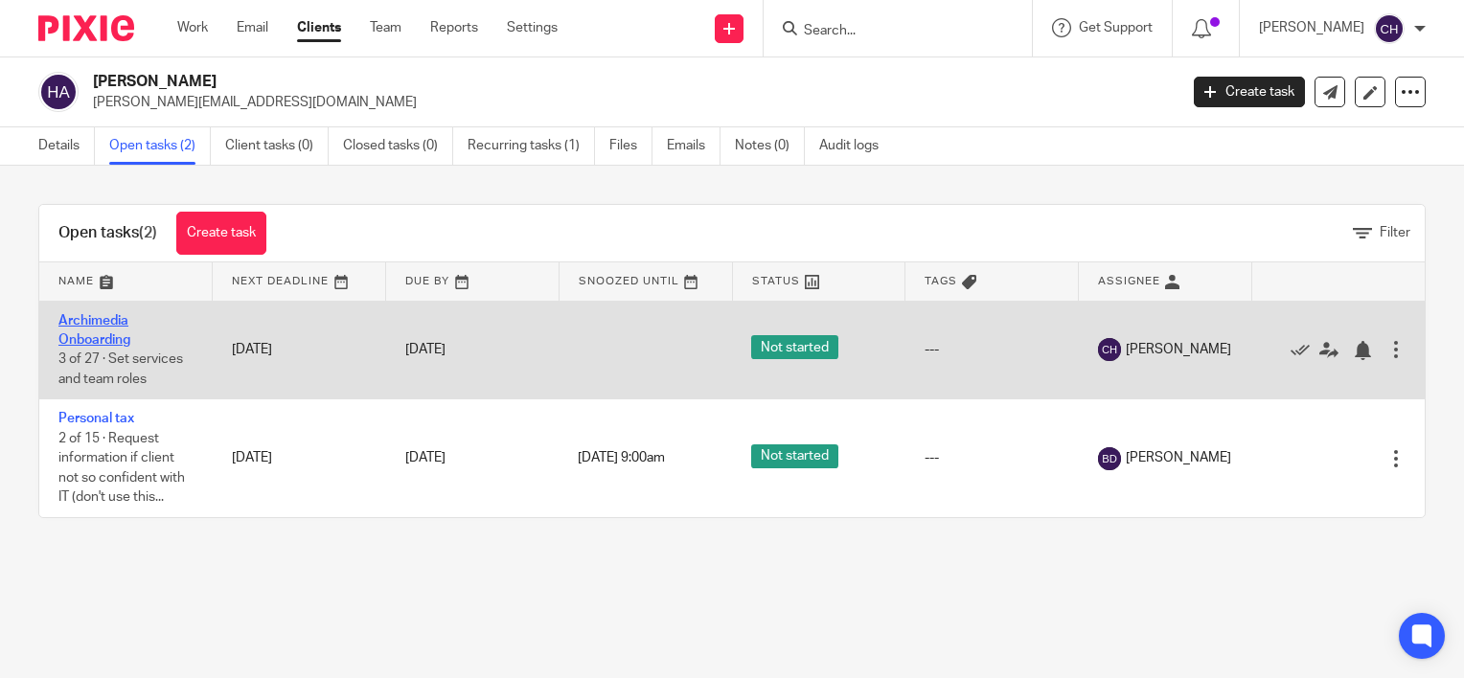
click at [84, 338] on link "Archimedia Onboarding" at bounding box center [94, 330] width 72 height 33
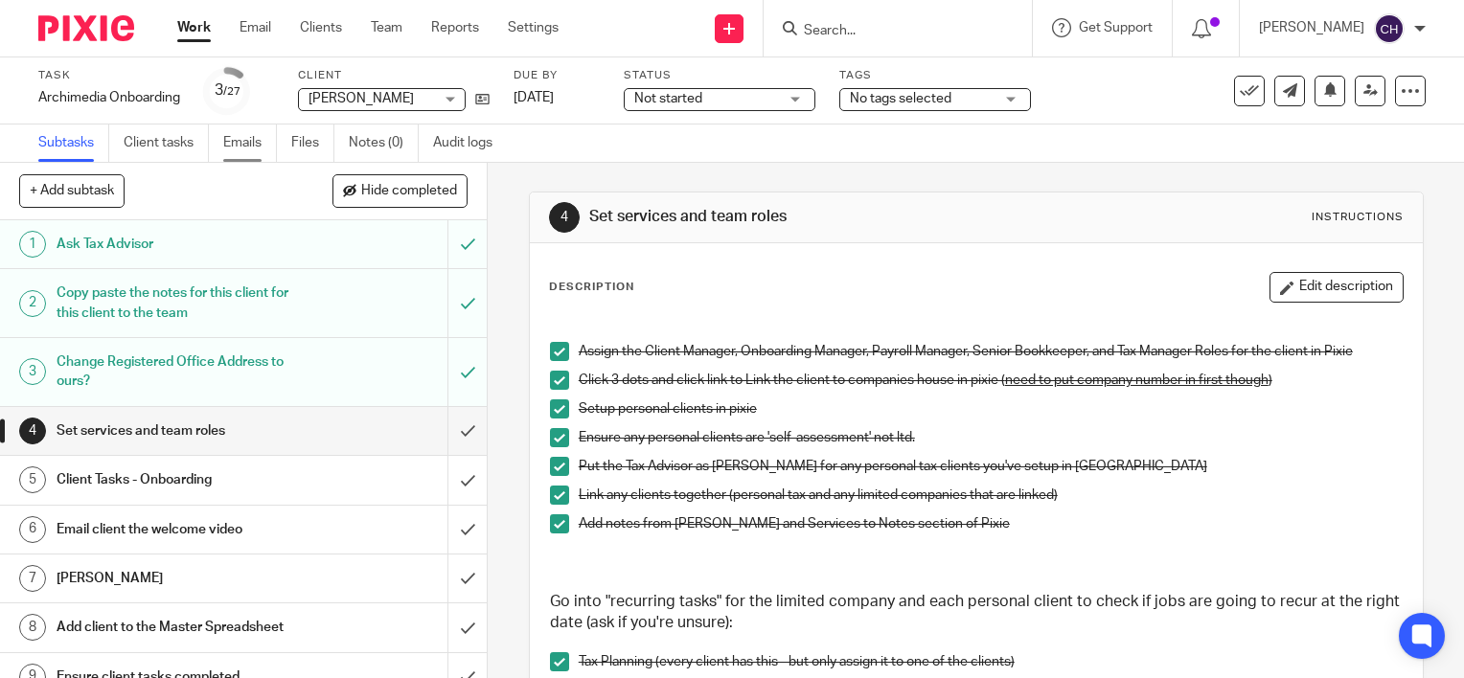
click at [249, 146] on link "Emails" at bounding box center [250, 143] width 54 height 37
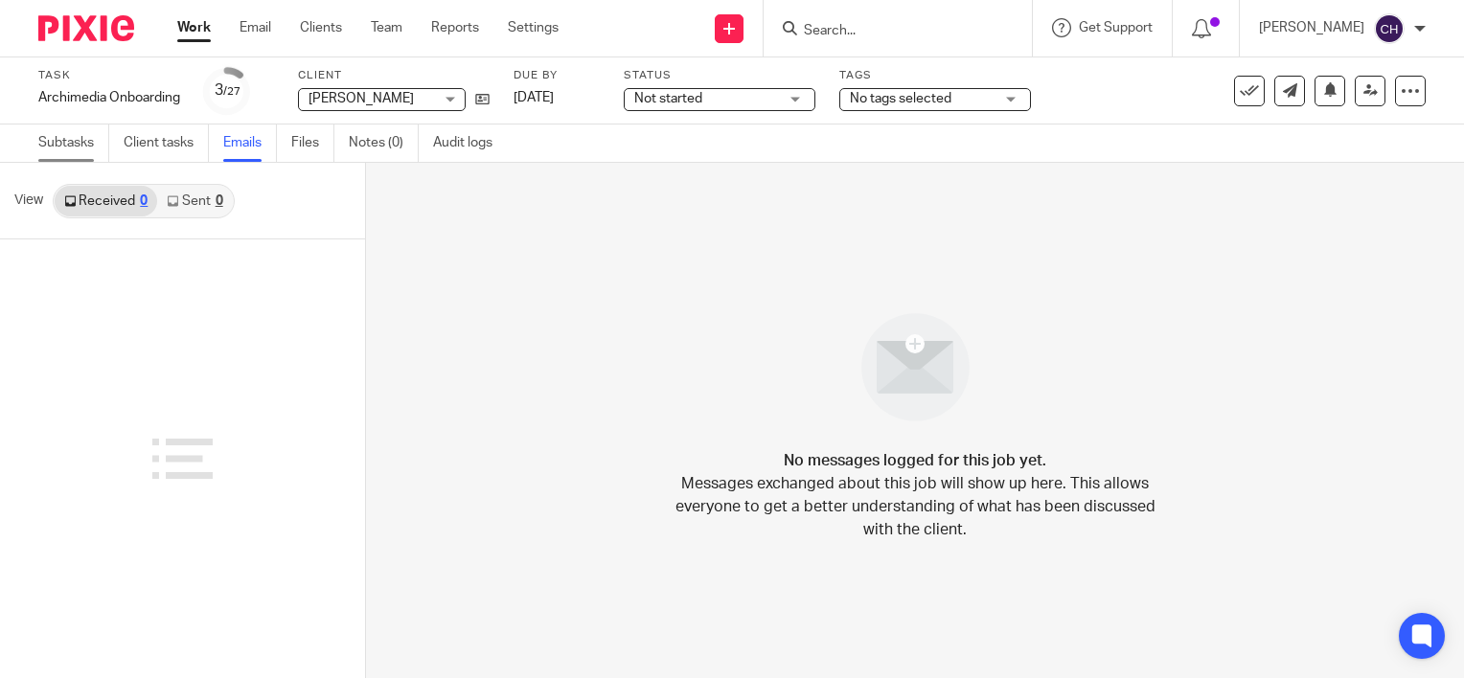
click at [67, 139] on link "Subtasks" at bounding box center [73, 143] width 71 height 37
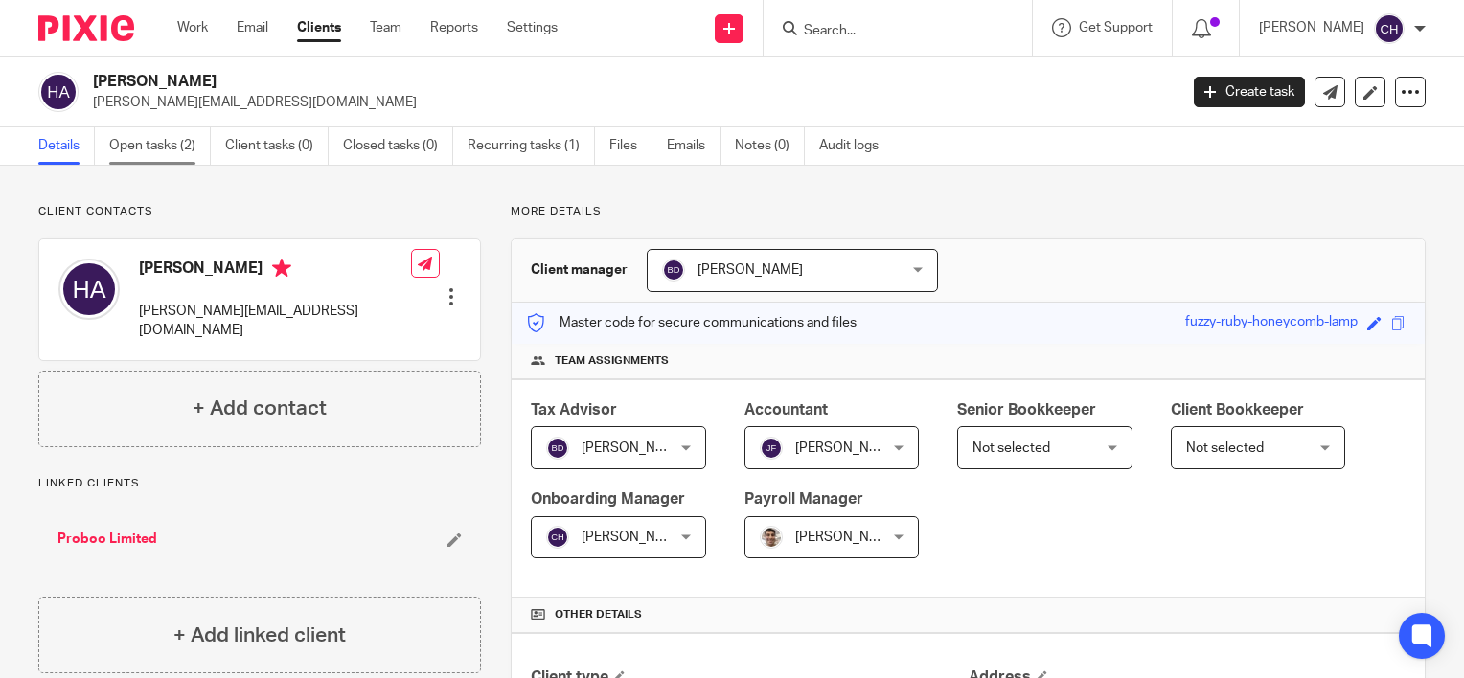
click at [148, 150] on link "Open tasks (2)" at bounding box center [160, 145] width 102 height 37
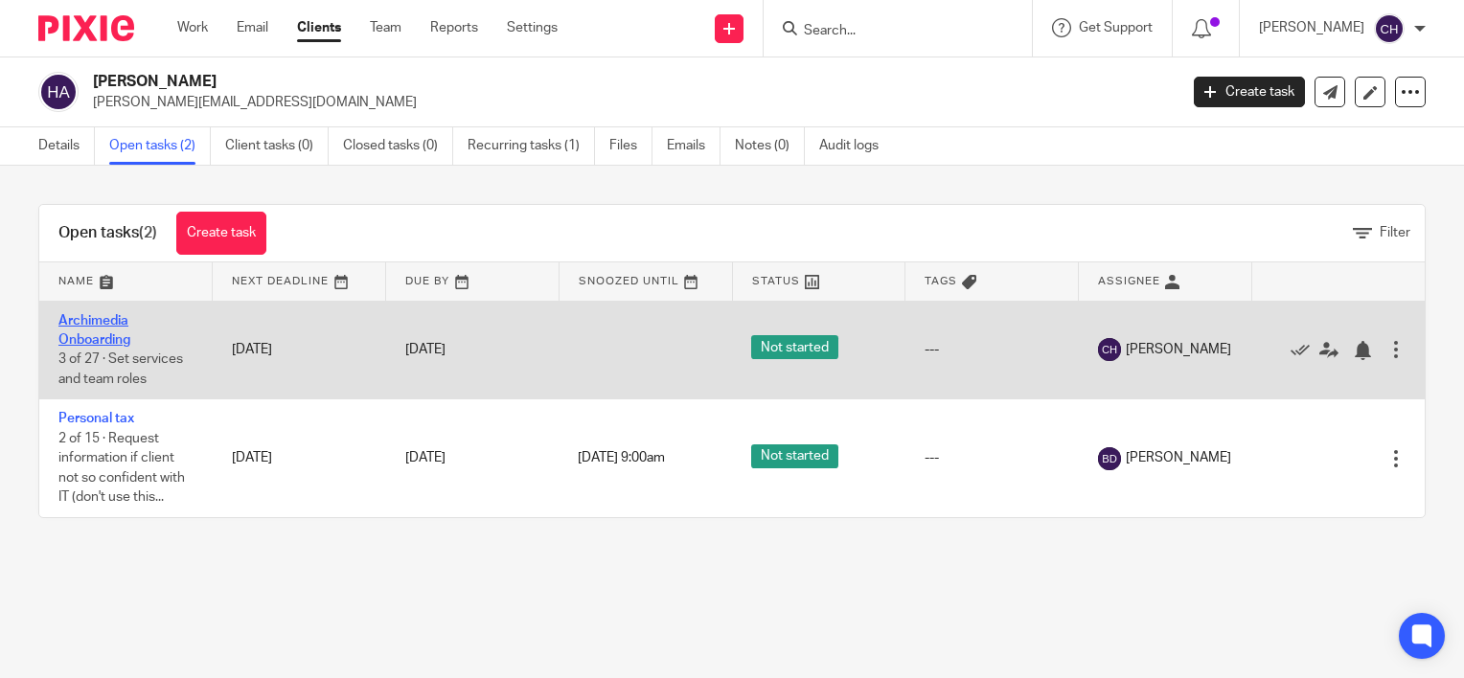
click at [87, 316] on link "Archimedia Onboarding" at bounding box center [94, 330] width 72 height 33
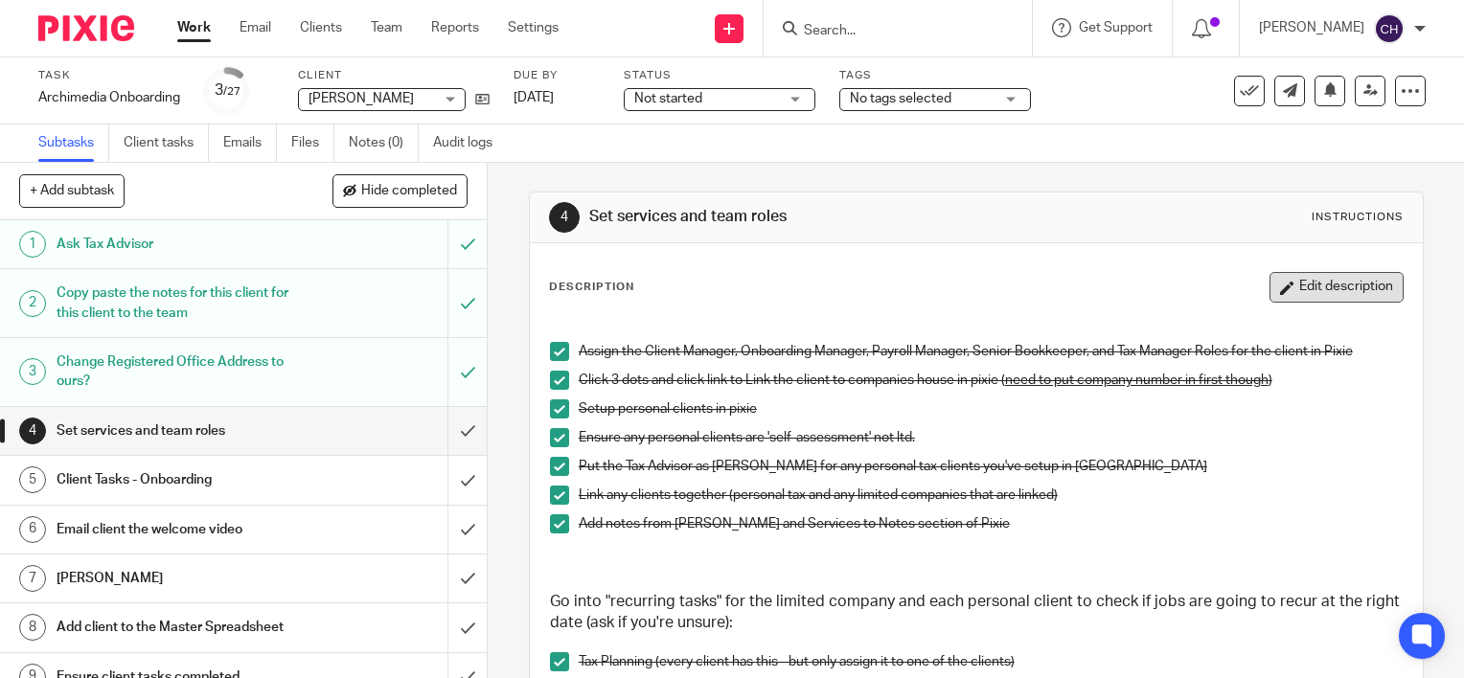
click at [1336, 276] on button "Edit description" at bounding box center [1336, 287] width 134 height 31
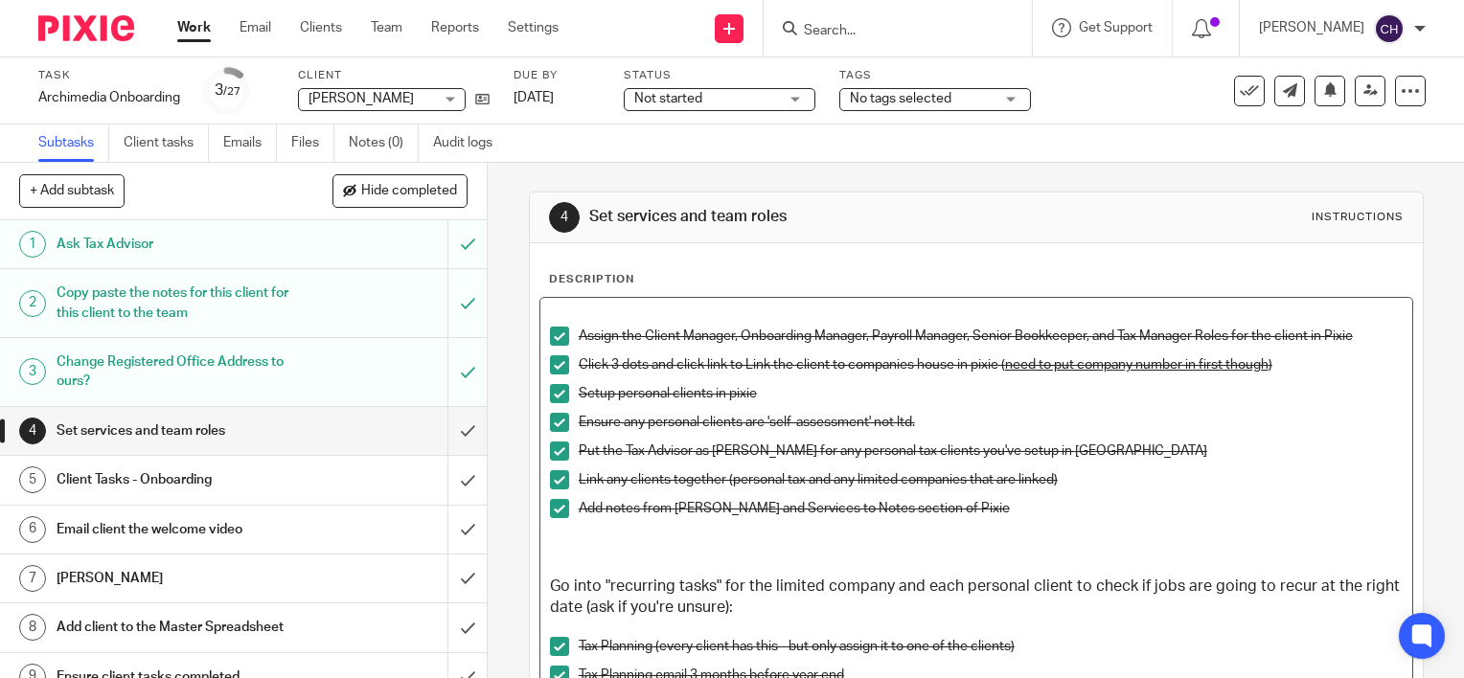
click at [663, 318] on p at bounding box center [976, 316] width 853 height 19
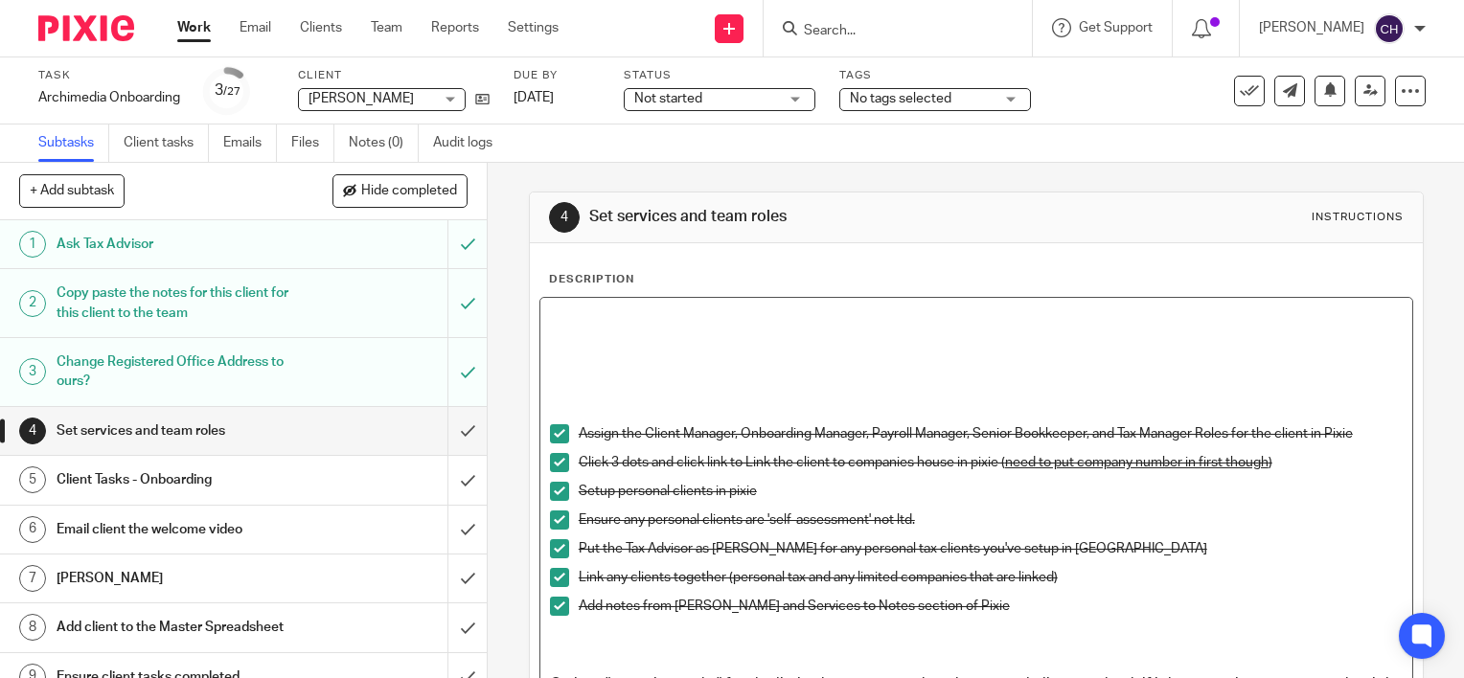
click at [616, 316] on p at bounding box center [976, 316] width 853 height 19
drag, startPoint x: 964, startPoint y: 310, endPoint x: 423, endPoint y: 318, distance: 540.3
click at [421, 319] on div "+ Add subtask Hide completed Cancel + Add 1 Ask Tax Advisor 2 Copy paste the no…" at bounding box center [732, 420] width 1464 height 515
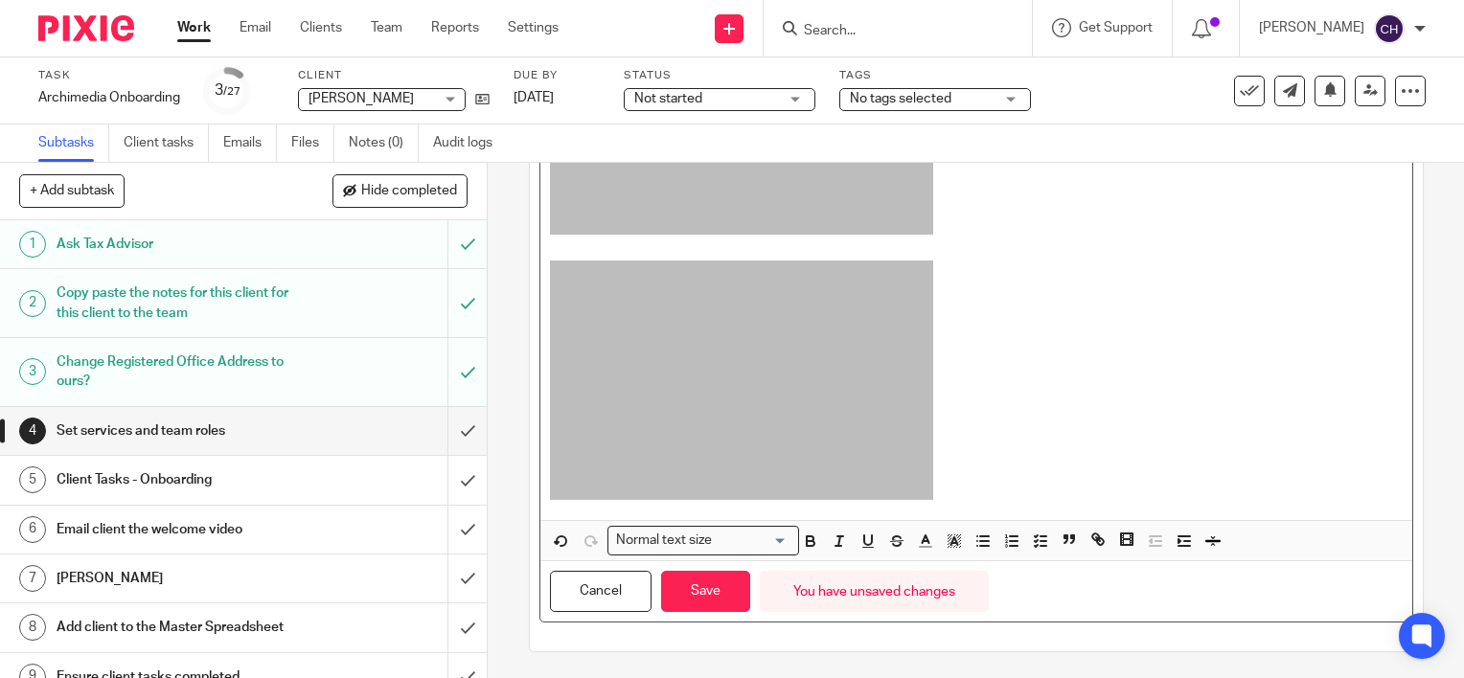
scroll to position [1944, 0]
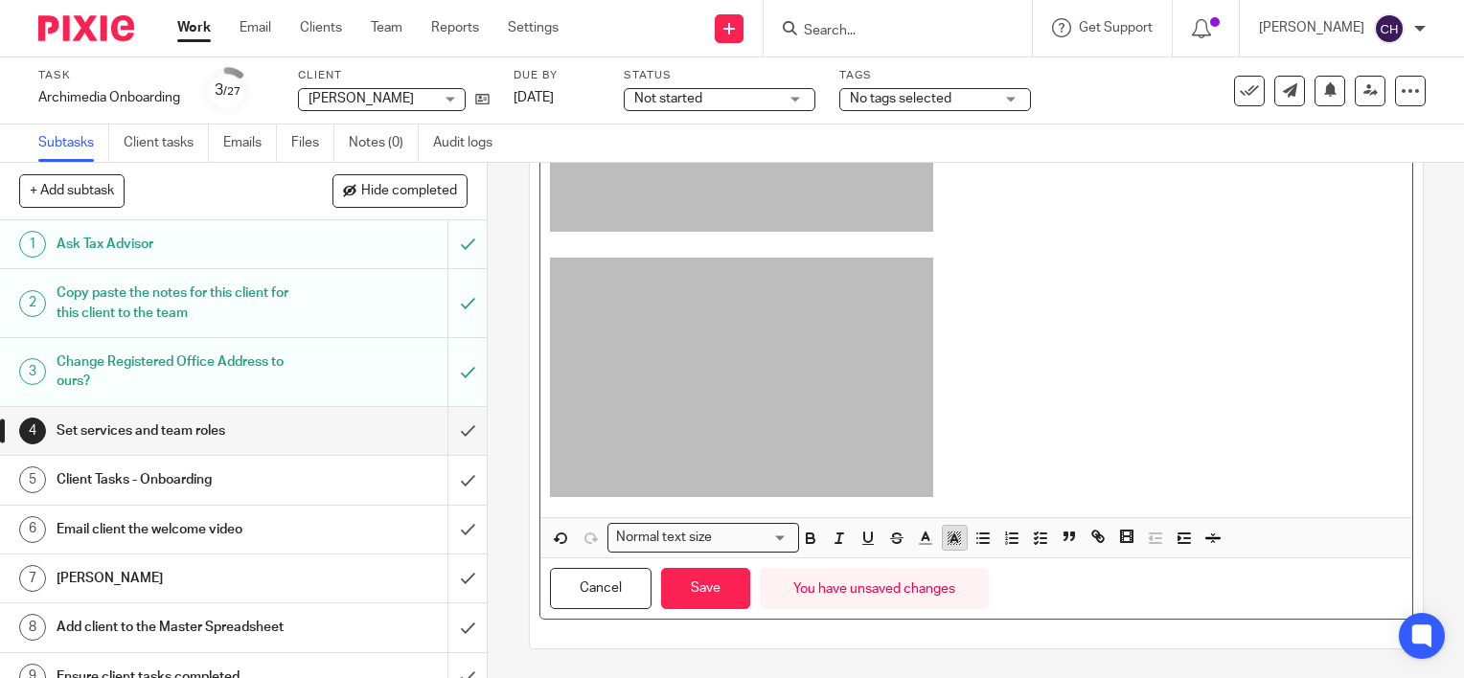
click at [945, 542] on icon "button" at bounding box center [953, 538] width 17 height 17
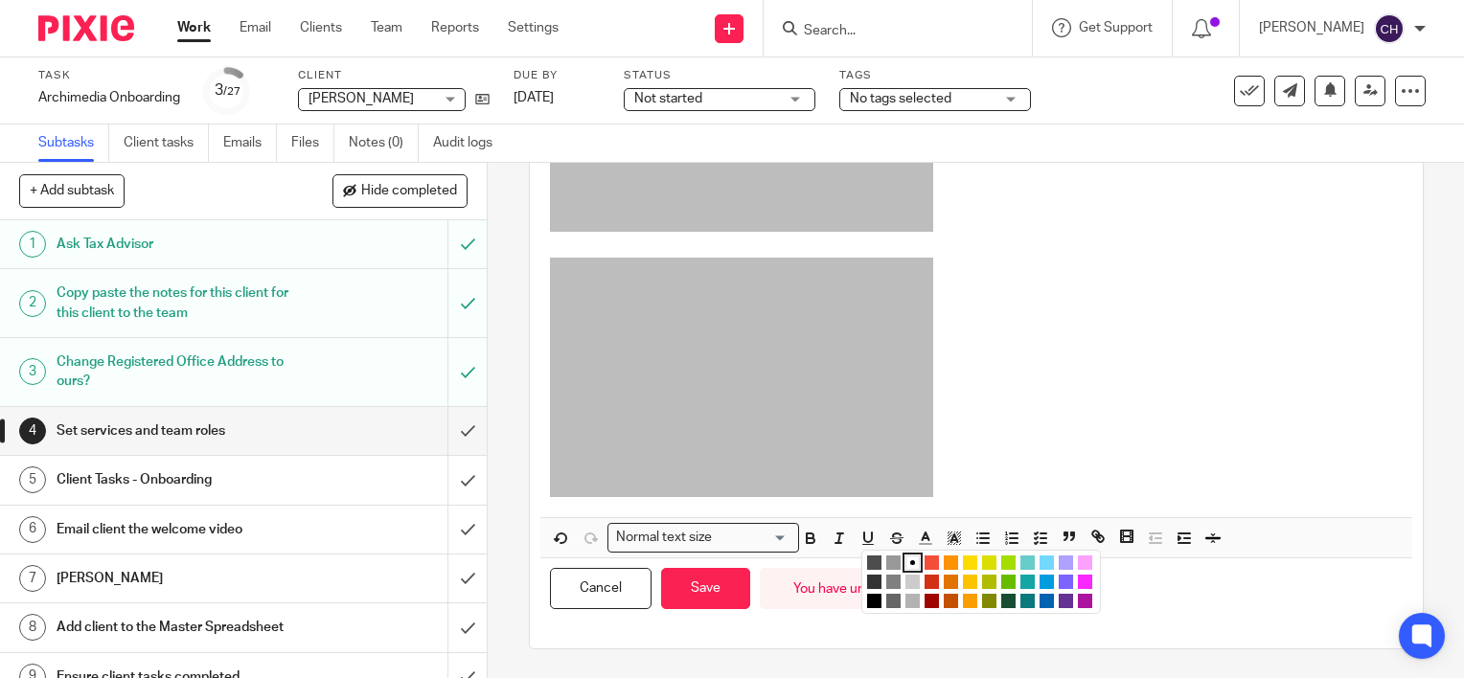
click at [1078, 561] on li "color:#FDA1FF" at bounding box center [1085, 563] width 14 height 14
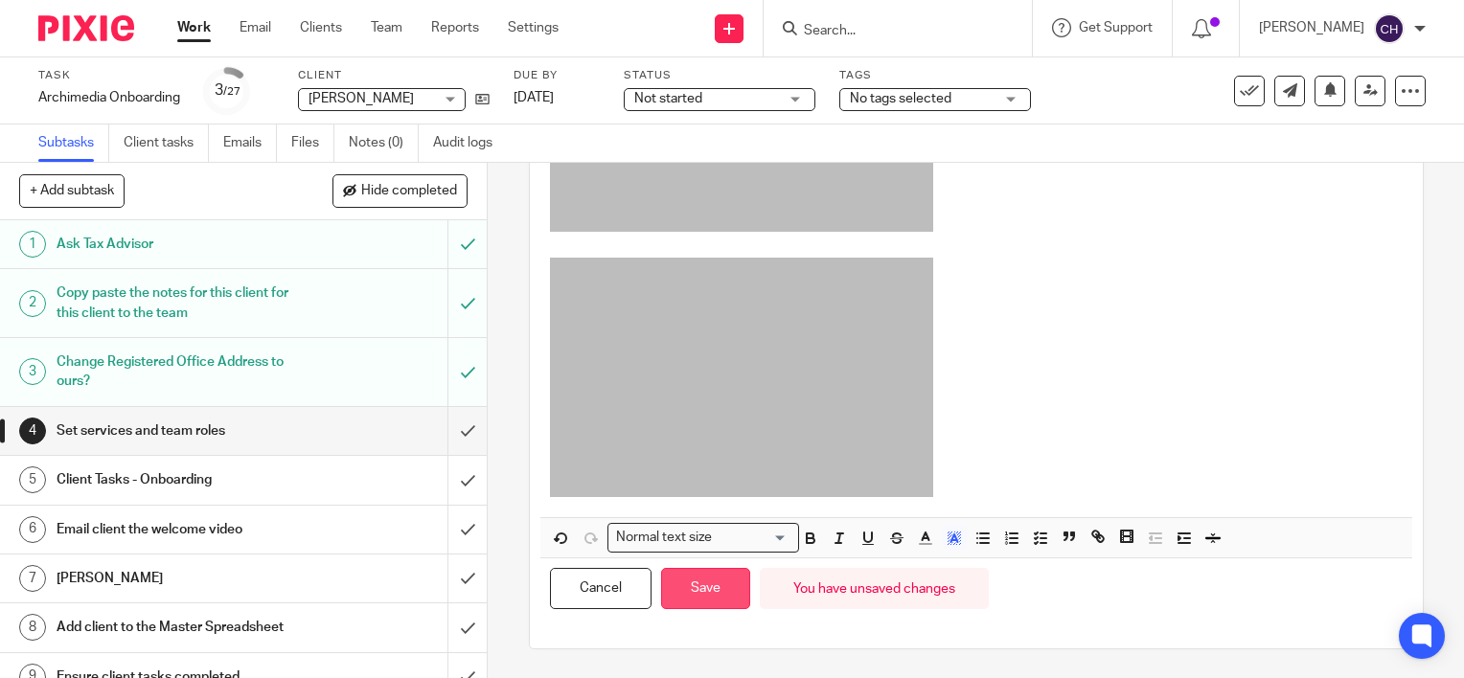
click at [700, 586] on button "Save" at bounding box center [705, 588] width 89 height 41
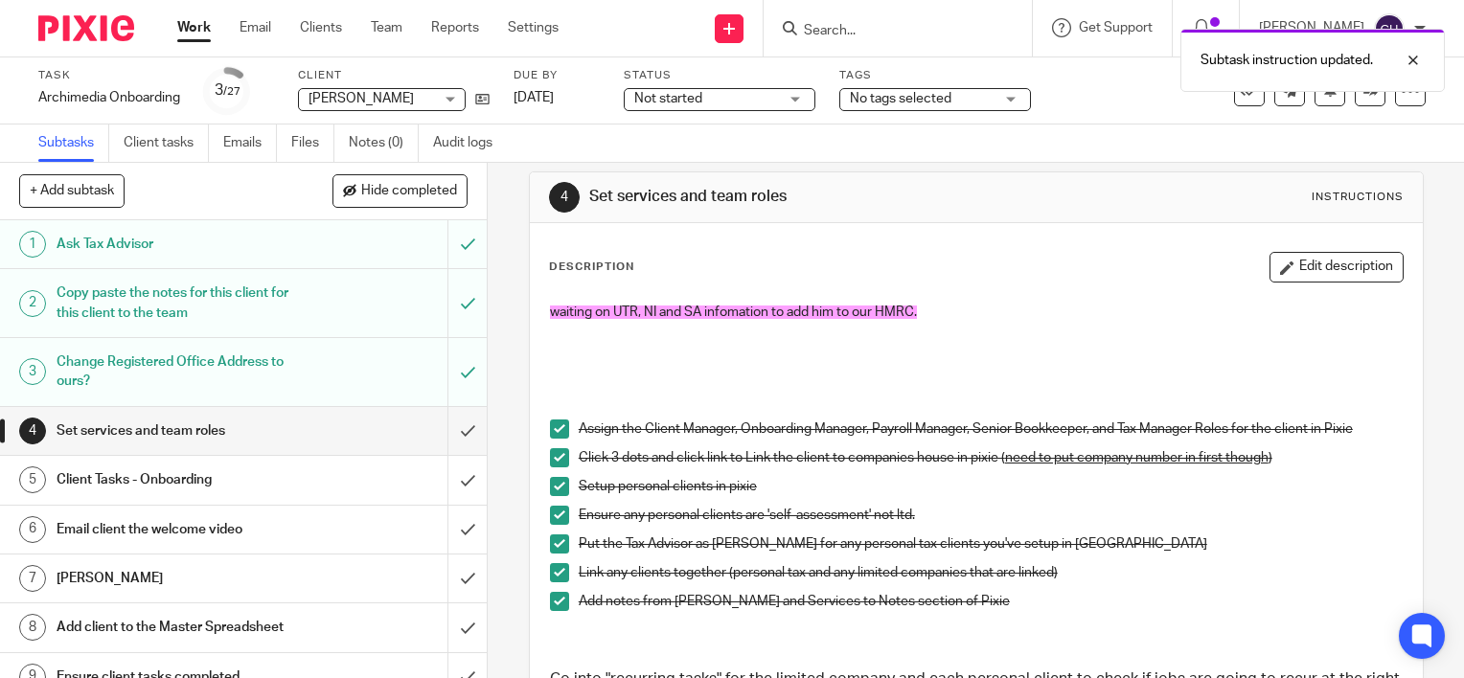
scroll to position [0, 0]
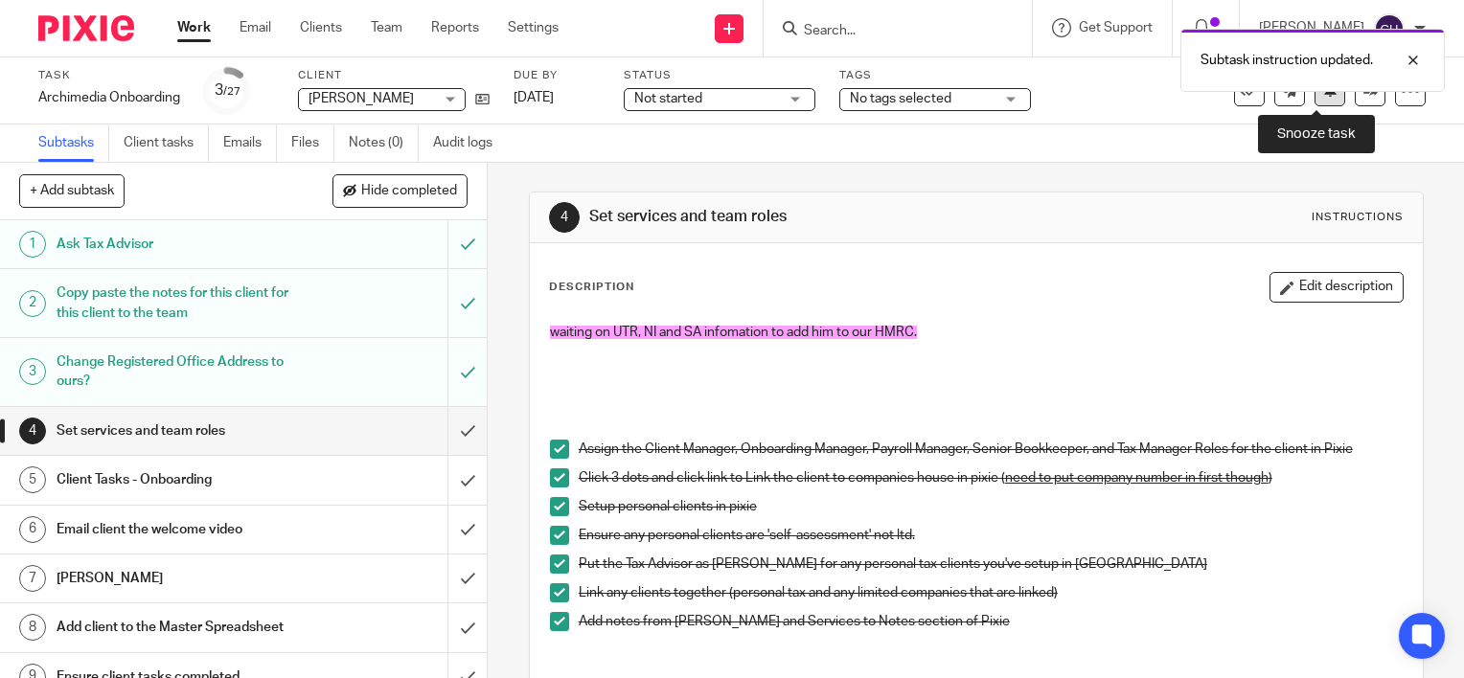
click at [1316, 101] on button at bounding box center [1329, 91] width 31 height 31
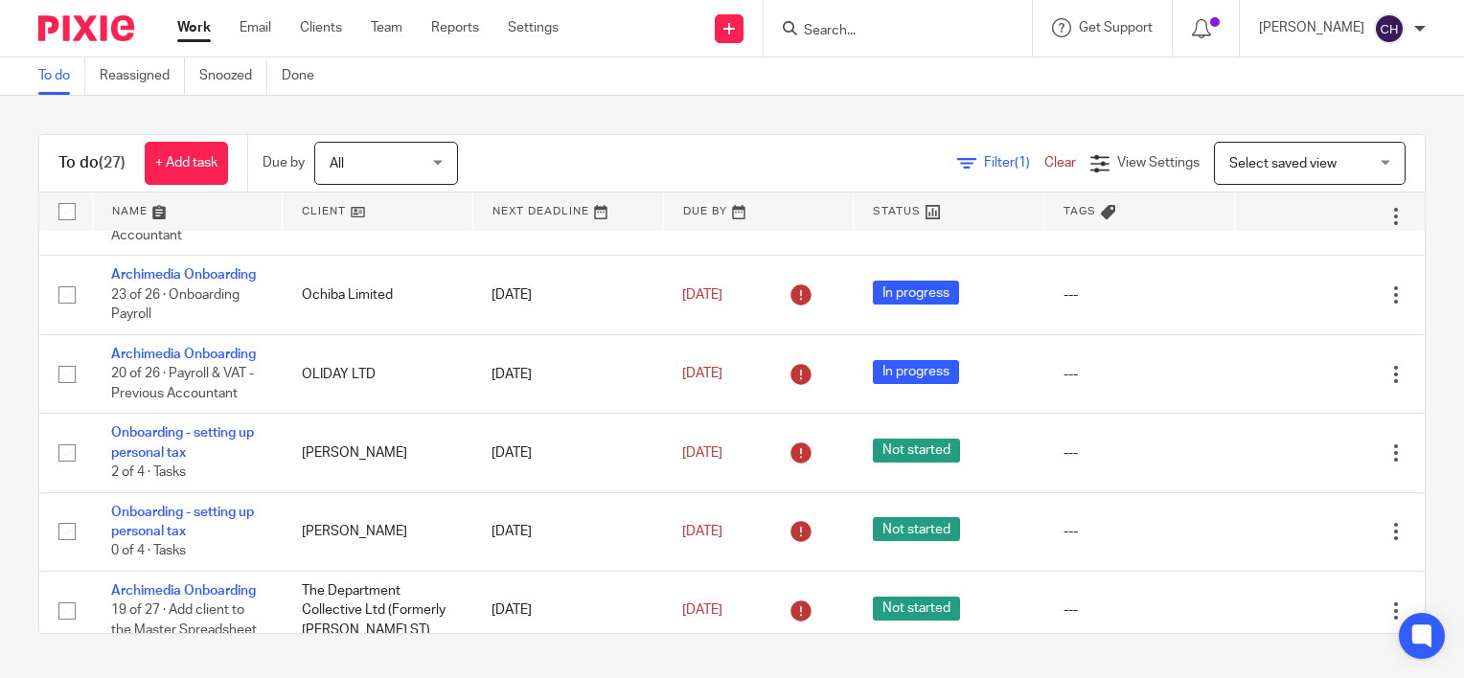
scroll to position [862, 0]
click at [681, 201] on link at bounding box center [759, 212] width 190 height 38
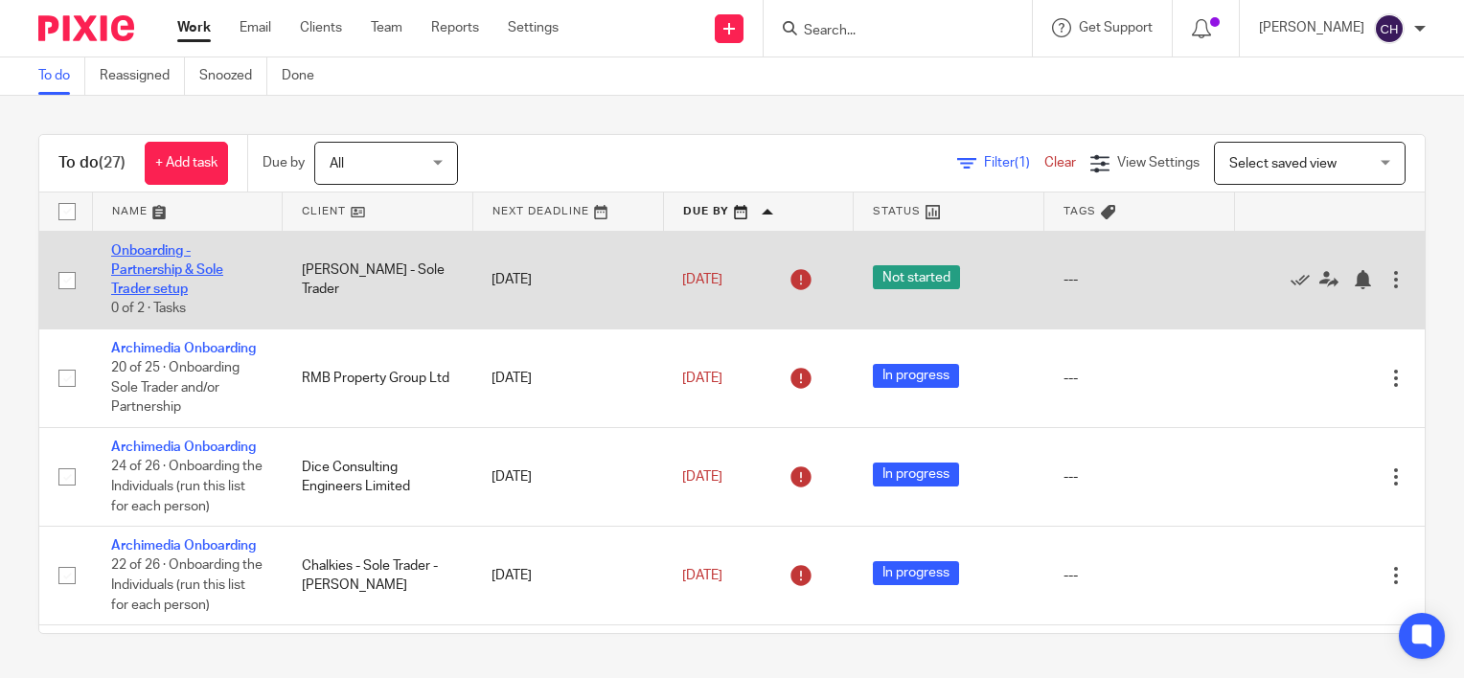
click at [146, 269] on link "Onboarding - Partnership & Sole Trader setup" at bounding box center [167, 270] width 112 height 53
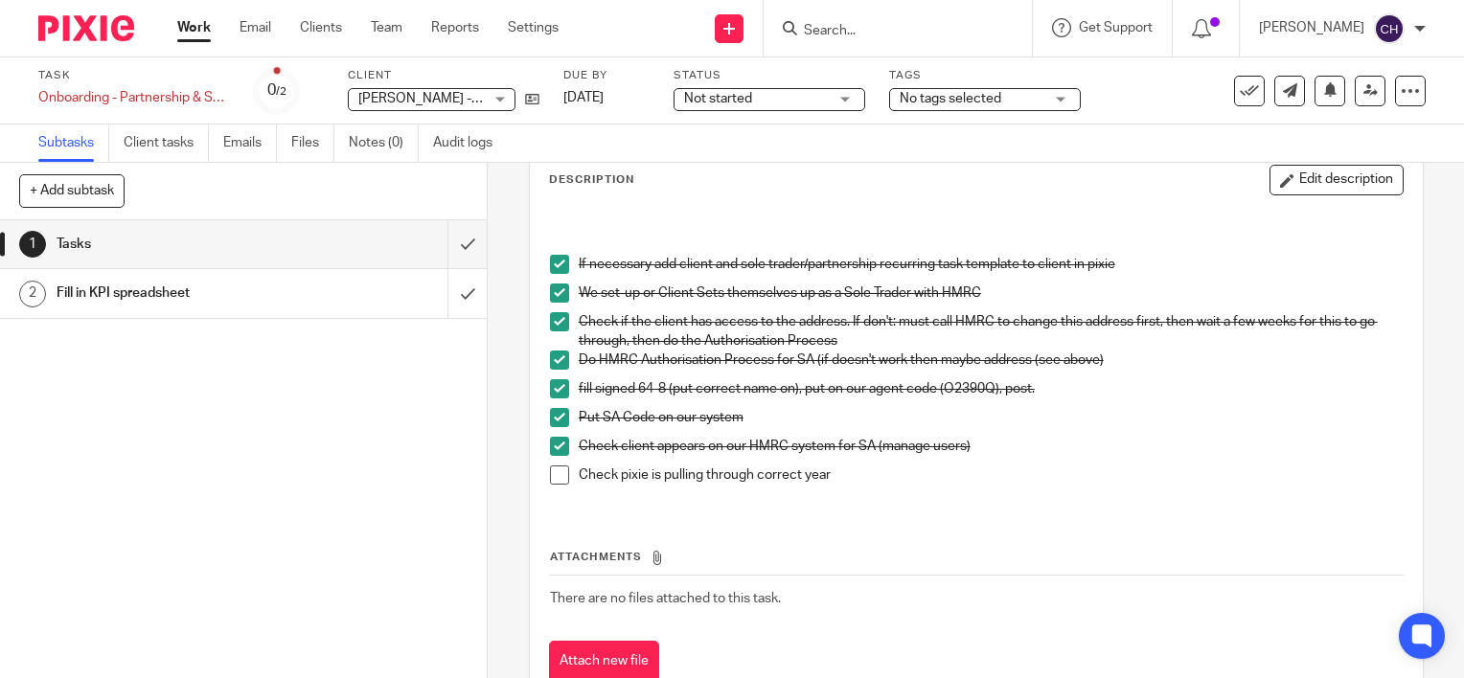
scroll to position [169, 0]
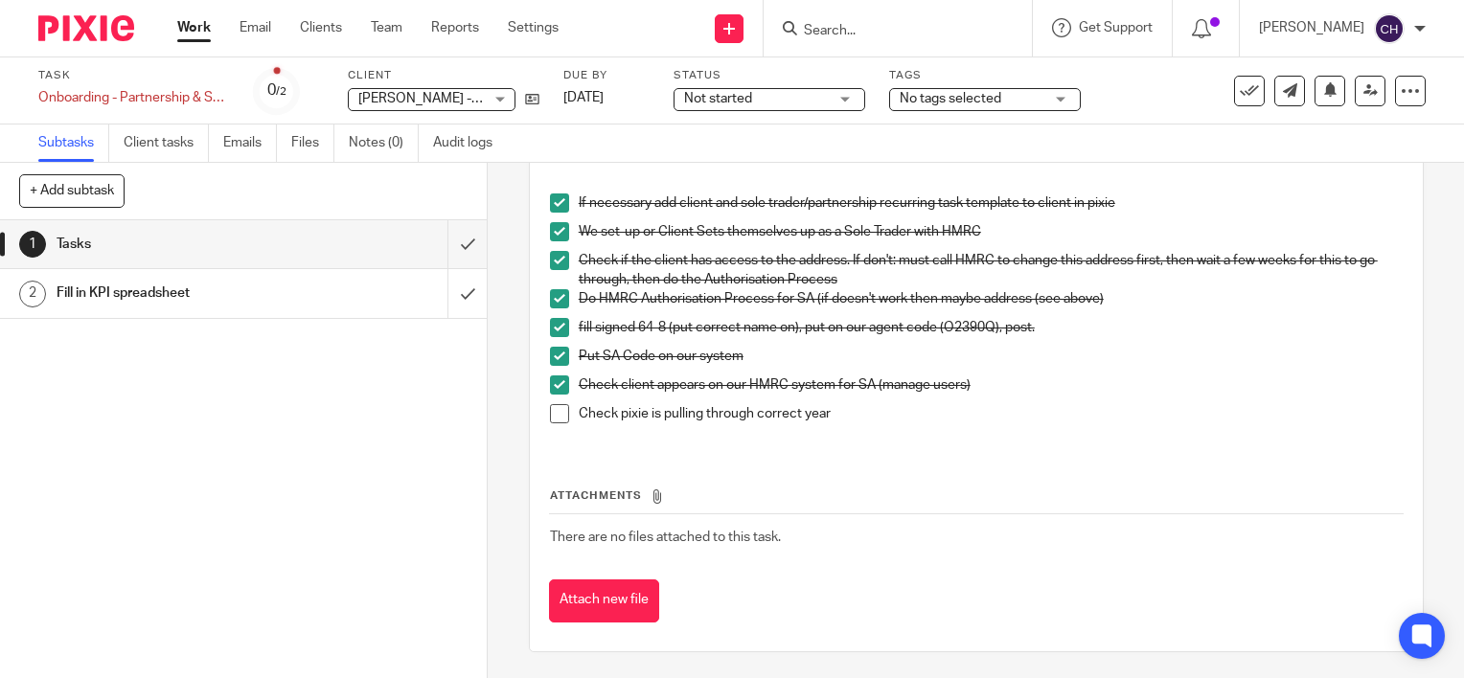
click at [556, 410] on span at bounding box center [559, 413] width 19 height 19
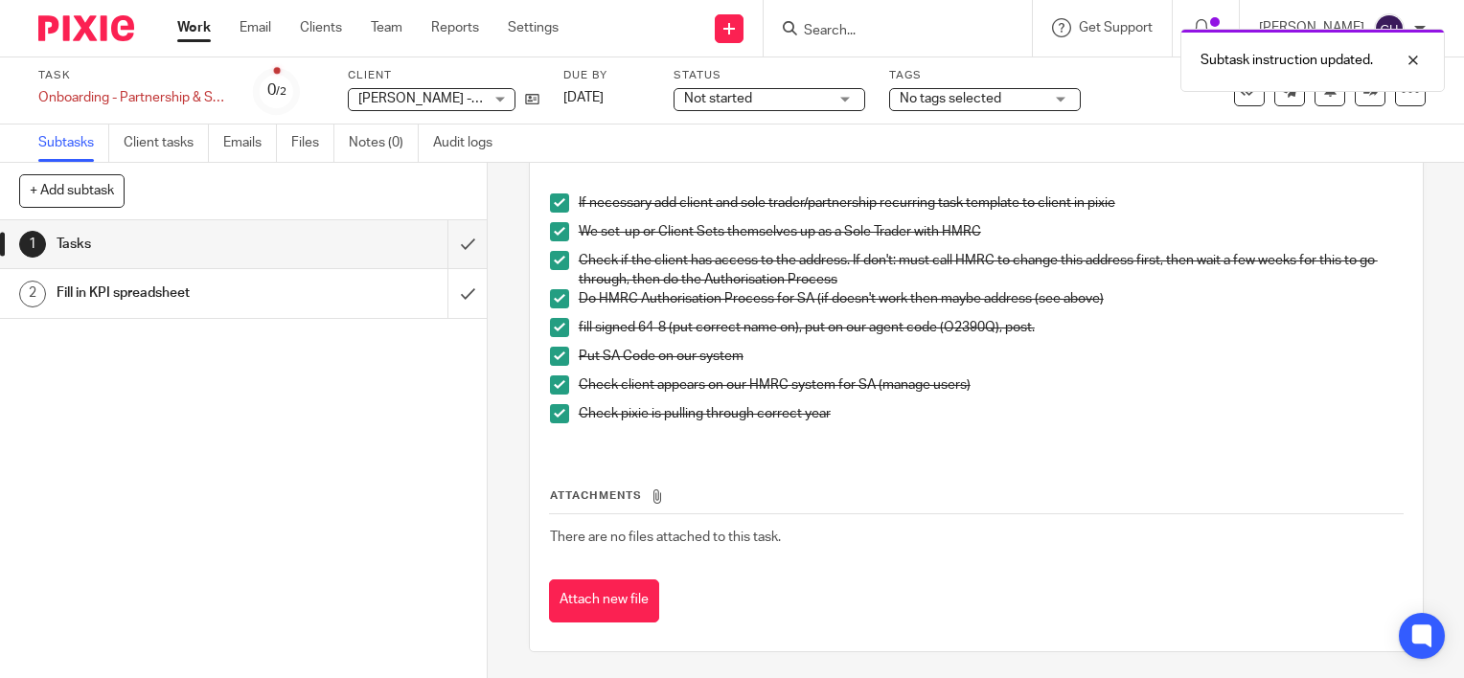
scroll to position [0, 0]
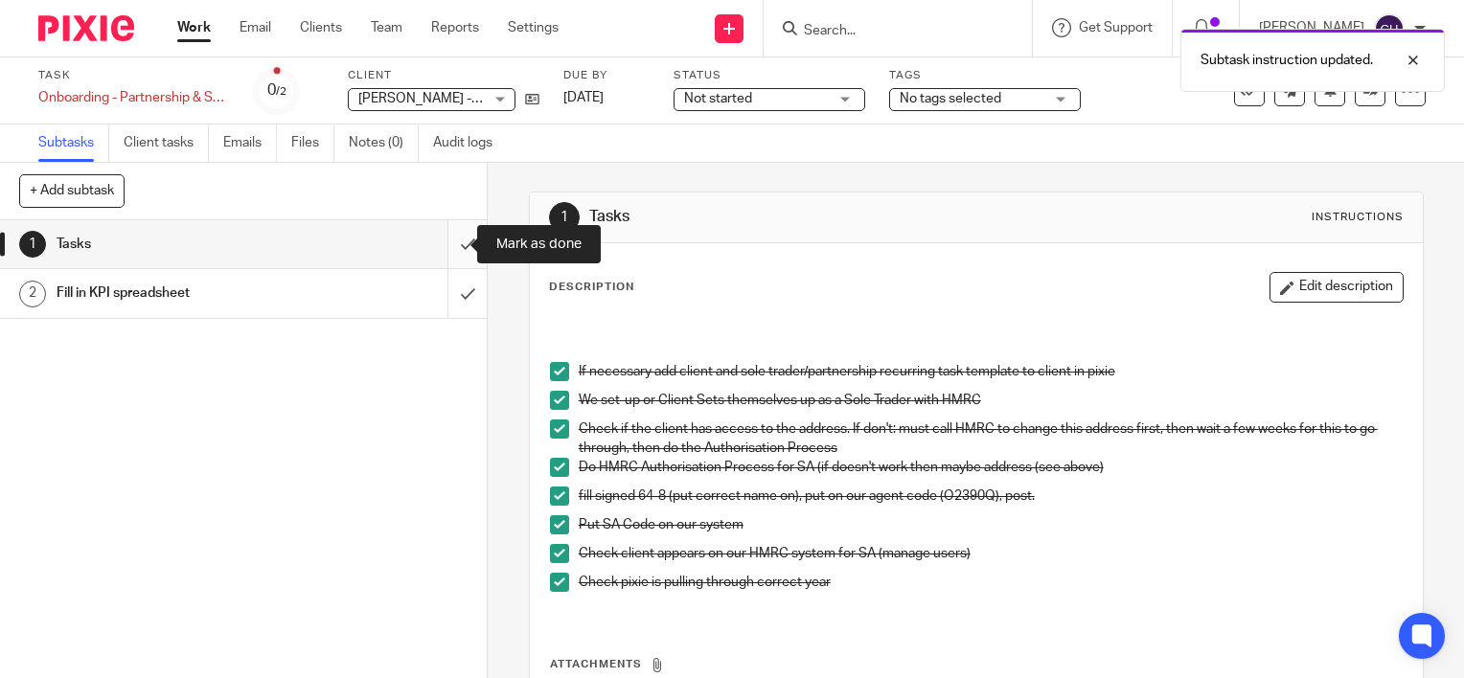
click at [448, 250] on input "submit" at bounding box center [243, 244] width 487 height 48
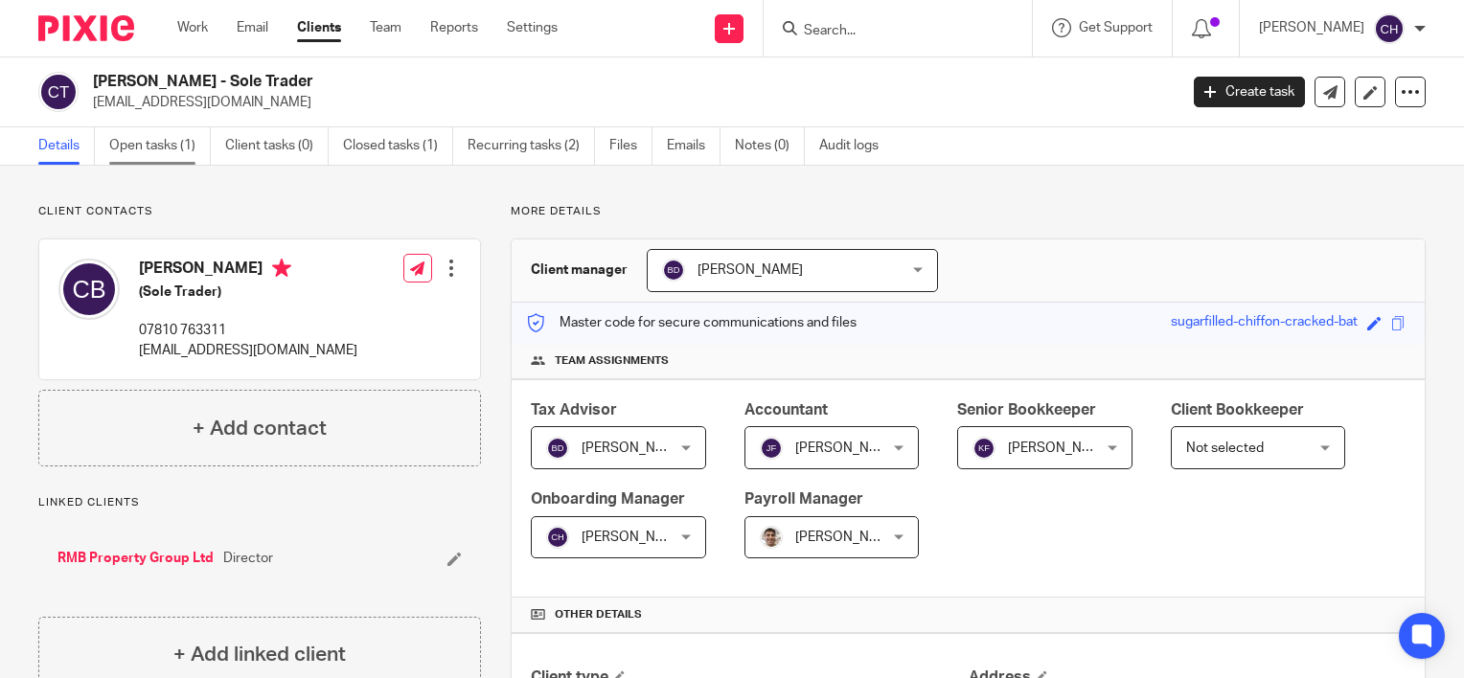
click at [183, 149] on link "Open tasks (1)" at bounding box center [160, 145] width 102 height 37
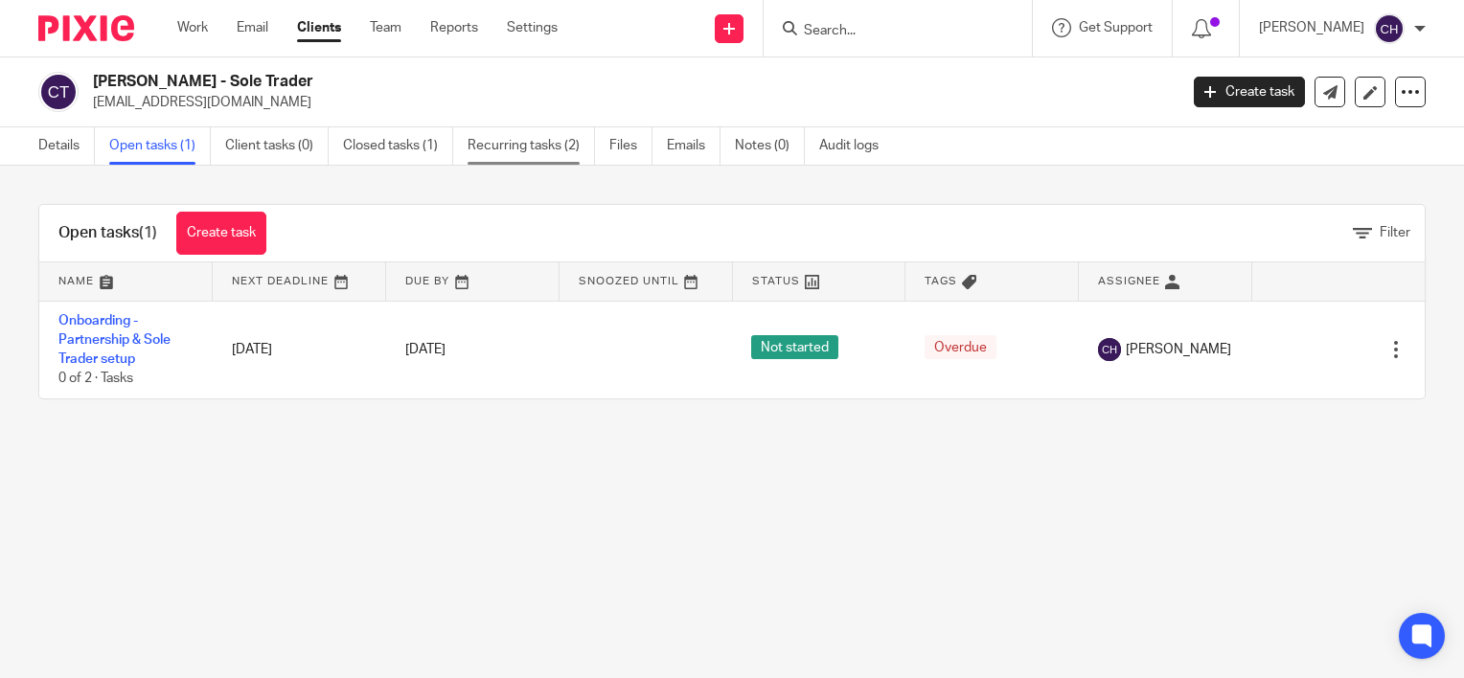
click at [573, 138] on link "Recurring tasks (2)" at bounding box center [530, 145] width 127 height 37
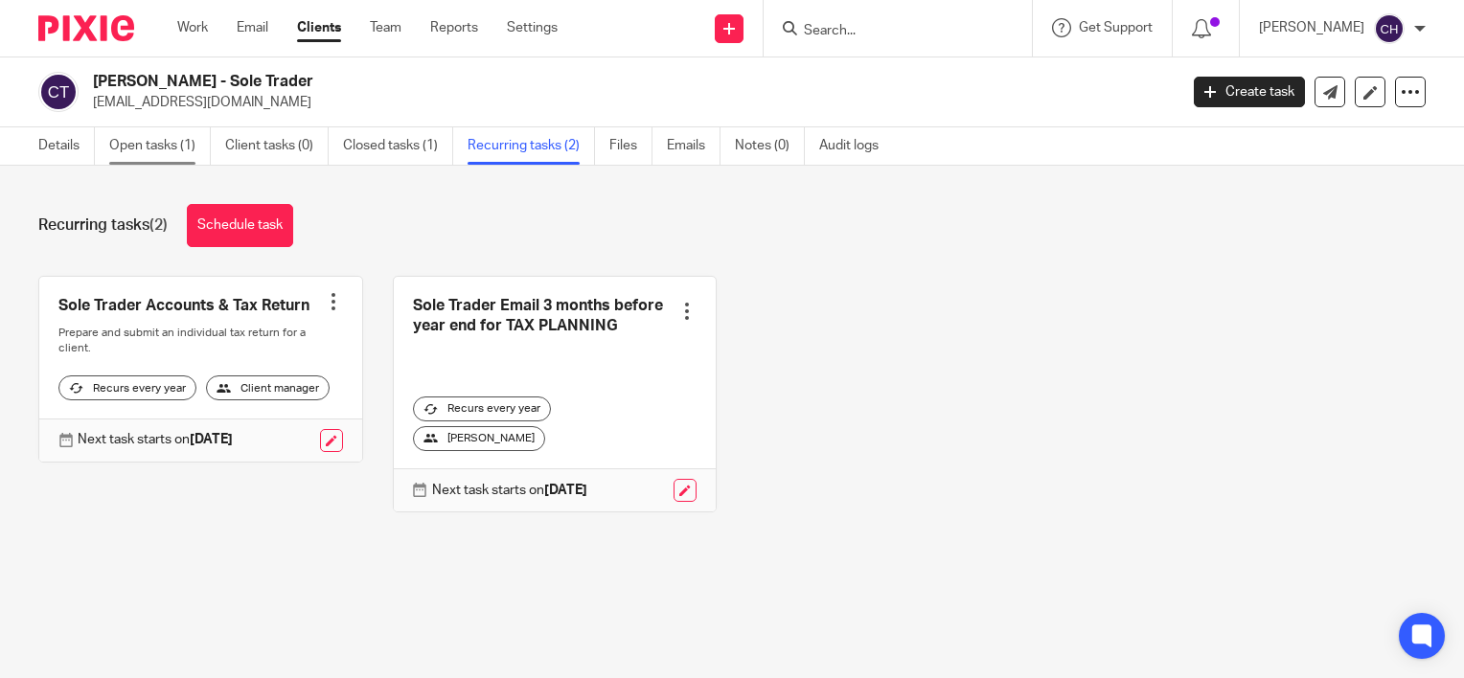
click at [158, 150] on link "Open tasks (1)" at bounding box center [160, 145] width 102 height 37
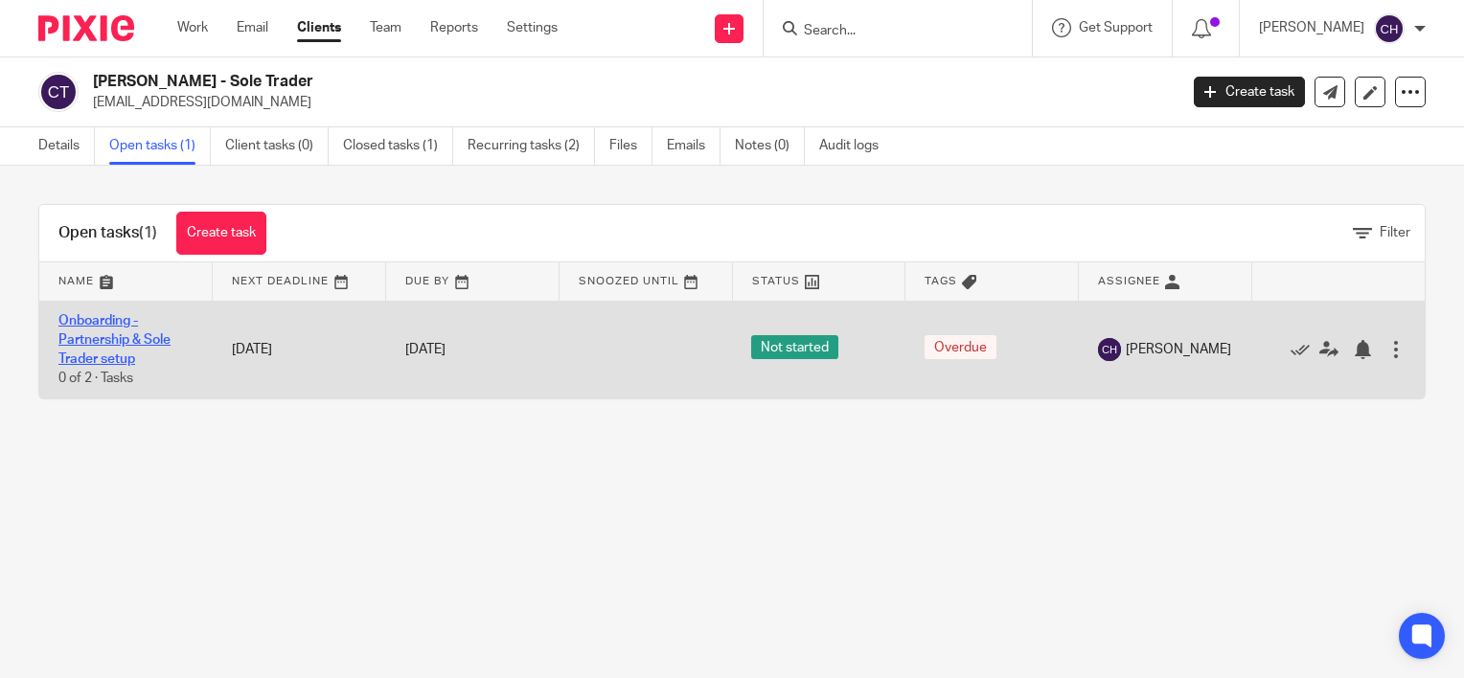
click at [104, 322] on link "Onboarding - Partnership & Sole Trader setup" at bounding box center [114, 340] width 112 height 53
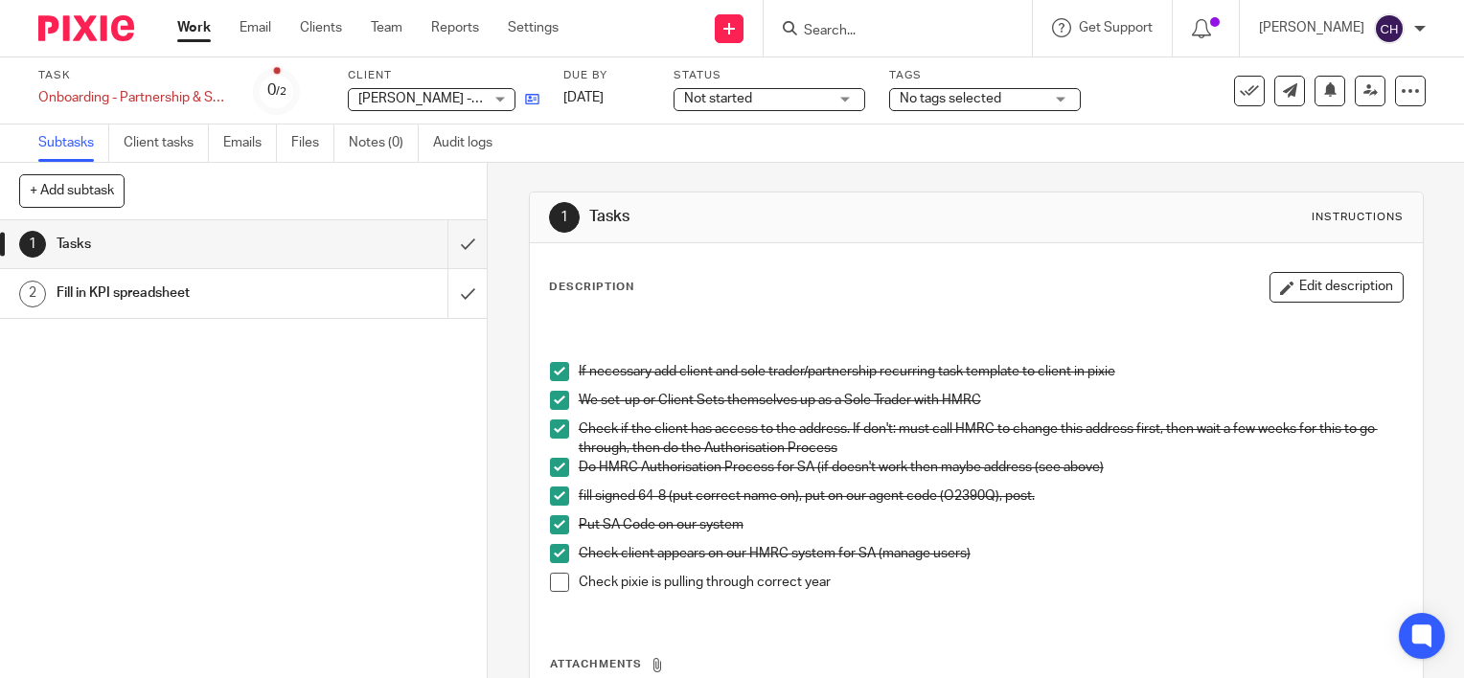
click at [521, 96] on link at bounding box center [527, 98] width 24 height 19
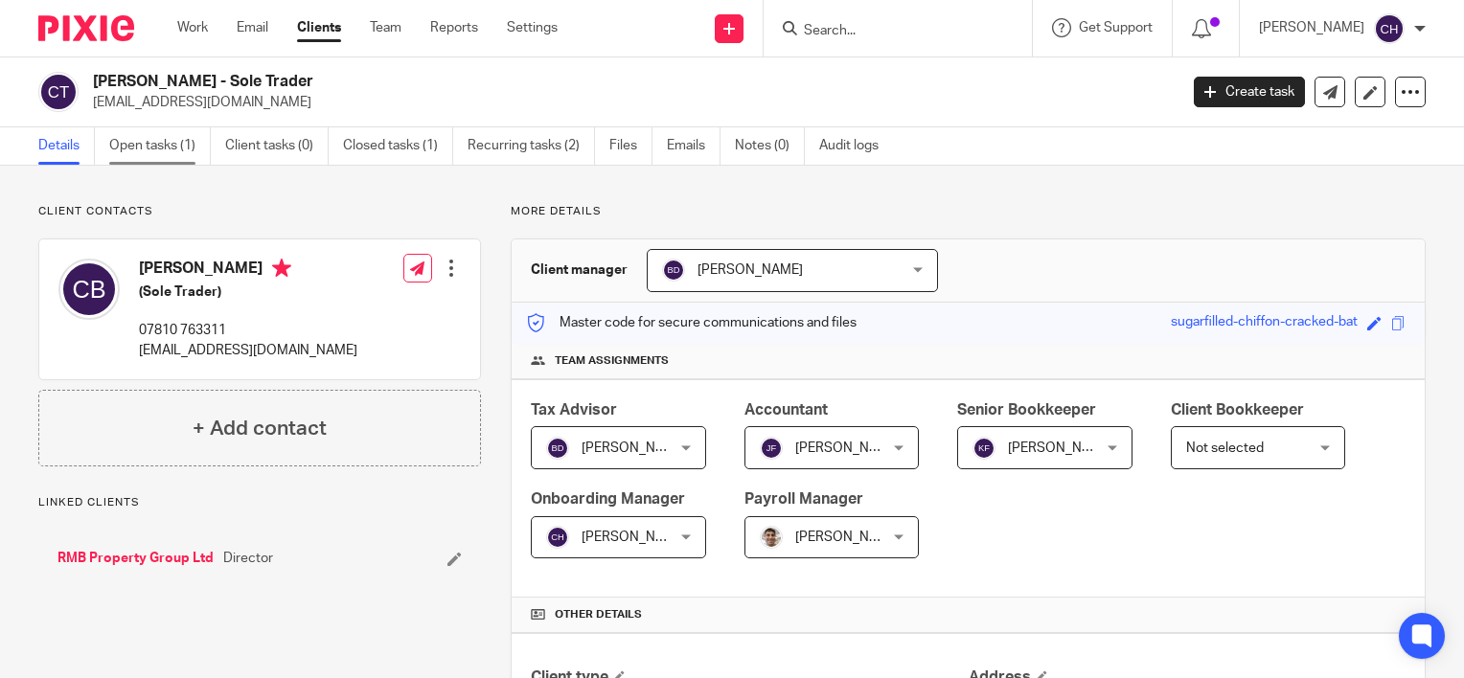
click at [158, 151] on link "Open tasks (1)" at bounding box center [160, 145] width 102 height 37
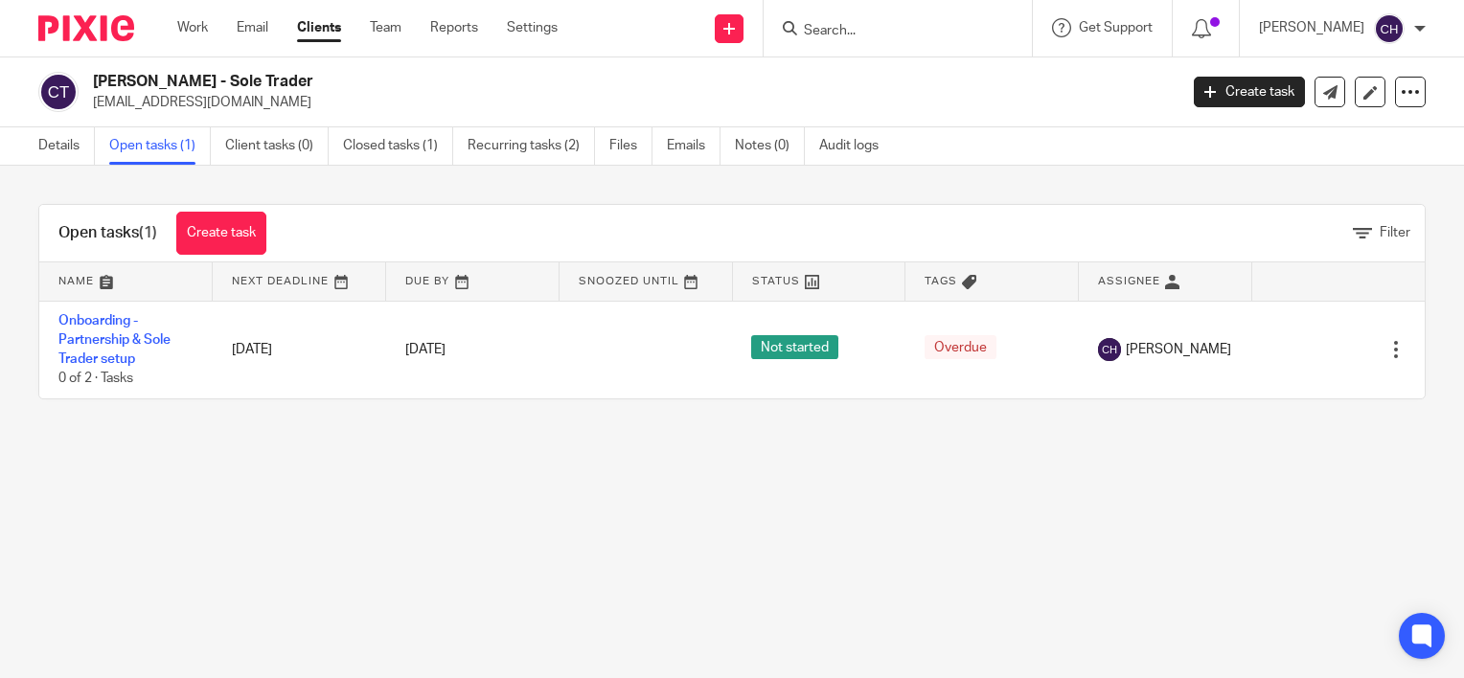
click at [583, 139] on link "Recurring tasks (2)" at bounding box center [530, 145] width 127 height 37
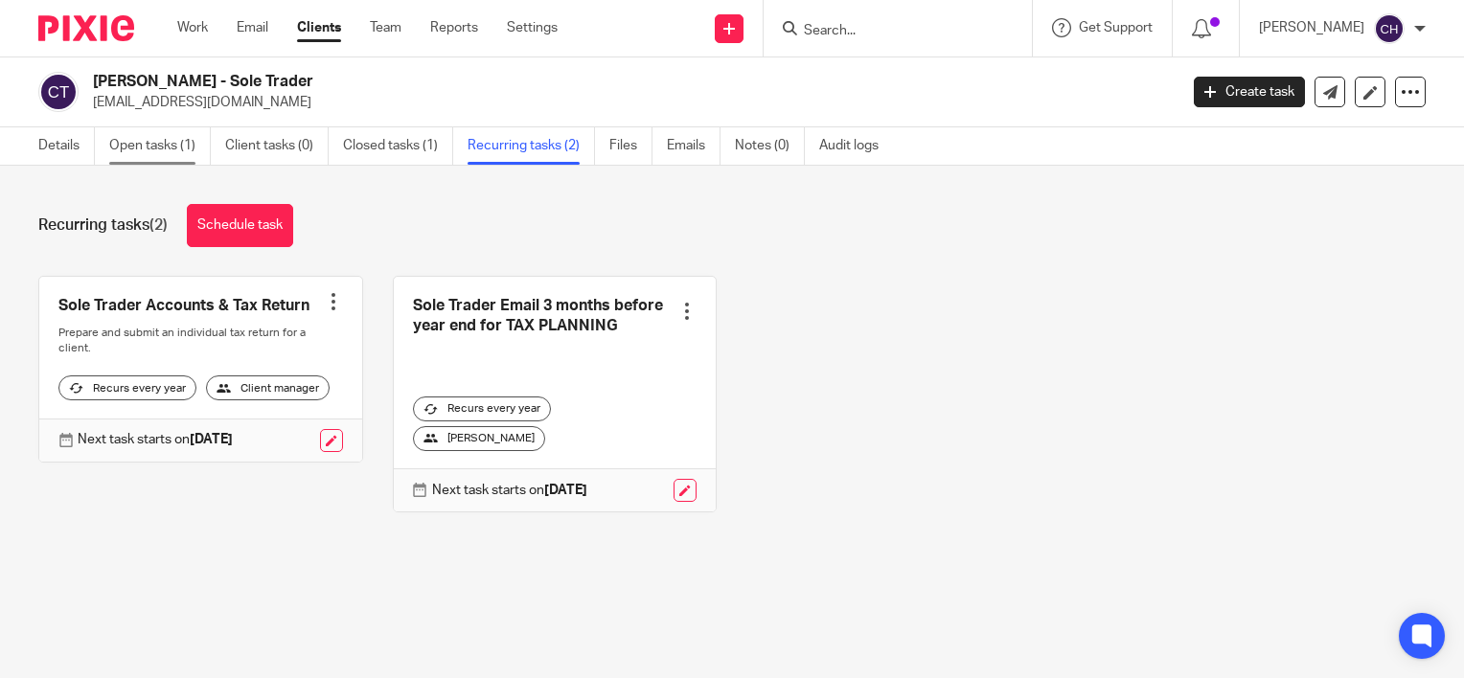
click at [155, 153] on link "Open tasks (1)" at bounding box center [160, 145] width 102 height 37
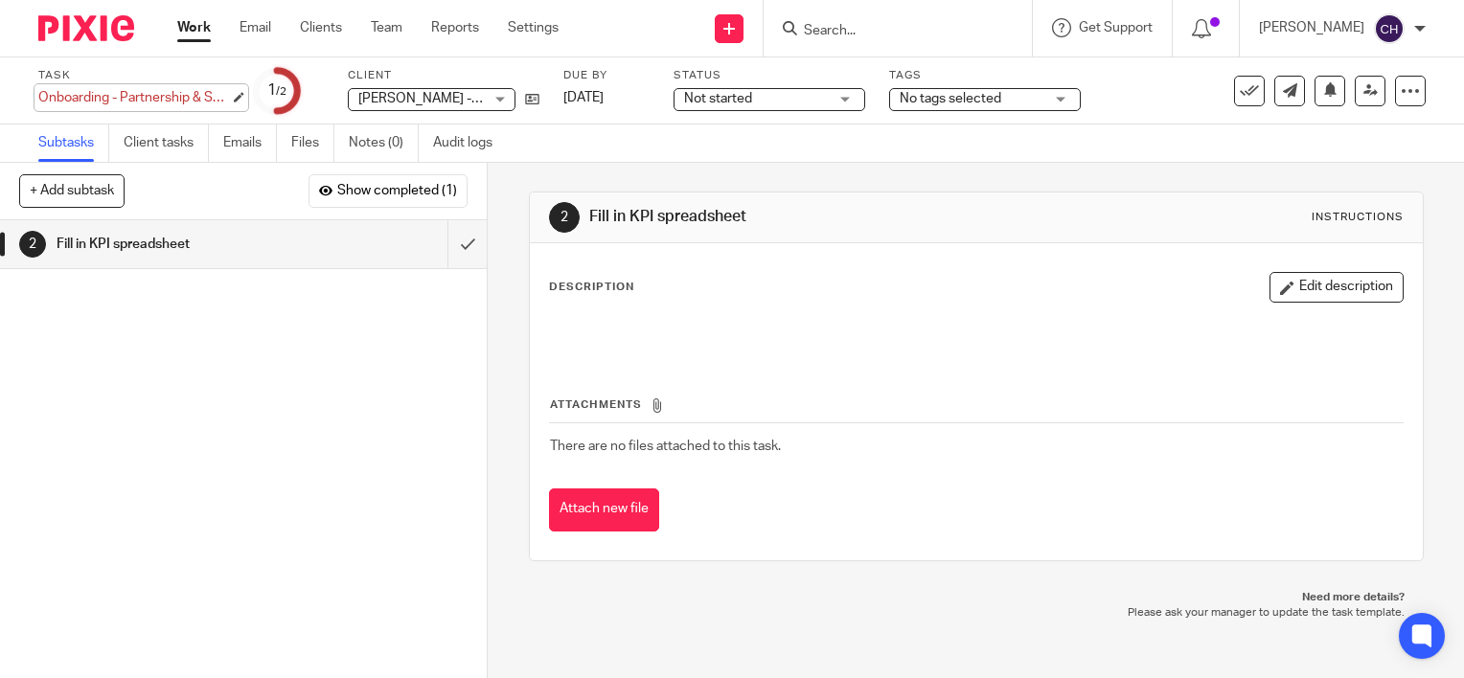
click at [192, 97] on div "Onboarding - Partnership & Sole Trader setup Save Onboarding - Partnership & So…" at bounding box center [134, 97] width 192 height 19
click at [223, 379] on div "1 Tasks 2 Fill in KPI spreadsheet" at bounding box center [243, 449] width 487 height 458
click at [446, 242] on input "submit" at bounding box center [243, 244] width 487 height 48
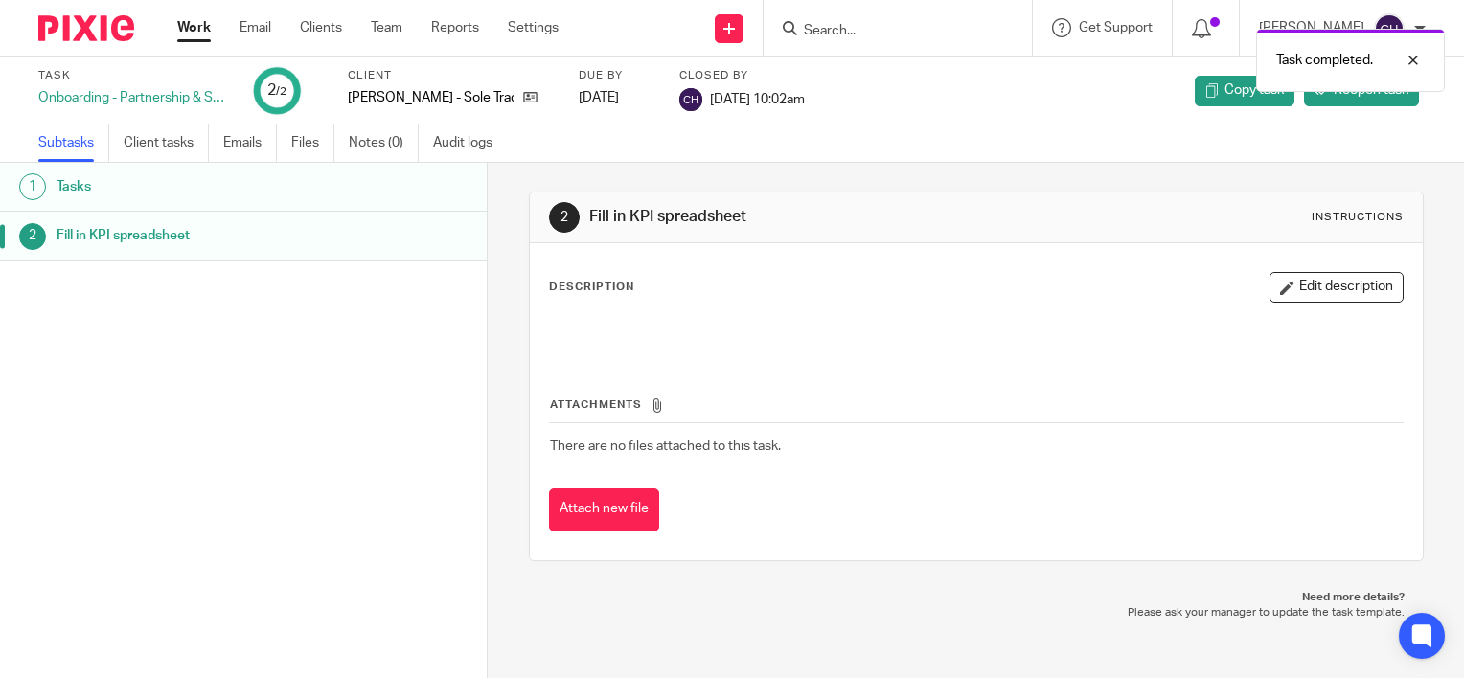
click at [88, 34] on img at bounding box center [86, 28] width 96 height 26
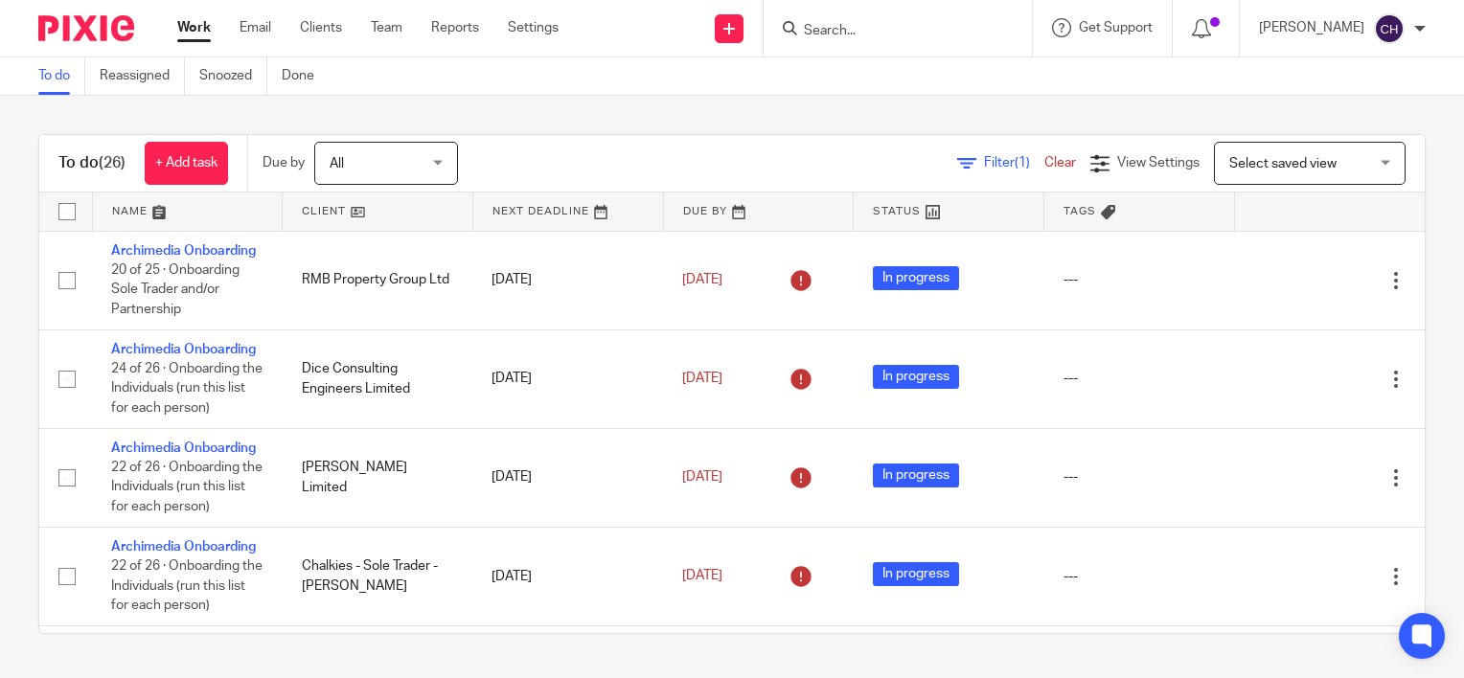
click at [869, 36] on input "Search" at bounding box center [888, 31] width 172 height 17
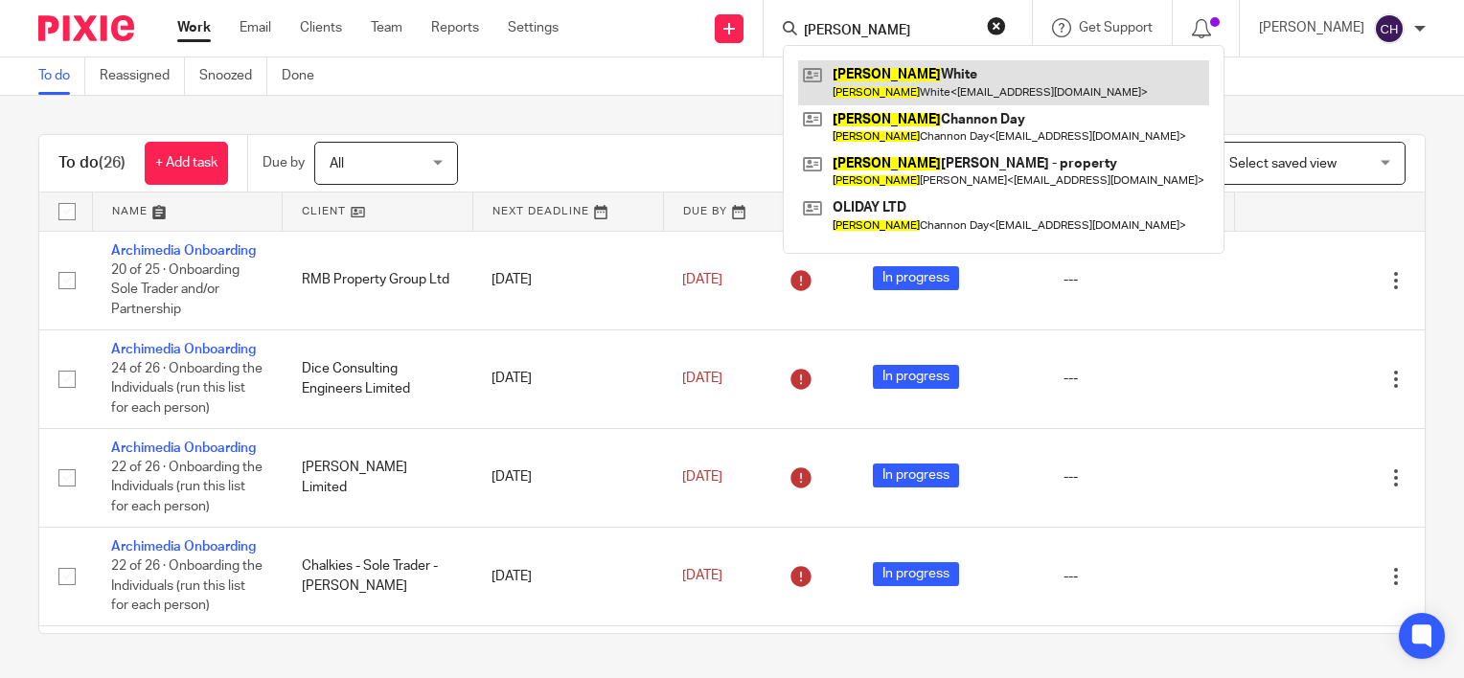
type input "oliver"
click at [976, 87] on link at bounding box center [1003, 82] width 411 height 44
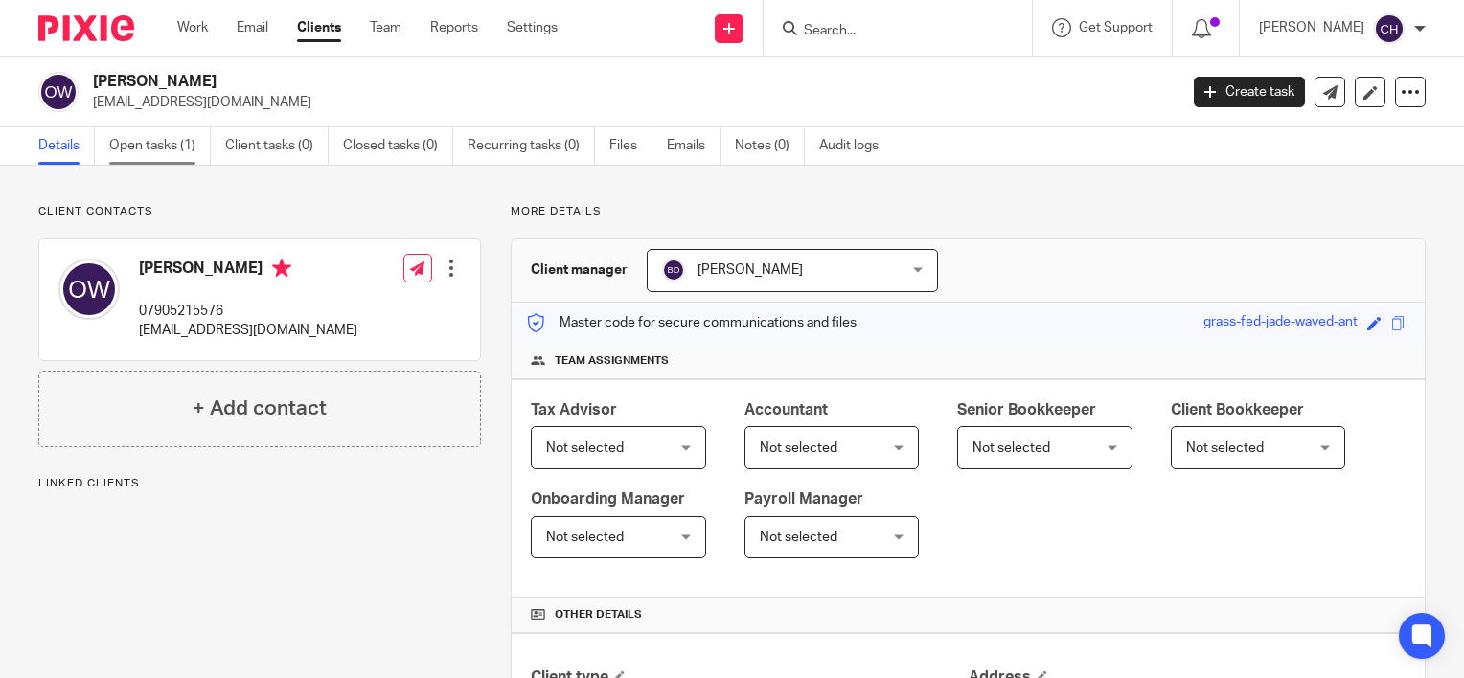
click at [154, 145] on link "Open tasks (1)" at bounding box center [160, 145] width 102 height 37
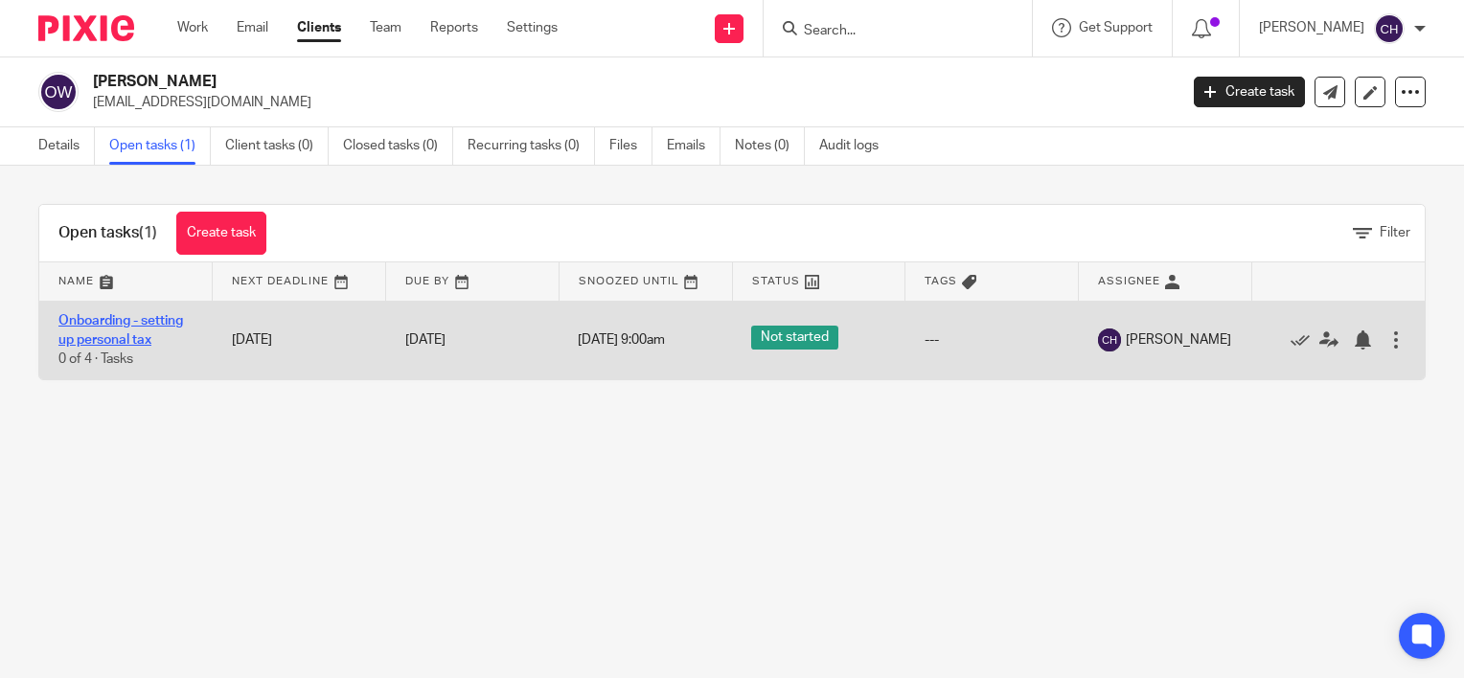
click at [132, 323] on link "Onboarding - setting up personal tax" at bounding box center [120, 330] width 125 height 33
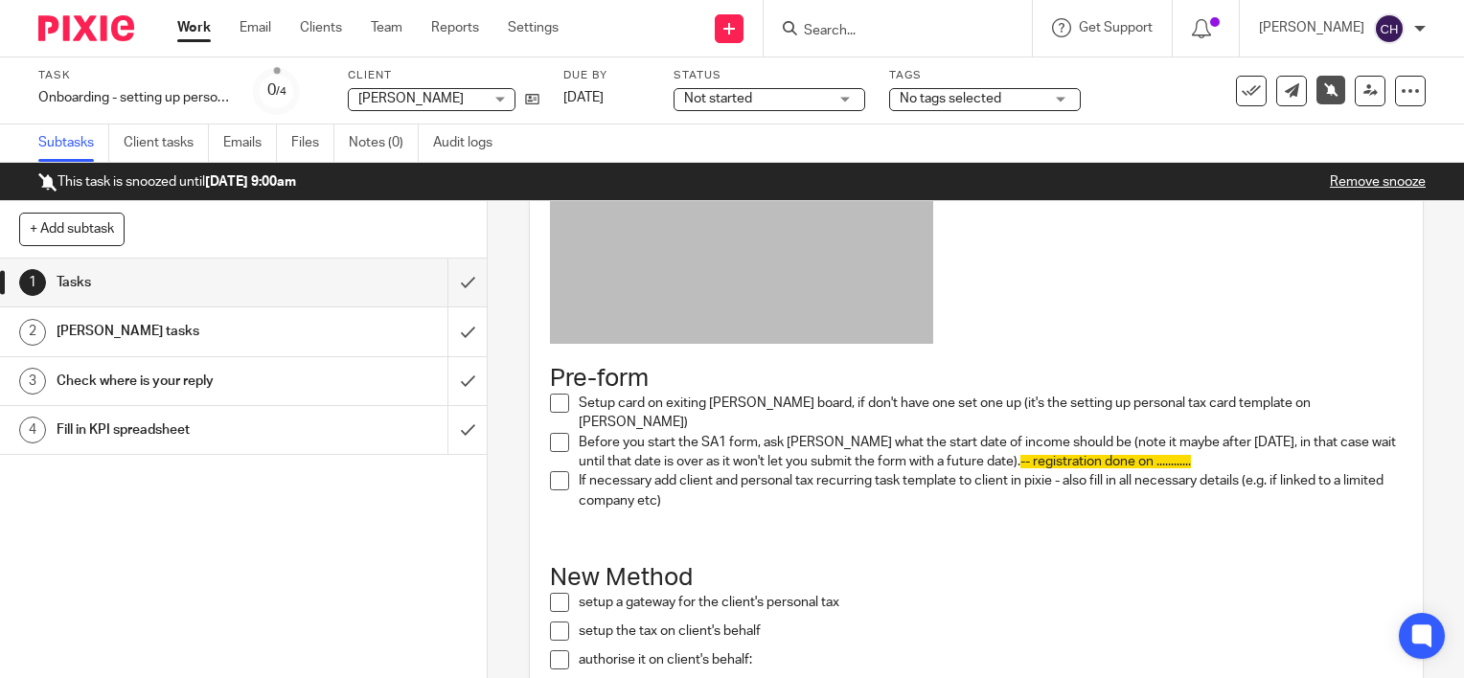
scroll to position [287, 0]
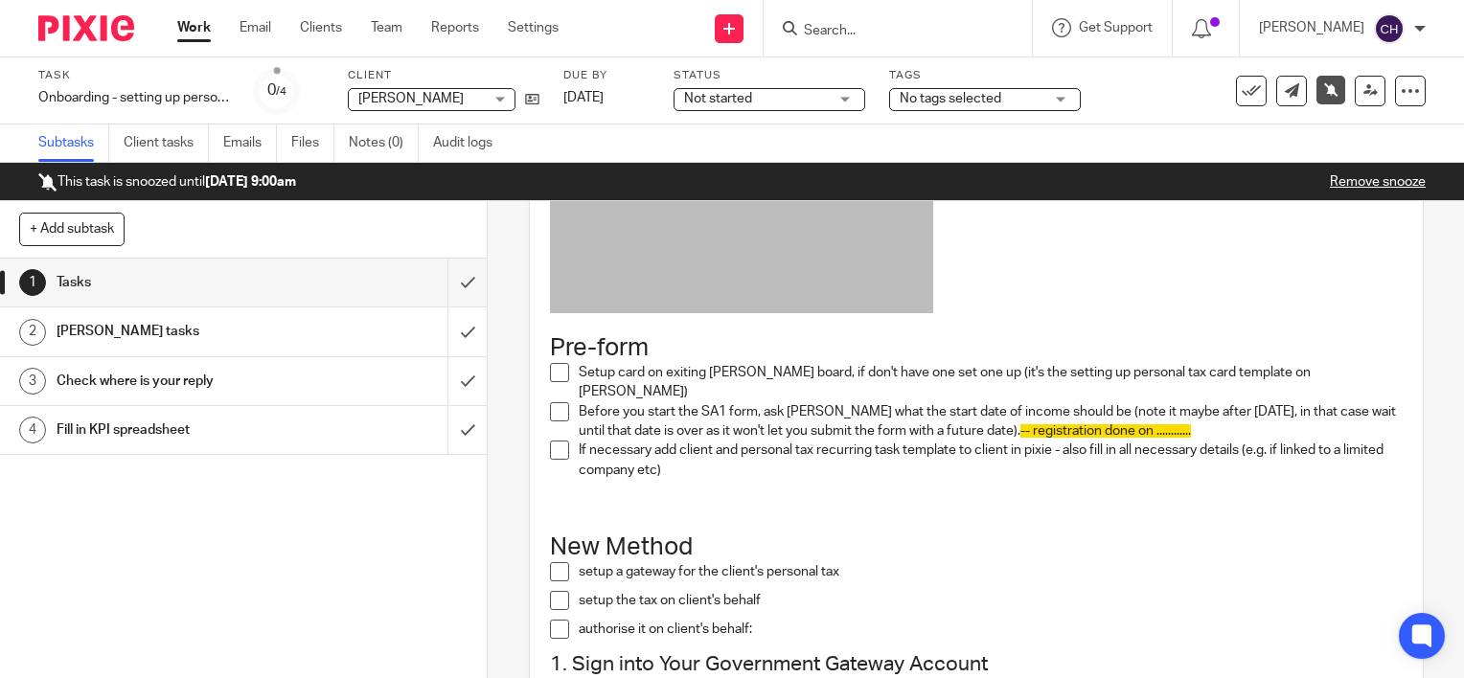
click at [550, 367] on span at bounding box center [559, 372] width 19 height 19
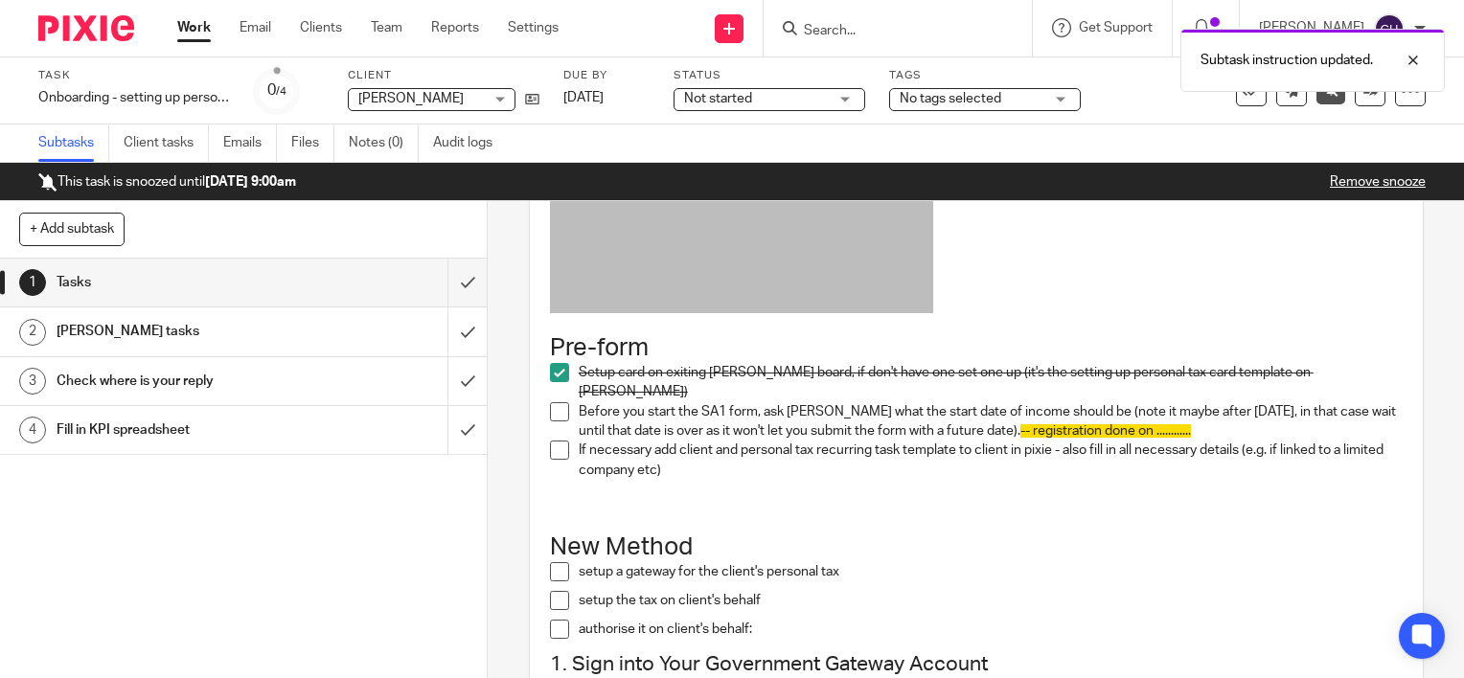
click at [556, 402] on span at bounding box center [559, 411] width 19 height 19
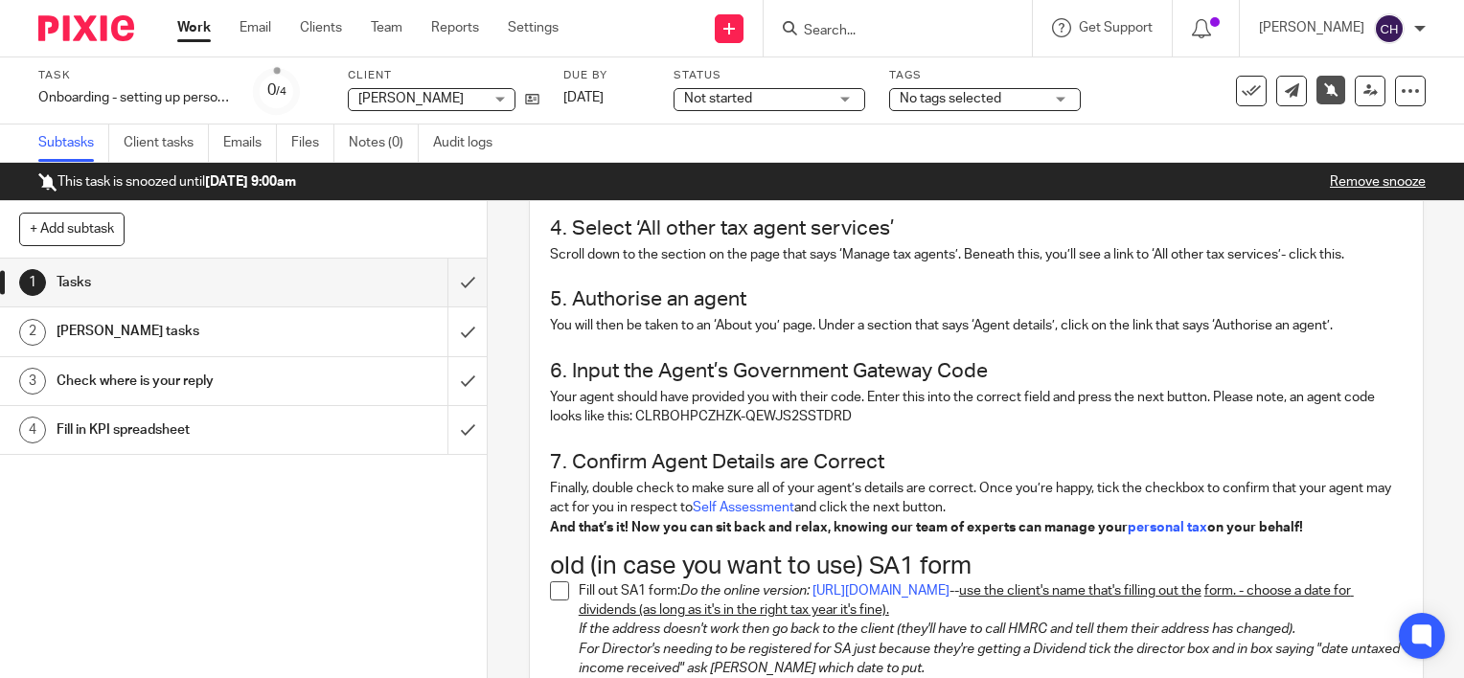
scroll to position [1149, 0]
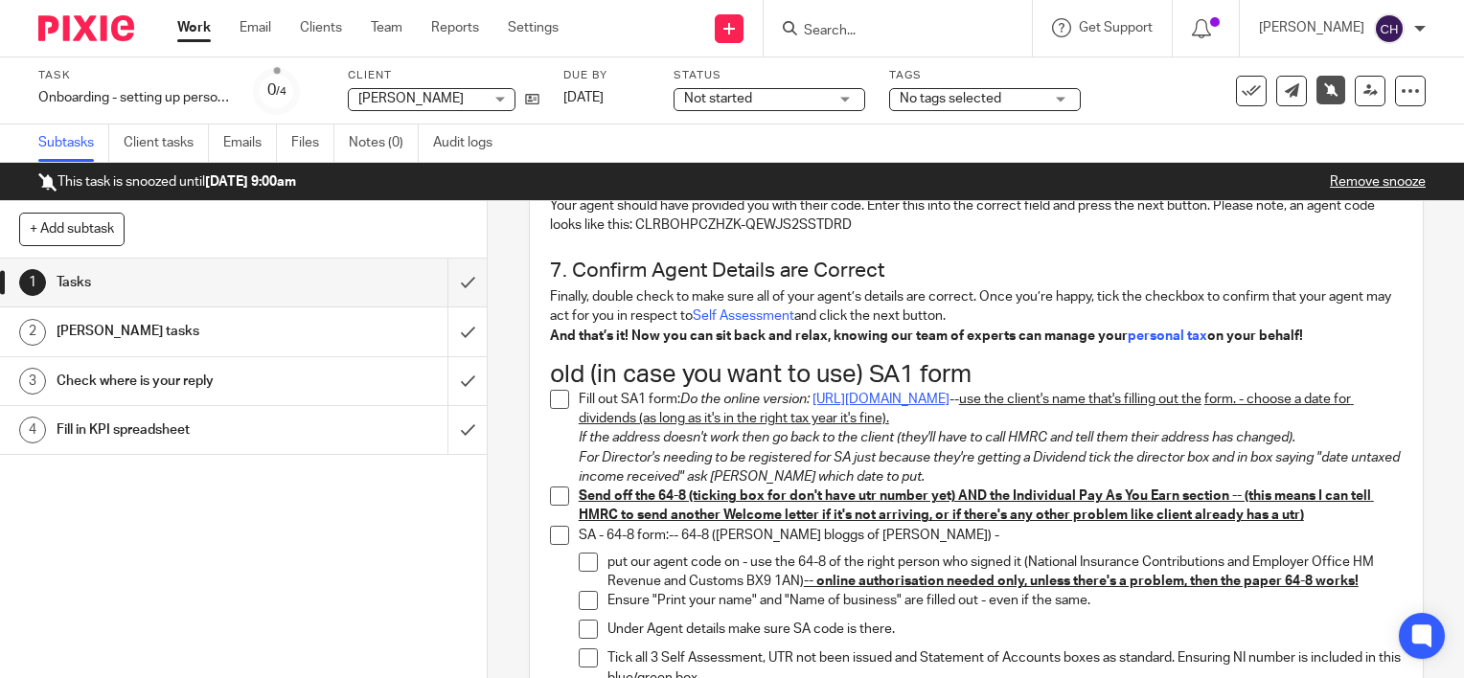
click at [859, 393] on link "[URL][DOMAIN_NAME]" at bounding box center [880, 399] width 137 height 13
